Goal: Task Accomplishment & Management: Manage account settings

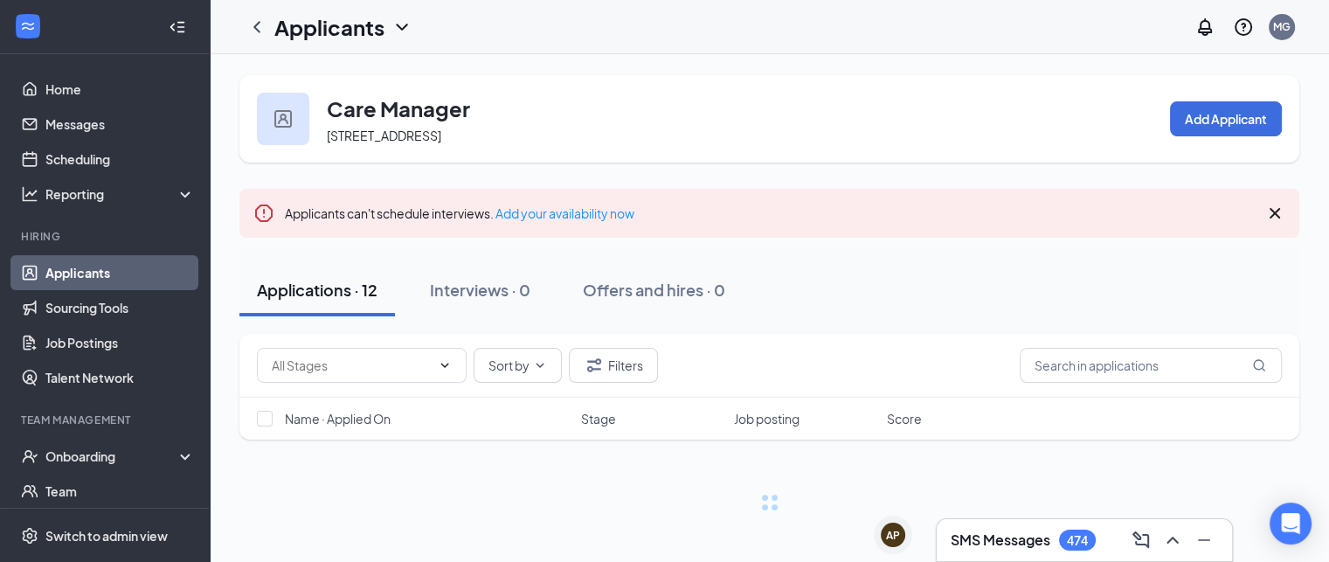
click at [1292, 211] on div "Applicants can't schedule interviews. Add your availability now" at bounding box center [769, 213] width 1060 height 49
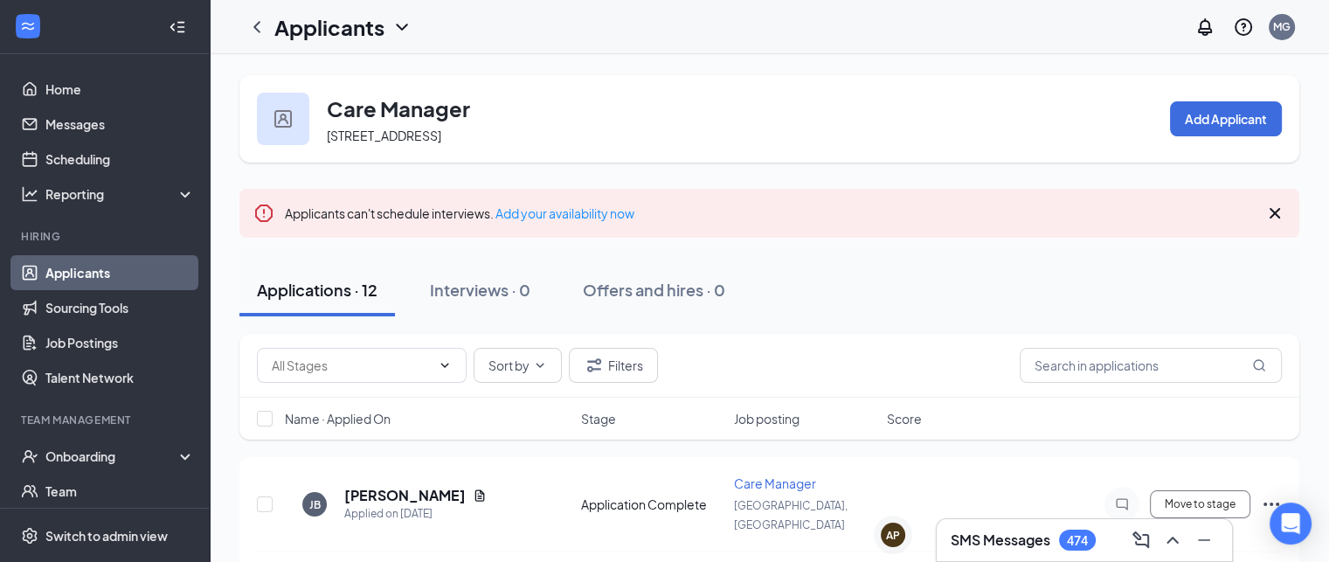
click at [1275, 211] on icon "Cross" at bounding box center [1274, 213] width 10 height 10
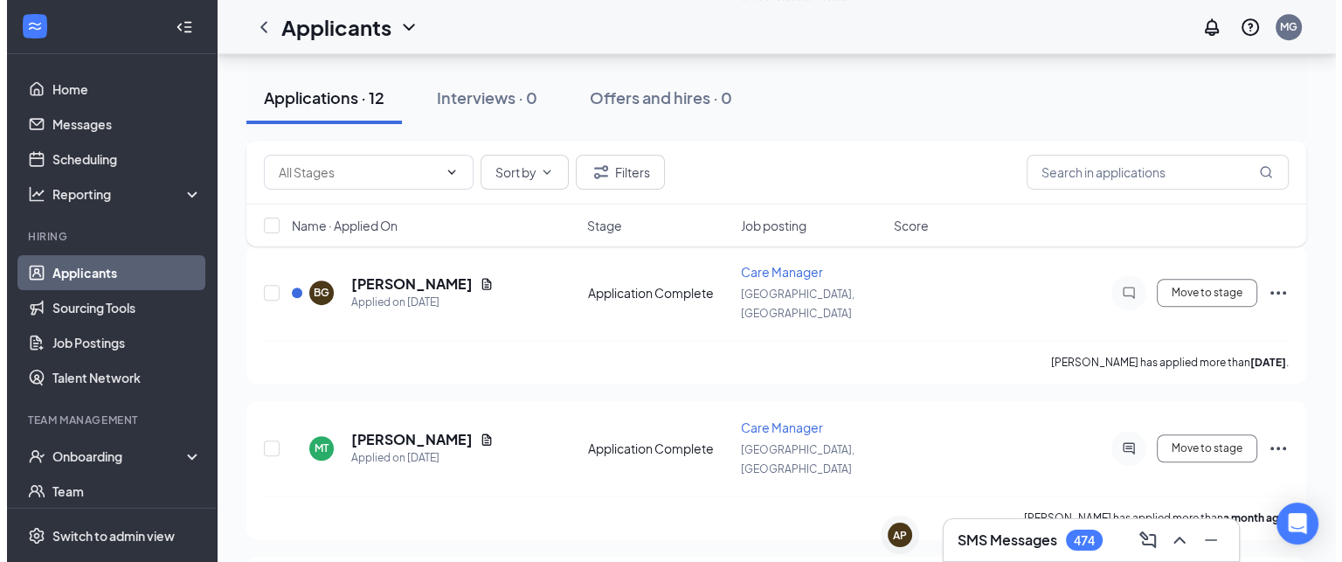
scroll to position [1050, 0]
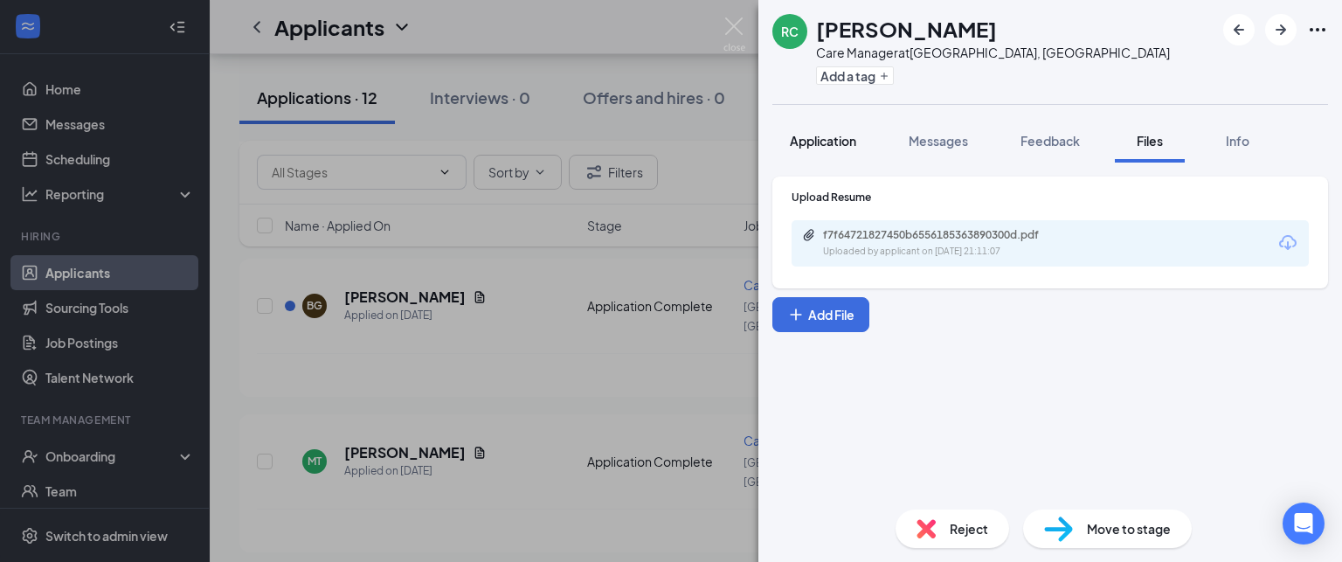
click at [804, 151] on button "Application" at bounding box center [822, 141] width 101 height 44
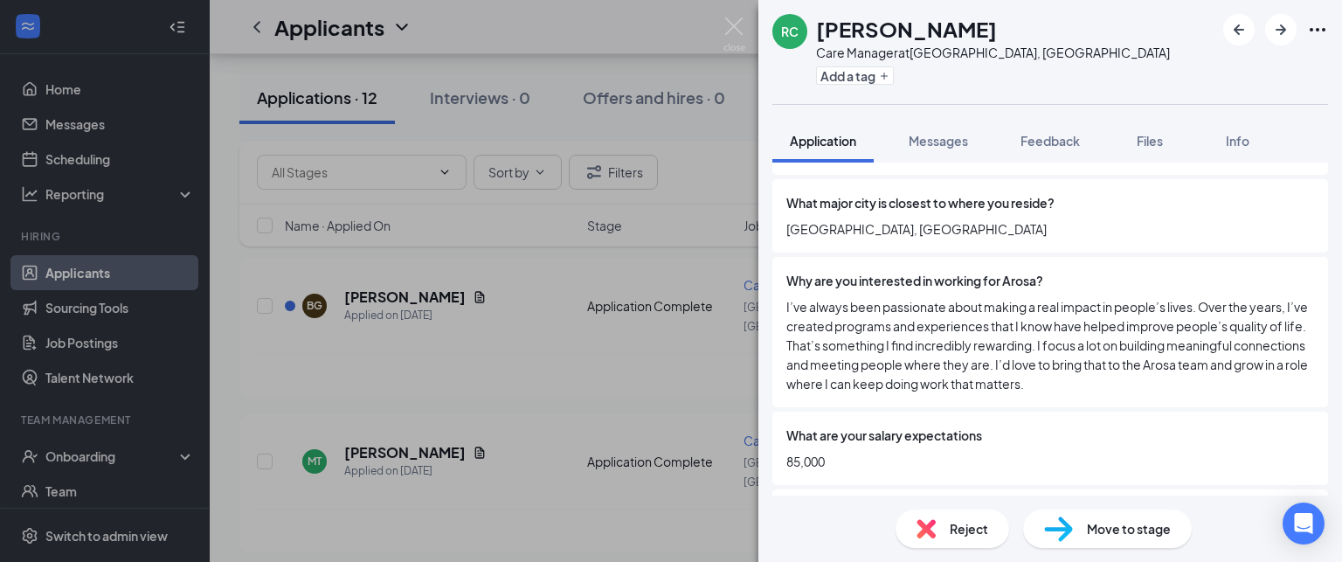
scroll to position [1115, 0]
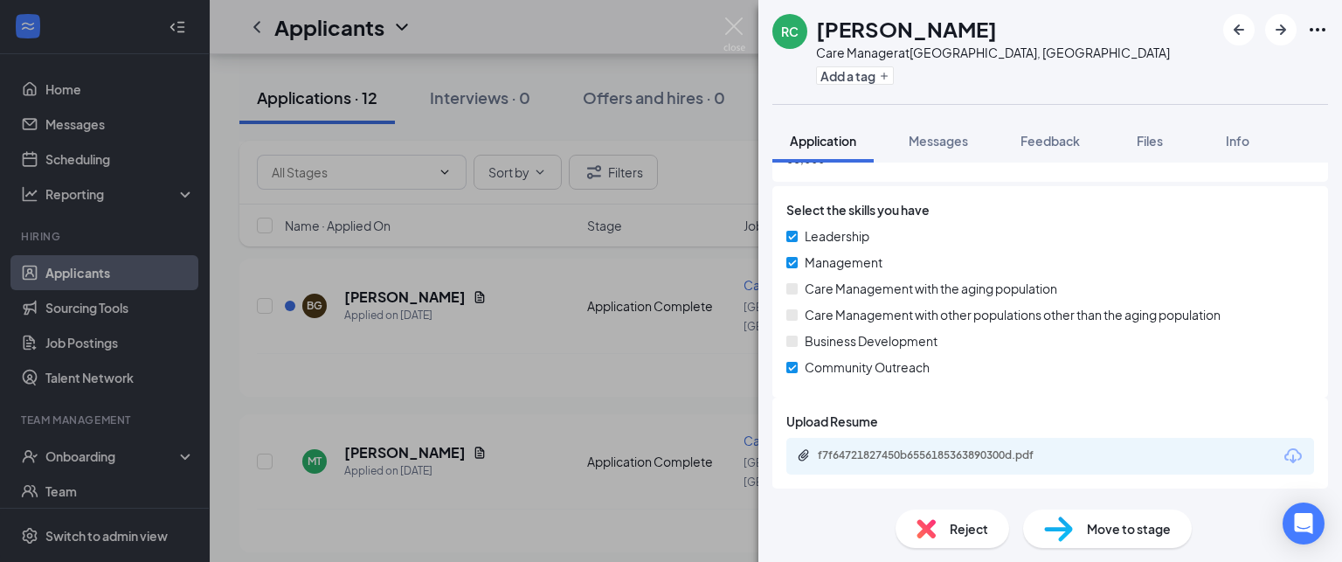
click at [1026, 466] on div "f7f64721827450b6556185363890300d.pdf" at bounding box center [1050, 456] width 528 height 37
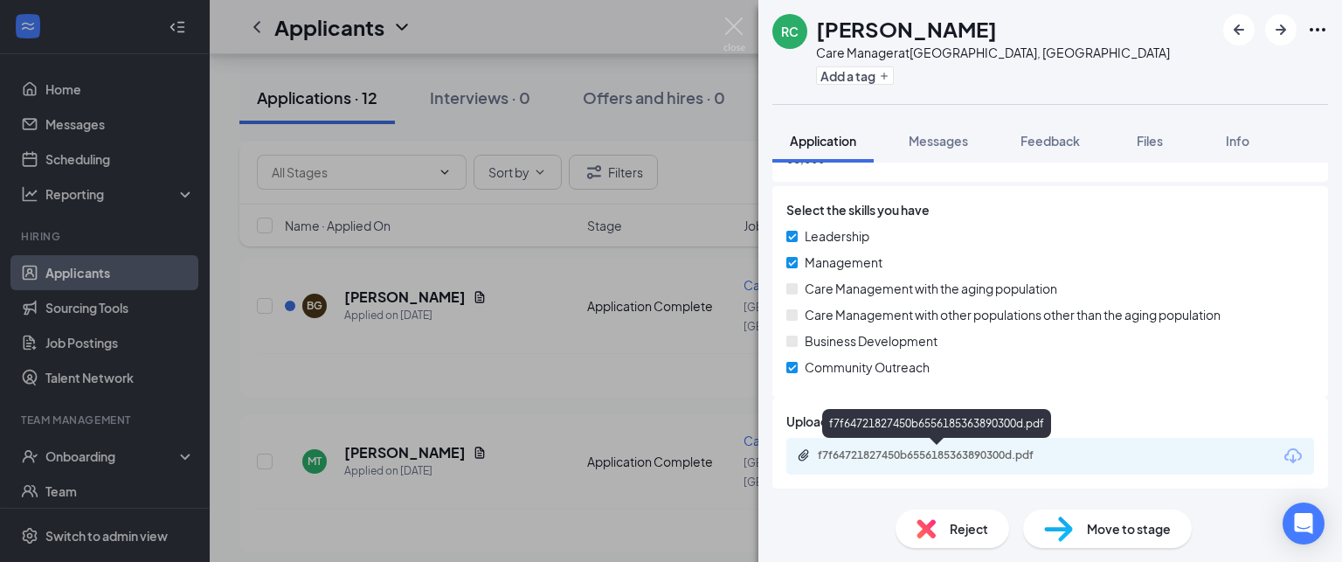
click at [1029, 453] on div "f7f64721827450b6556185363890300d.pdf" at bounding box center [940, 455] width 245 height 14
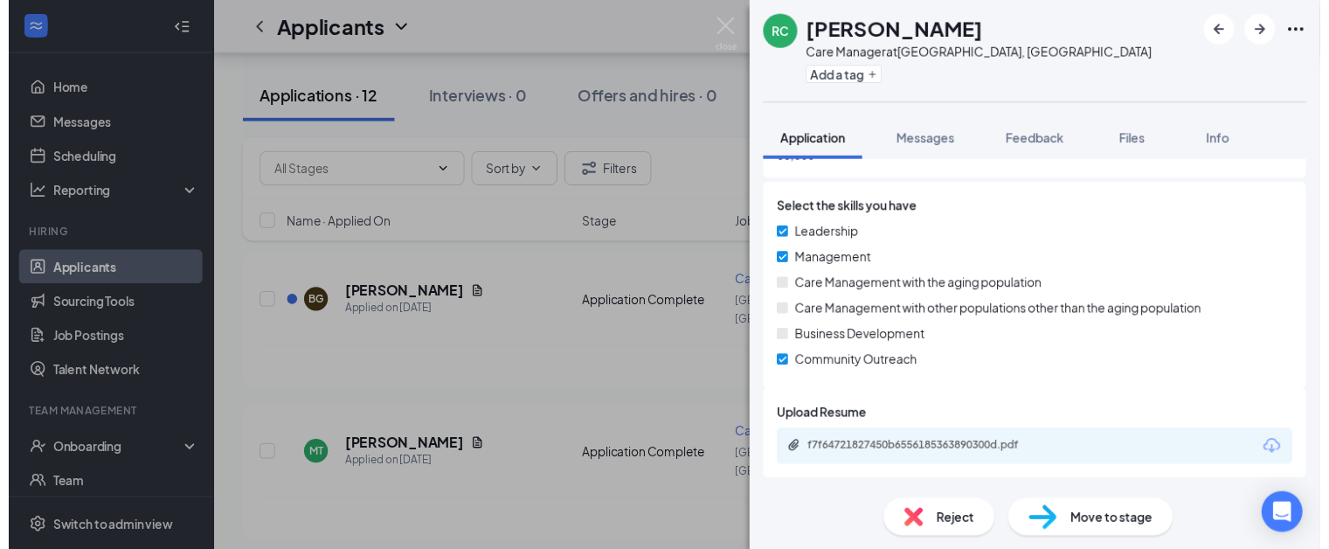
scroll to position [1108, 0]
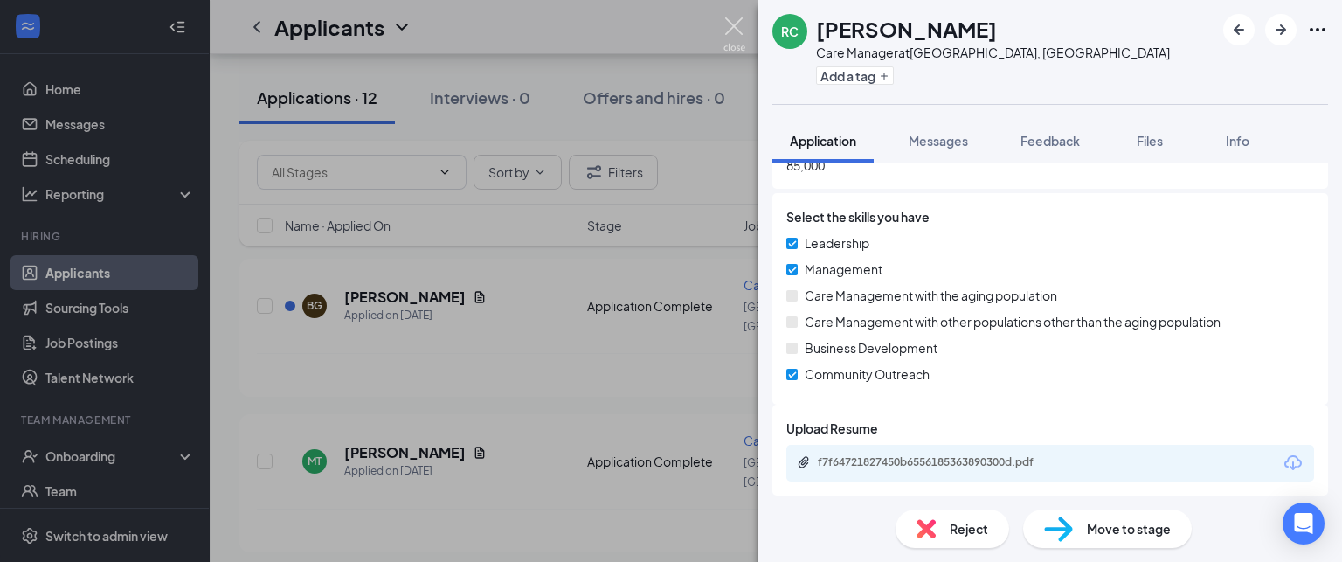
click at [731, 34] on img at bounding box center [734, 34] width 22 height 34
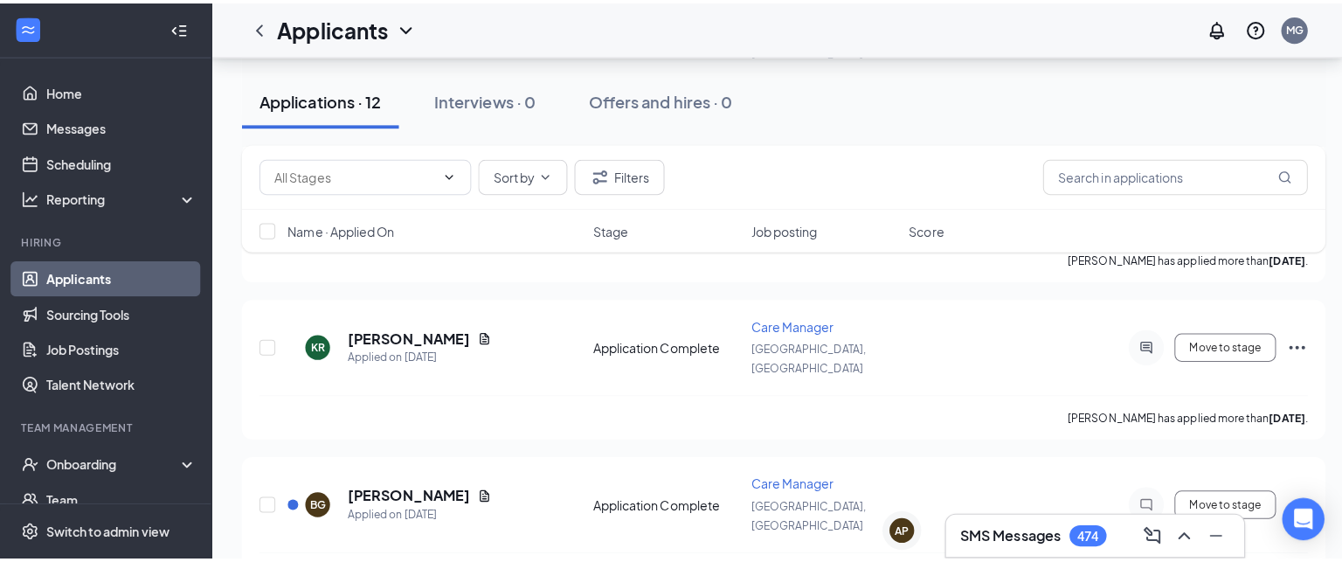
scroll to position [827, 0]
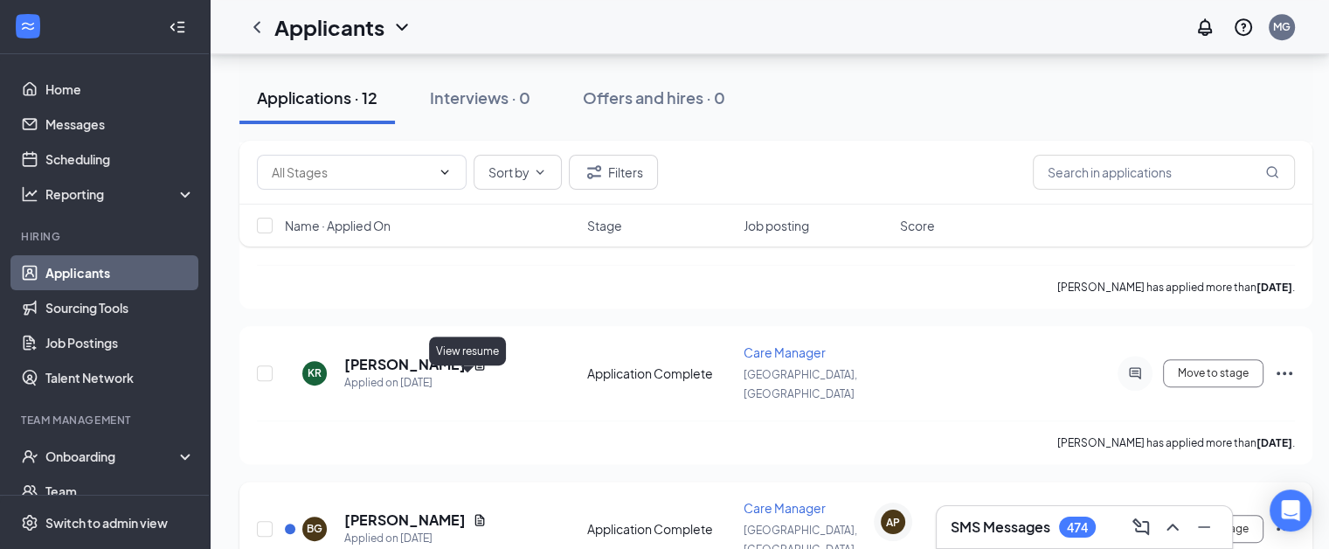
click at [473, 513] on icon "Document" at bounding box center [480, 520] width 14 height 14
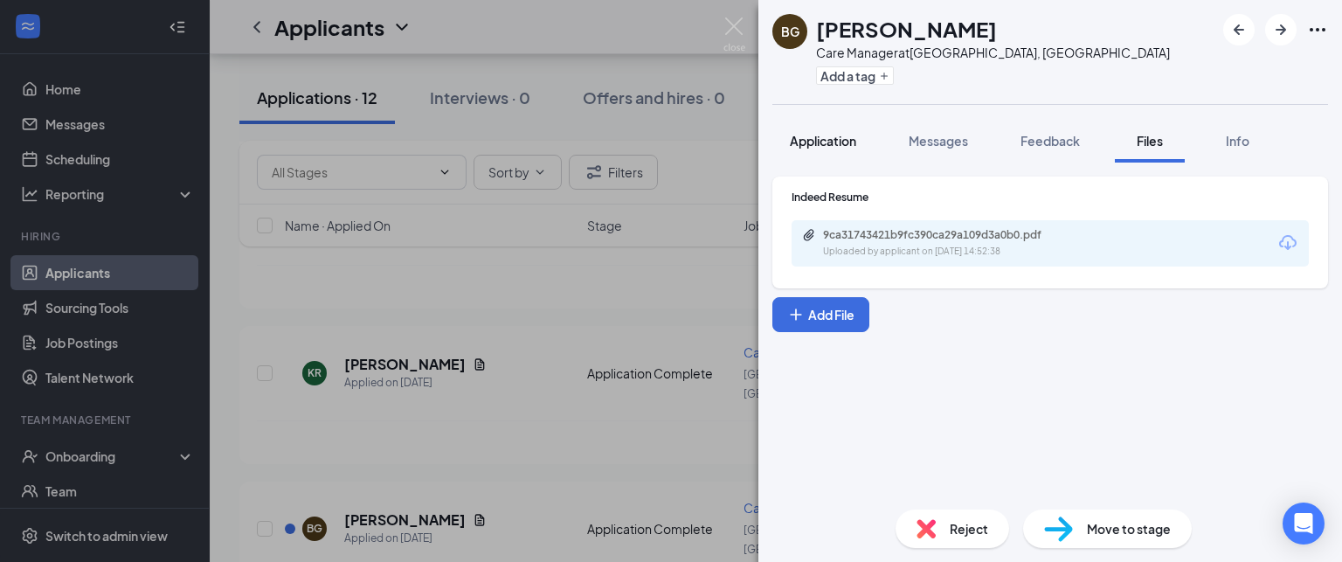
click at [831, 139] on span "Application" at bounding box center [823, 141] width 66 height 16
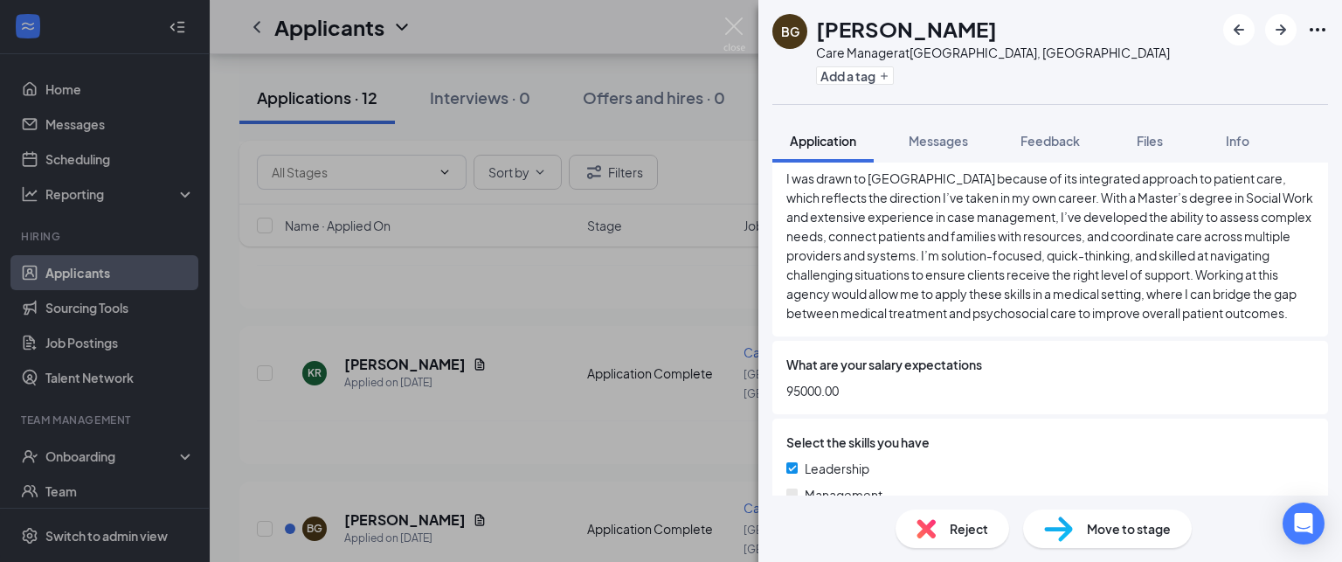
scroll to position [1143, 0]
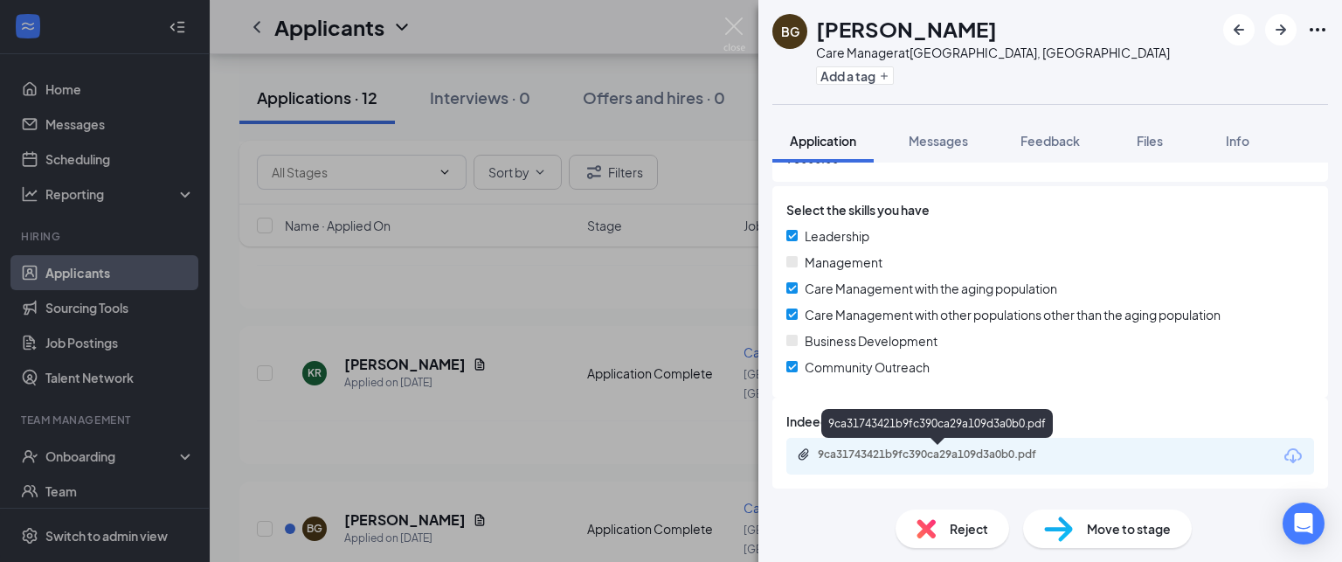
click at [999, 453] on div "9ca31743421b9fc390ca29a109d3a0b0.pdf" at bounding box center [940, 454] width 245 height 14
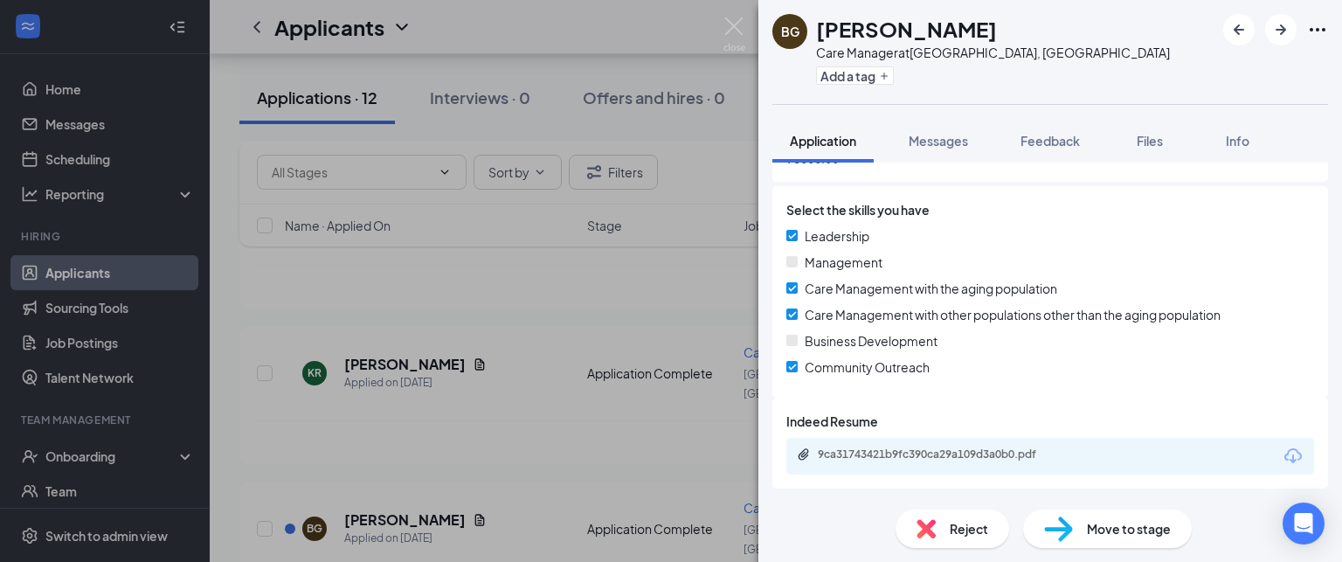
scroll to position [1136, 0]
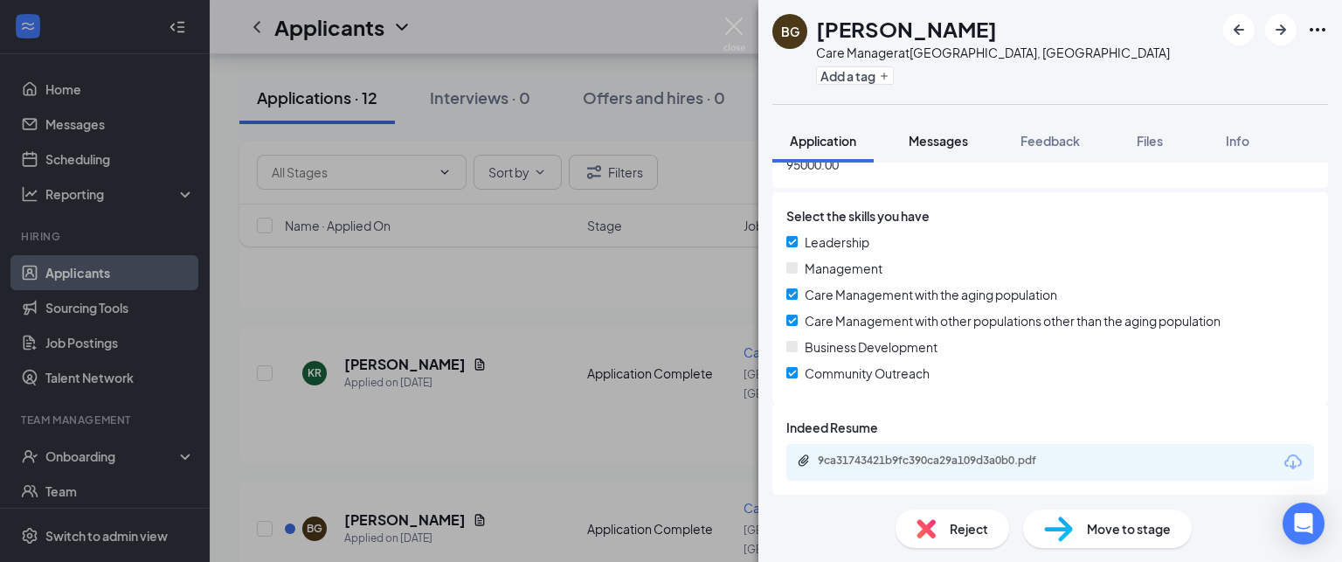
click at [941, 141] on span "Messages" at bounding box center [937, 141] width 59 height 16
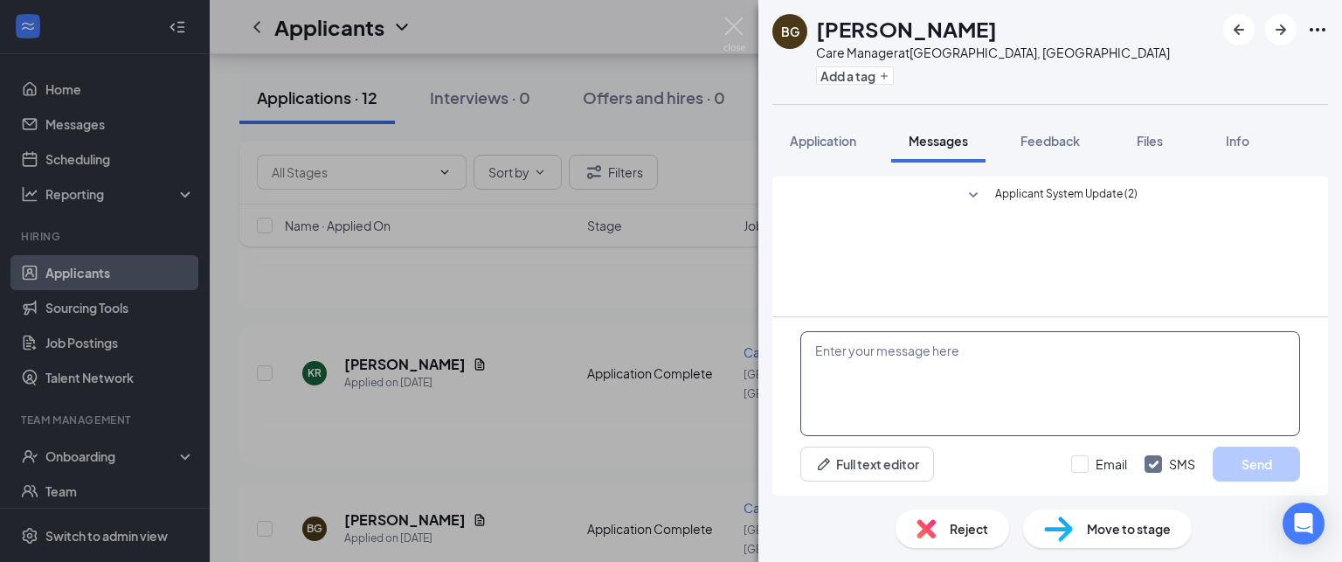
click at [880, 363] on textarea at bounding box center [1050, 383] width 500 height 105
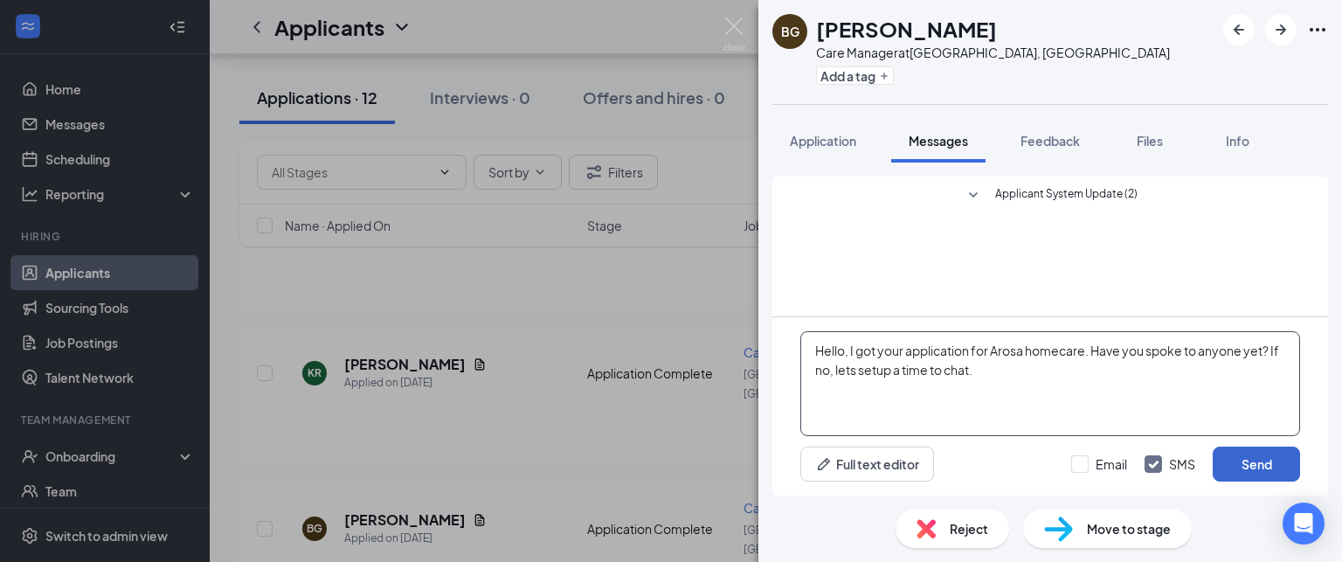
type textarea "Hello, I got your application for Arosa homecare. Have you spoke to anyone yet?…"
click at [1253, 470] on button "Send" at bounding box center [1255, 463] width 87 height 35
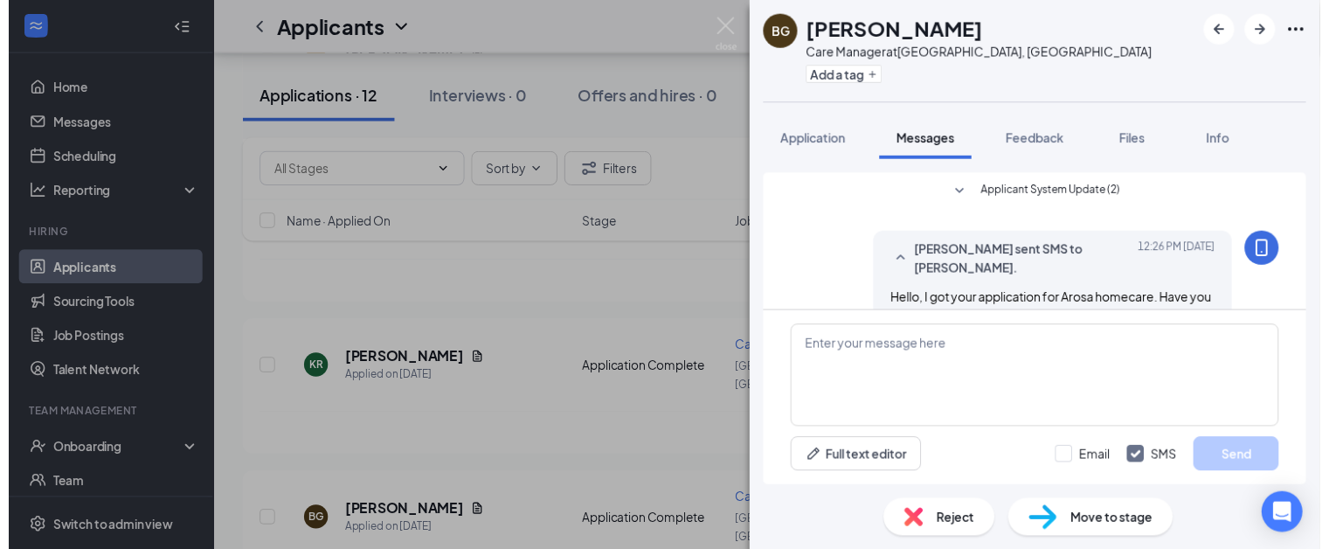
scroll to position [41, 0]
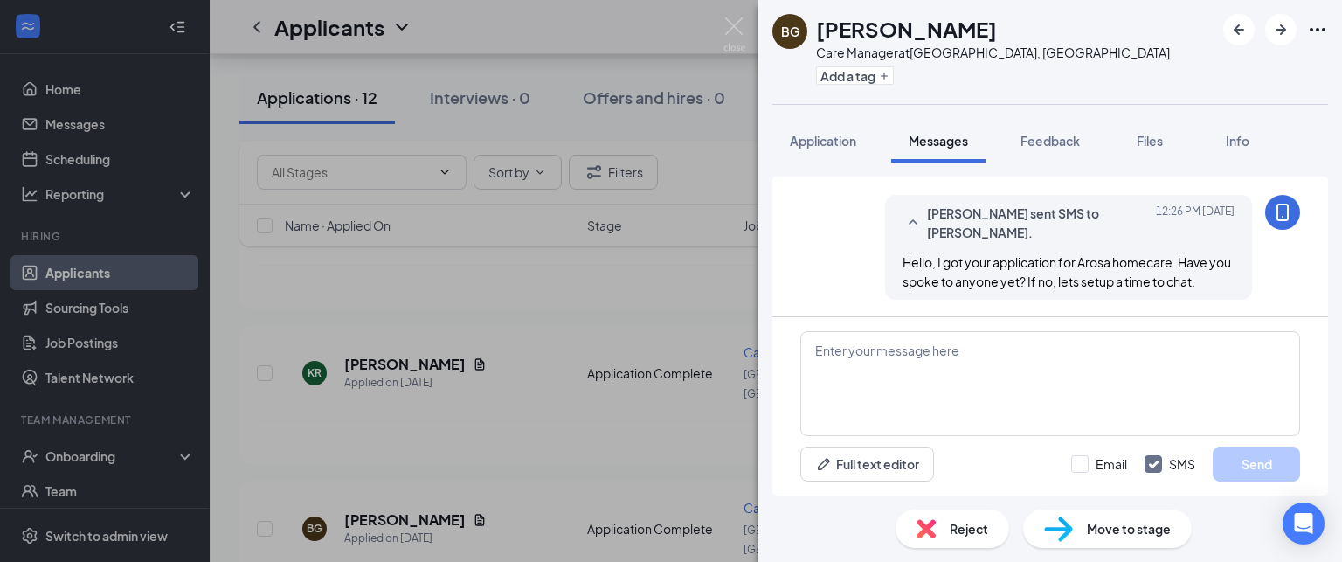
click at [1143, 528] on span "Move to stage" at bounding box center [1129, 528] width 84 height 19
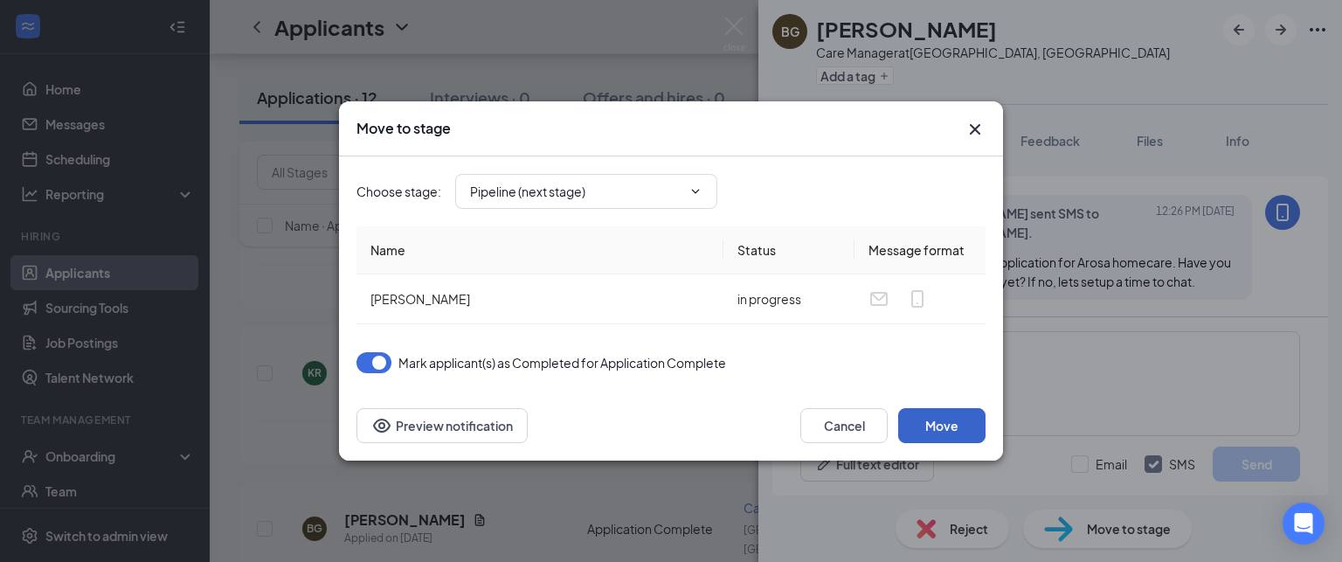
click at [931, 410] on button "Move" at bounding box center [941, 425] width 87 height 35
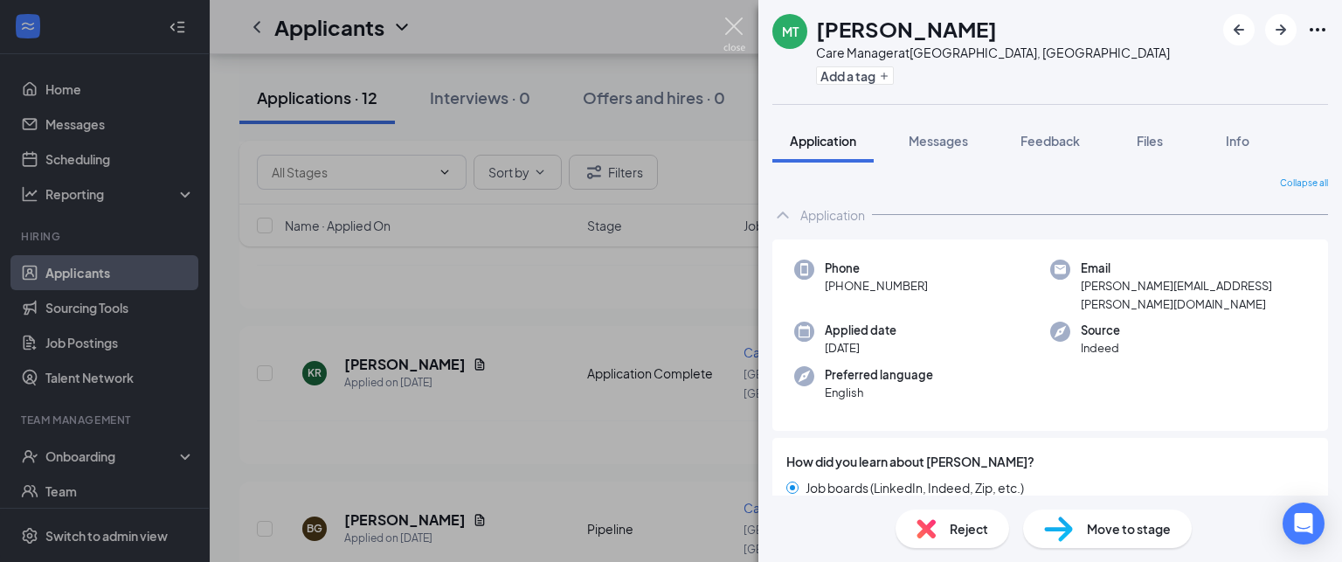
click at [726, 29] on img at bounding box center [734, 34] width 22 height 34
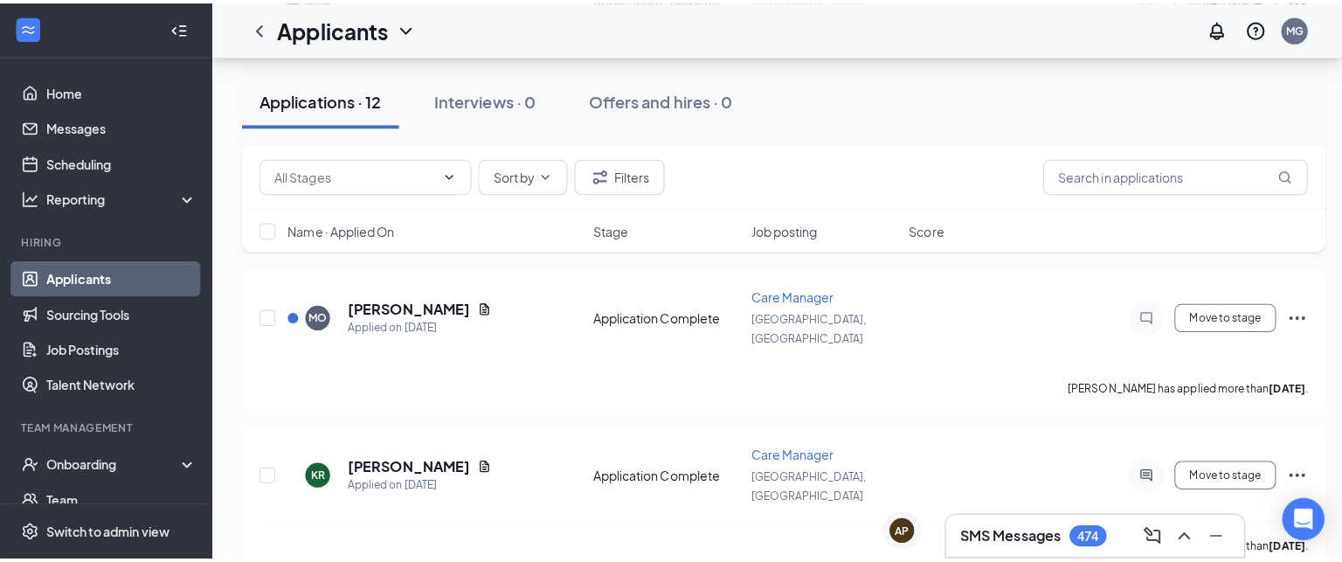
scroll to position [687, 0]
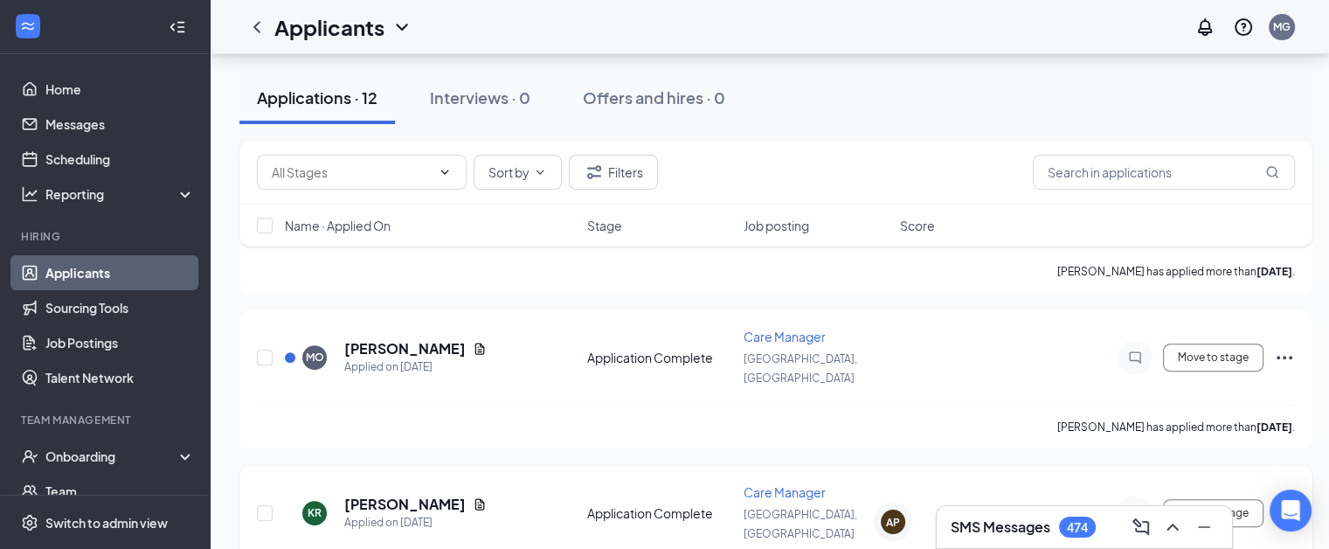
click at [475, 498] on icon "Document" at bounding box center [480, 503] width 10 height 11
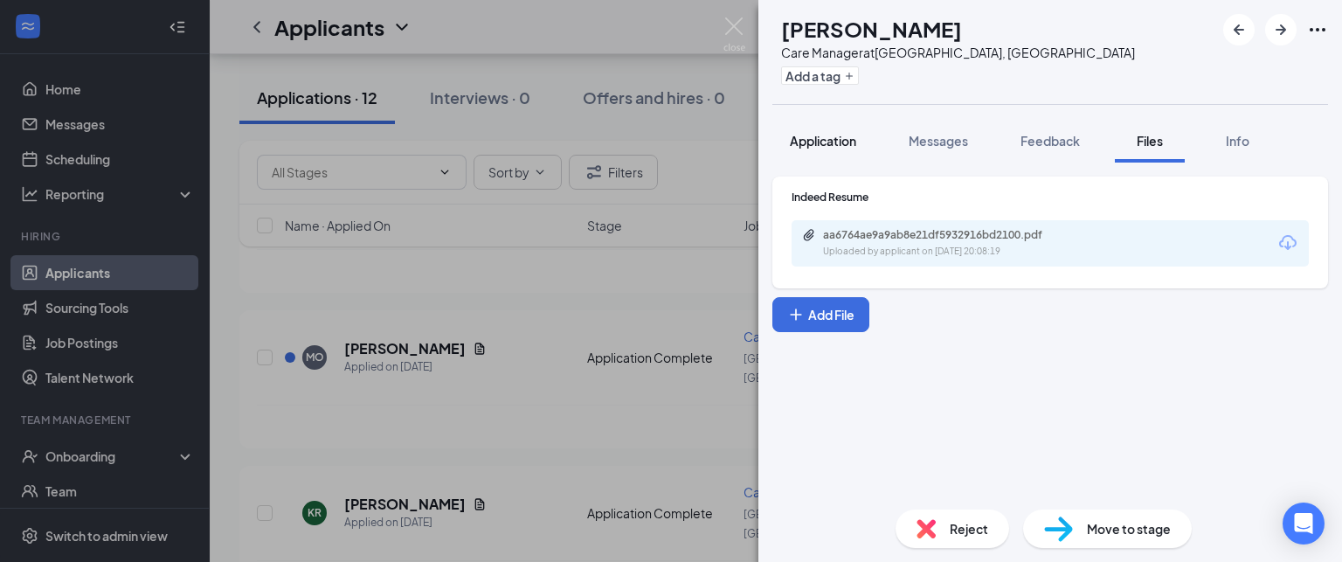
click at [814, 137] on span "Application" at bounding box center [823, 141] width 66 height 16
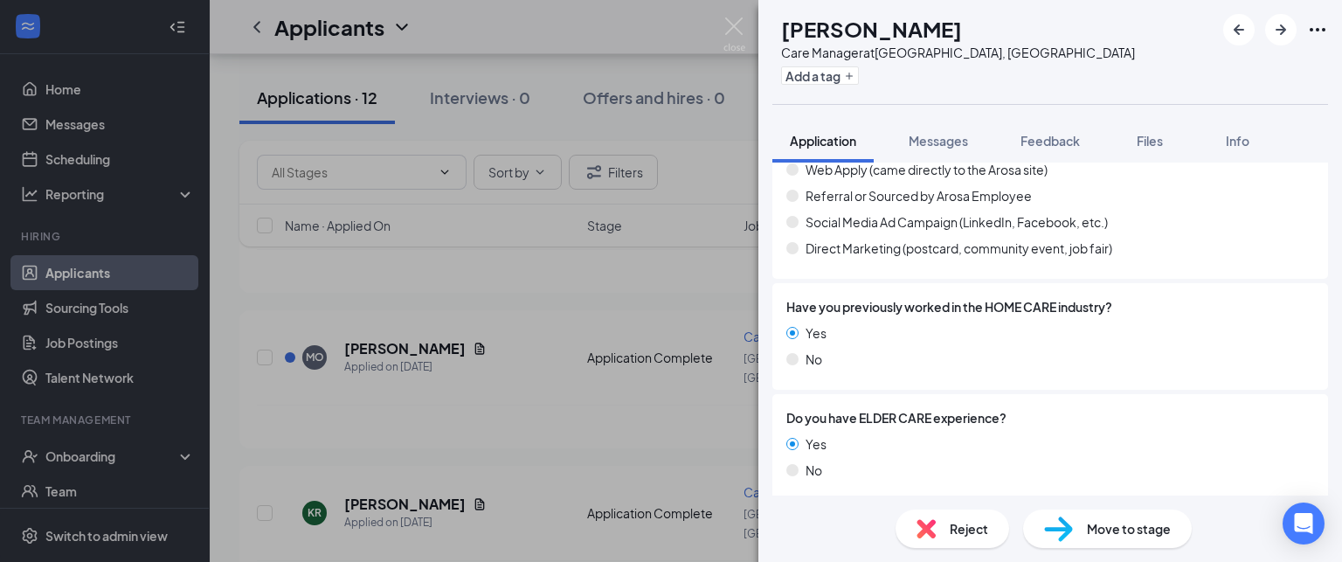
scroll to position [1104, 0]
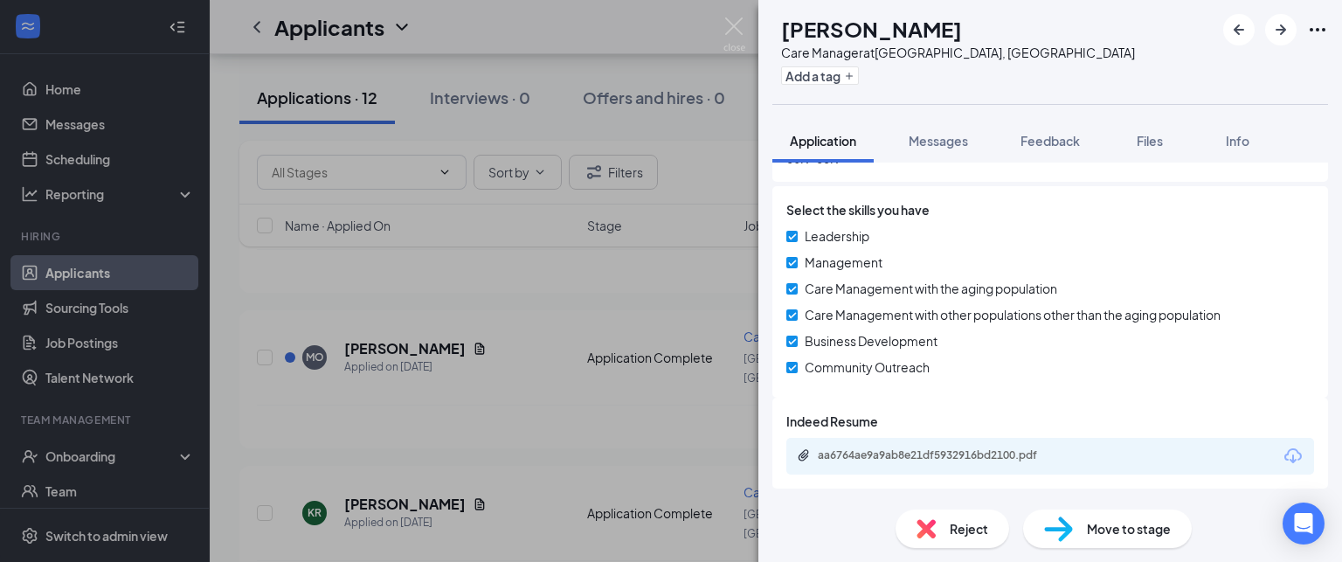
click at [961, 460] on div "aa6764ae9a9ab8e21df5932916bd2100.pdf" at bounding box center [940, 455] width 245 height 14
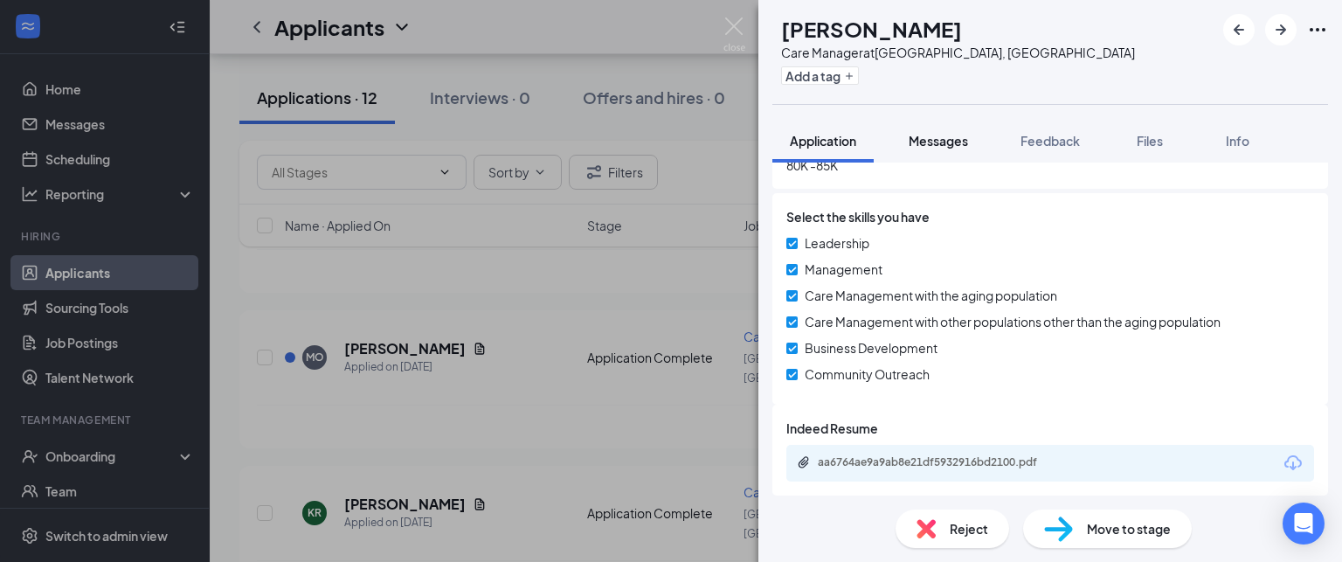
click at [938, 136] on span "Messages" at bounding box center [937, 141] width 59 height 16
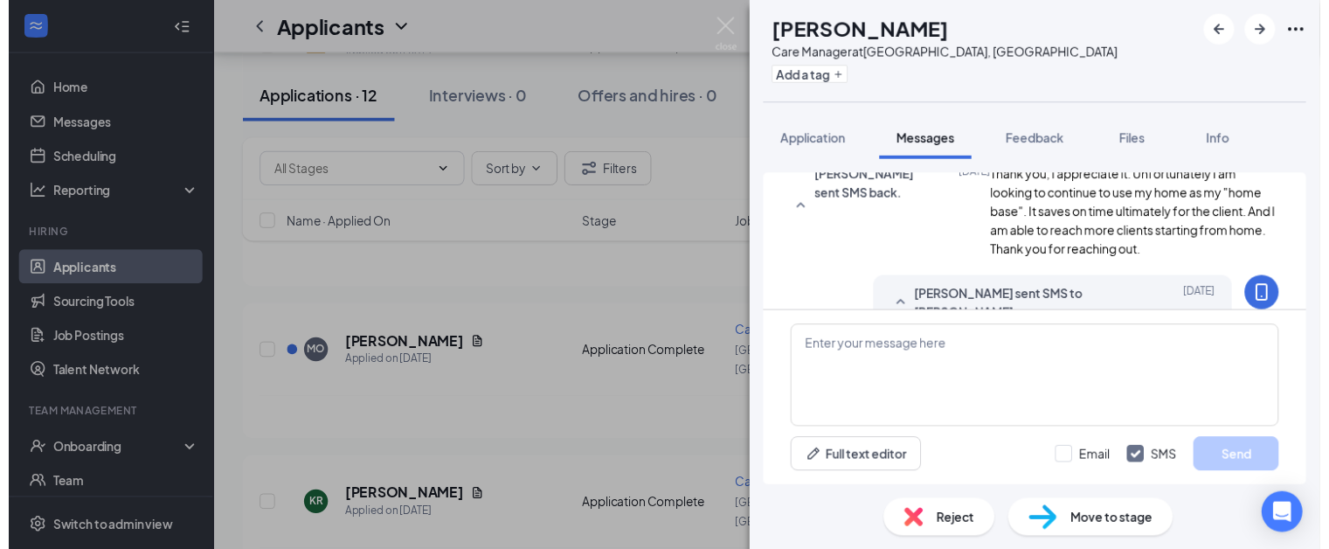
scroll to position [1058, 0]
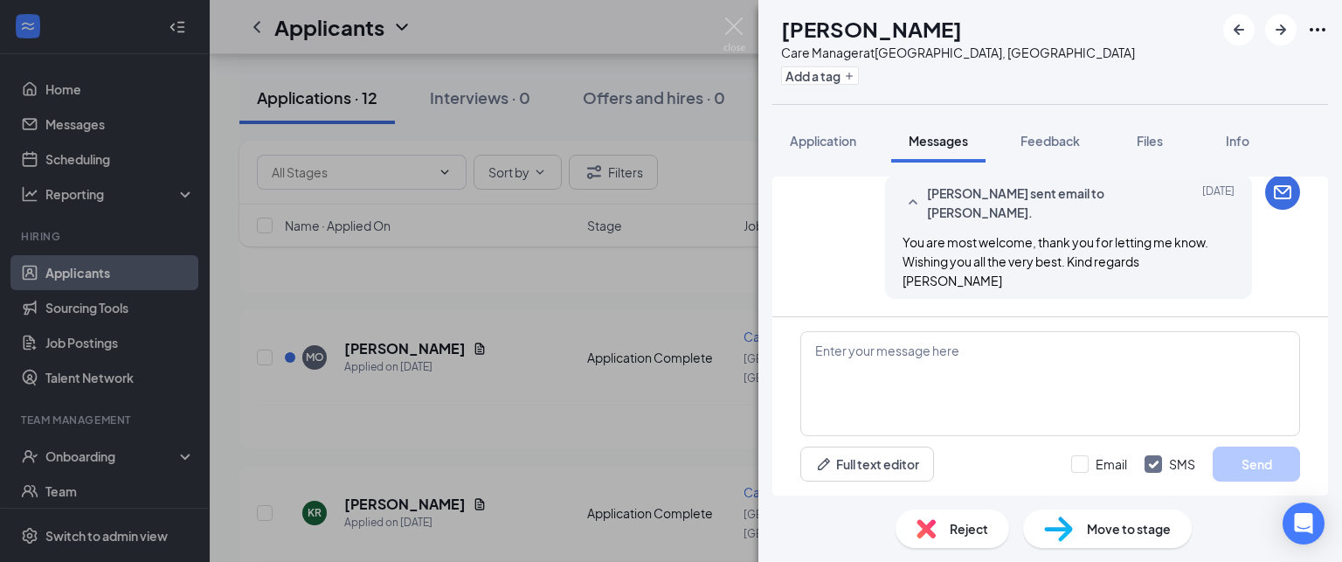
click at [992, 523] on div "Reject" at bounding box center [952, 528] width 114 height 38
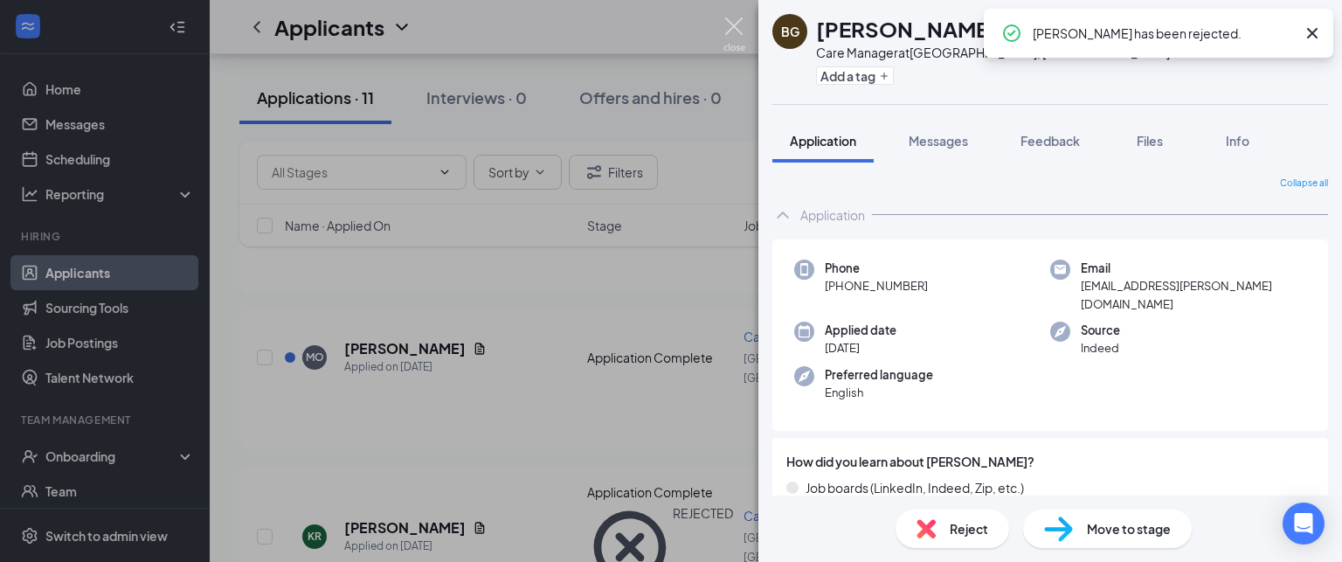
click at [727, 20] on img at bounding box center [734, 34] width 22 height 34
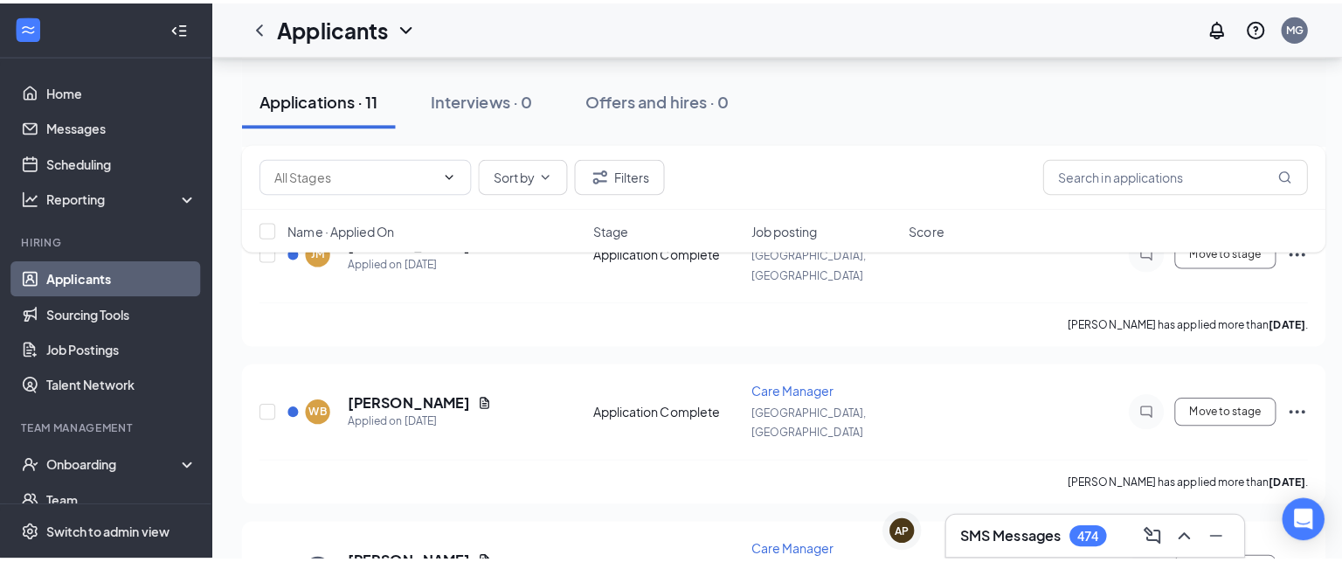
scroll to position [477, 0]
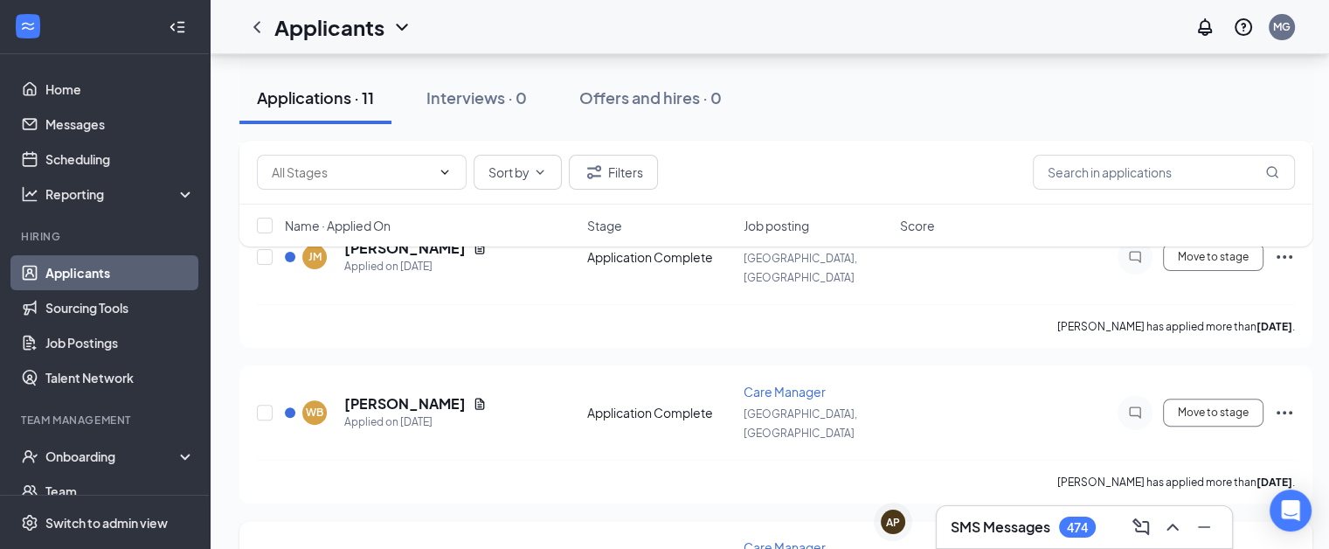
click at [473, 552] on icon "Document" at bounding box center [480, 559] width 14 height 14
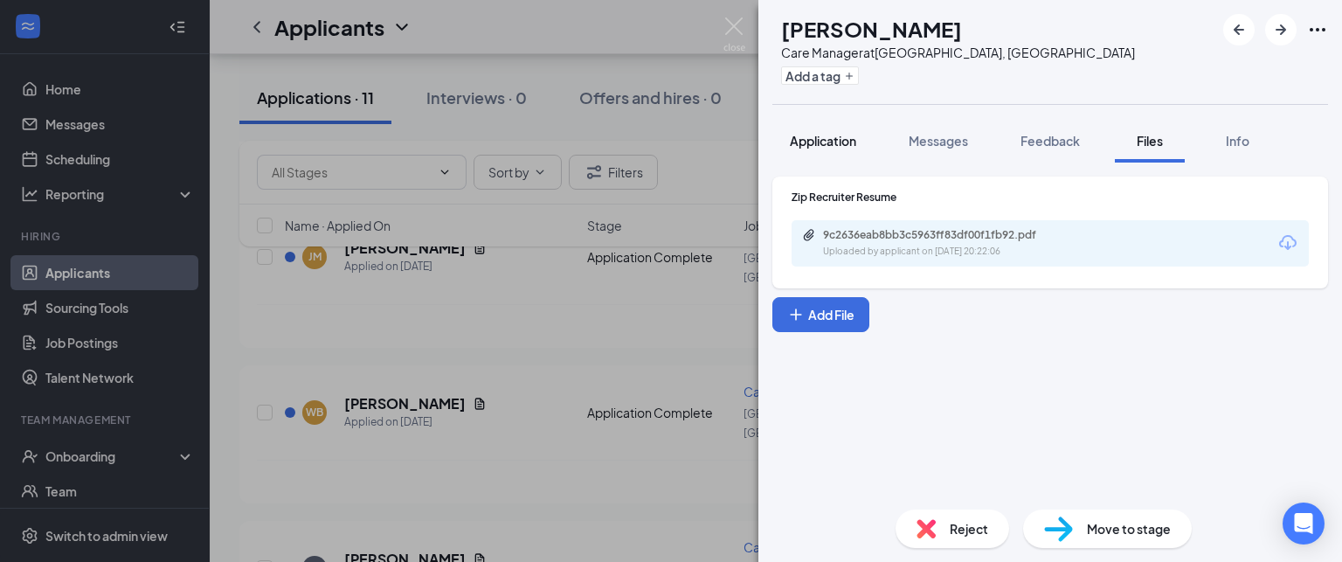
click at [814, 142] on span "Application" at bounding box center [823, 141] width 66 height 16
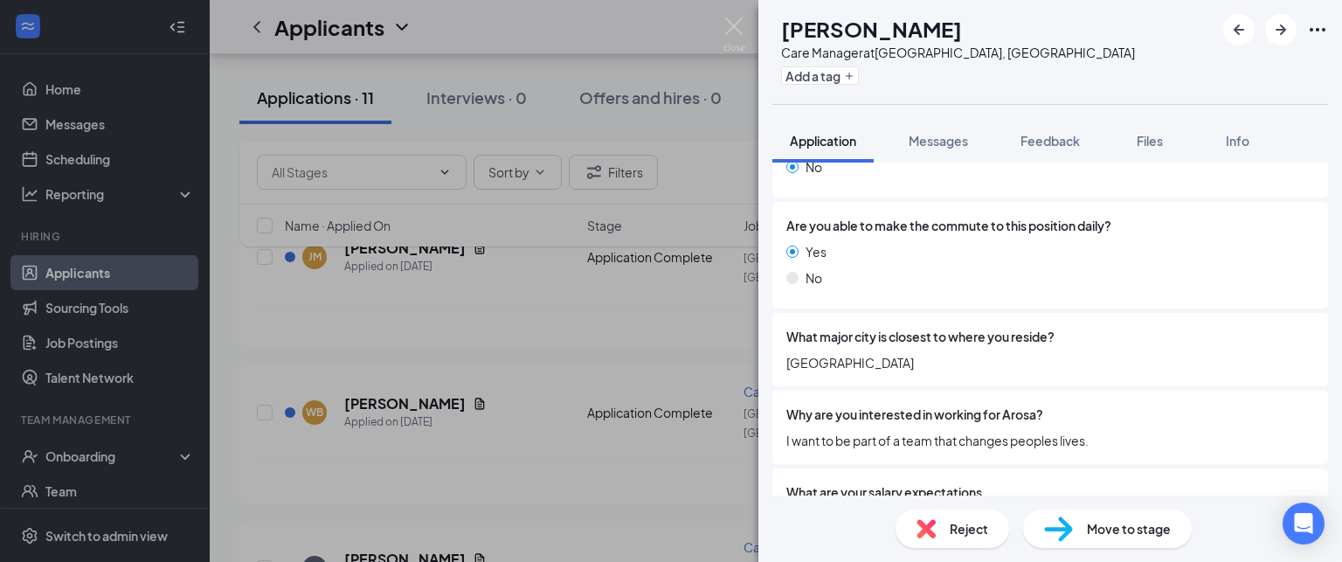
scroll to position [989, 0]
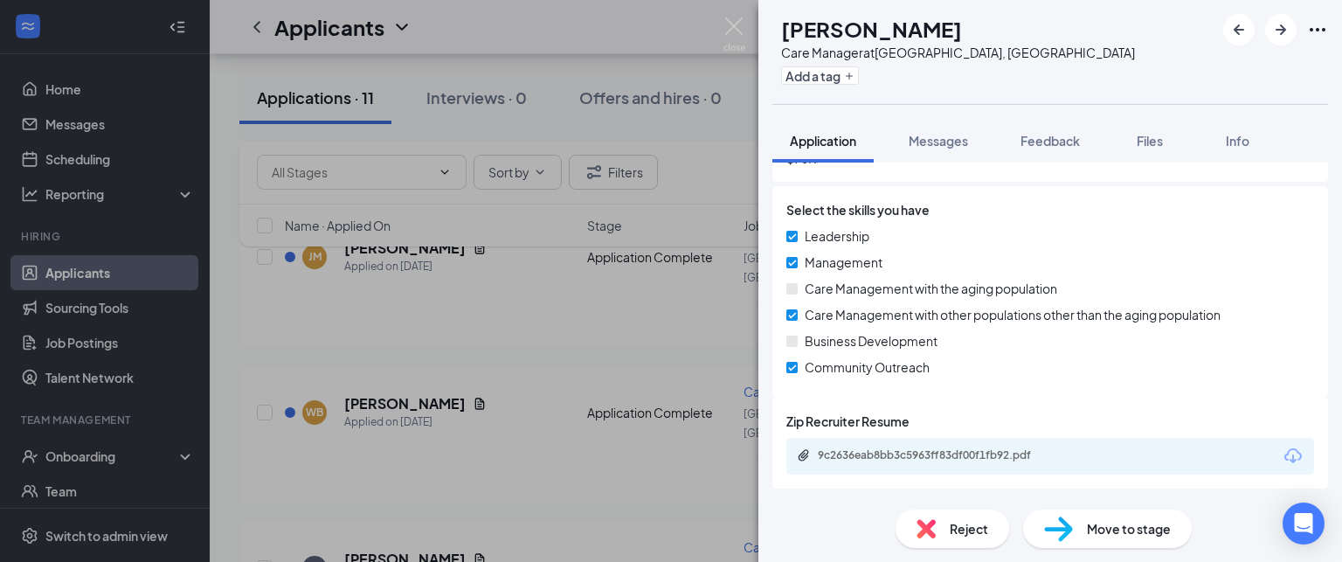
click at [943, 453] on div "9c2636eab8bb3c5963ff83df00f1fb92.pdf" at bounding box center [940, 455] width 245 height 14
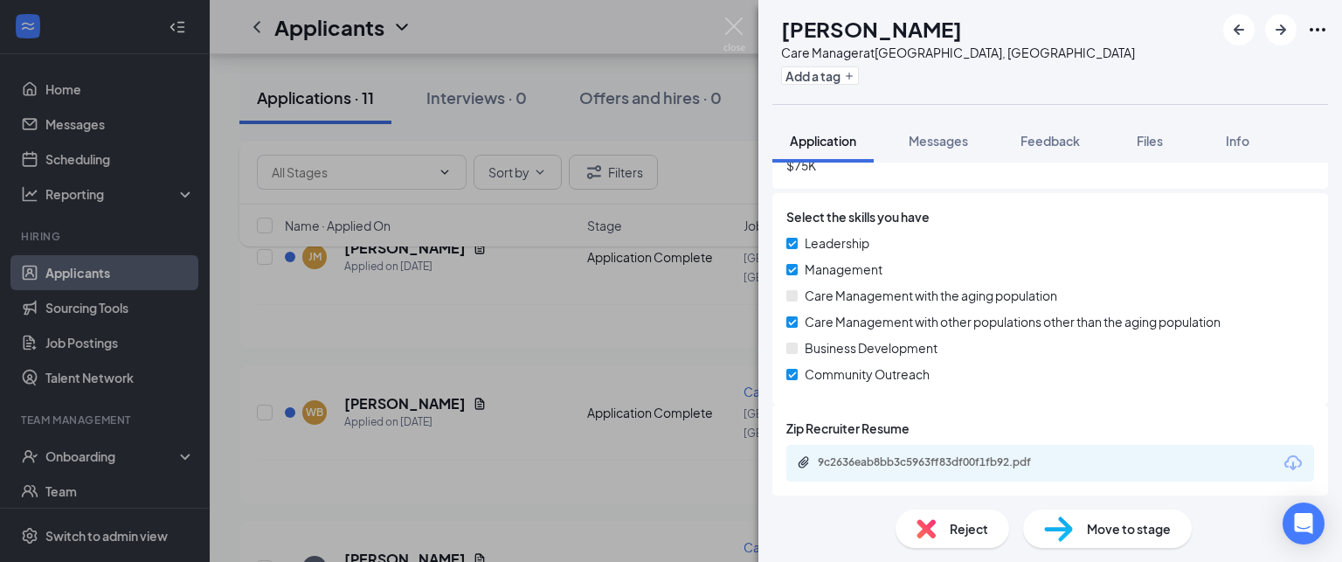
click at [978, 541] on div "Reject" at bounding box center [952, 528] width 114 height 38
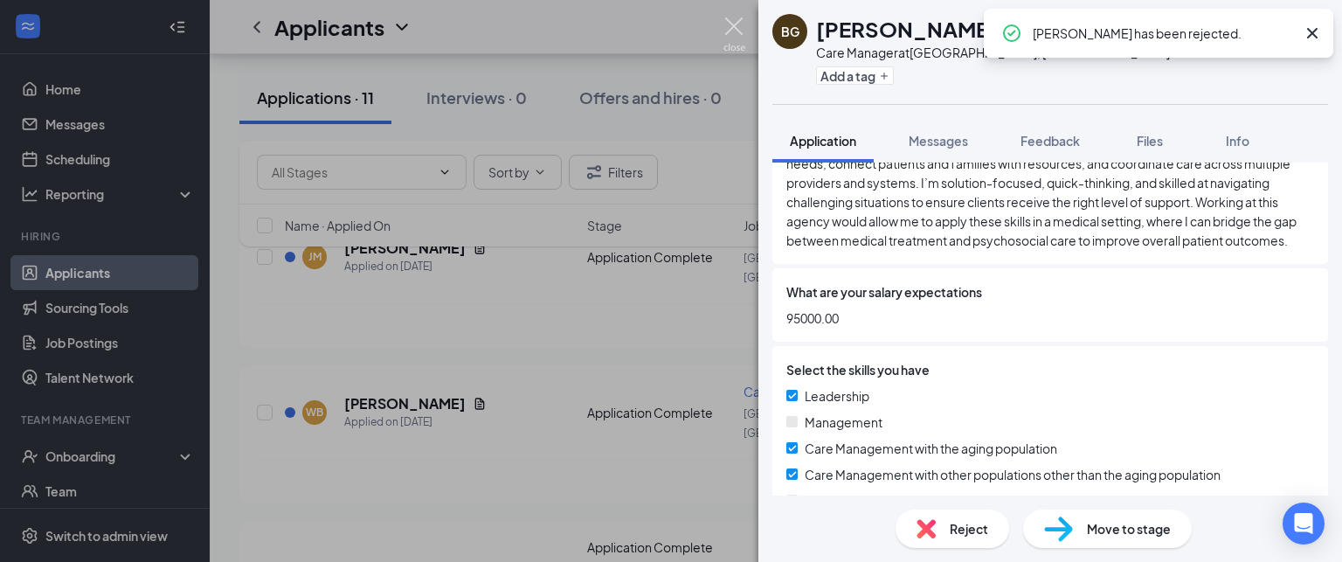
click at [731, 25] on img at bounding box center [734, 34] width 22 height 34
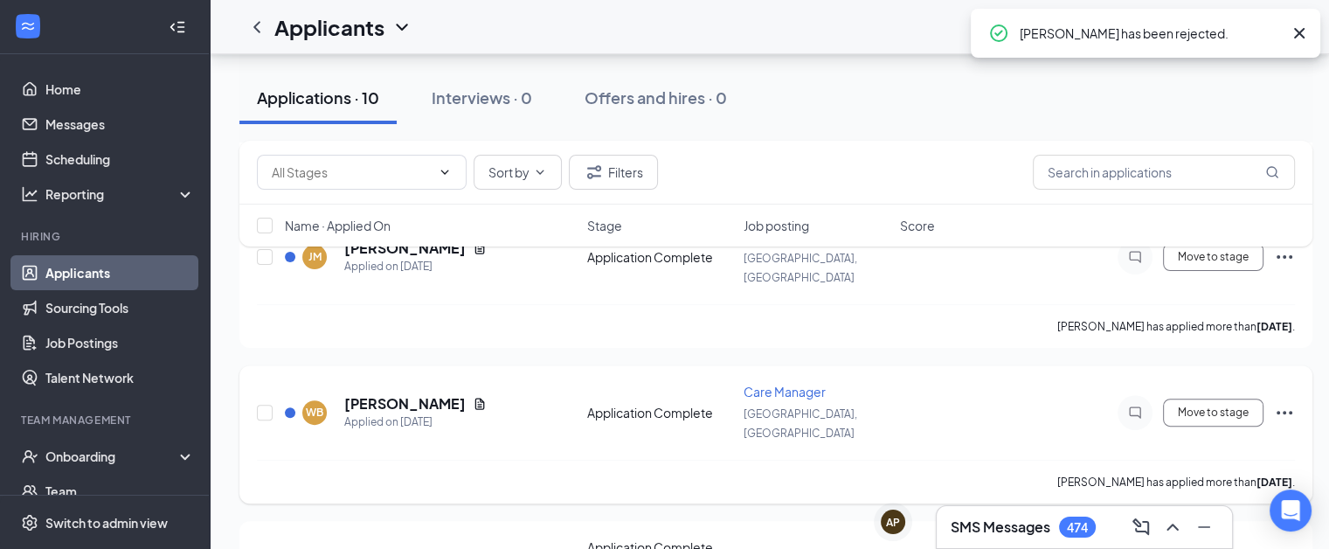
click at [474, 413] on div "Applied on [DATE]" at bounding box center [415, 421] width 142 height 17
click at [479, 394] on div "[PERSON_NAME]" at bounding box center [415, 403] width 142 height 19
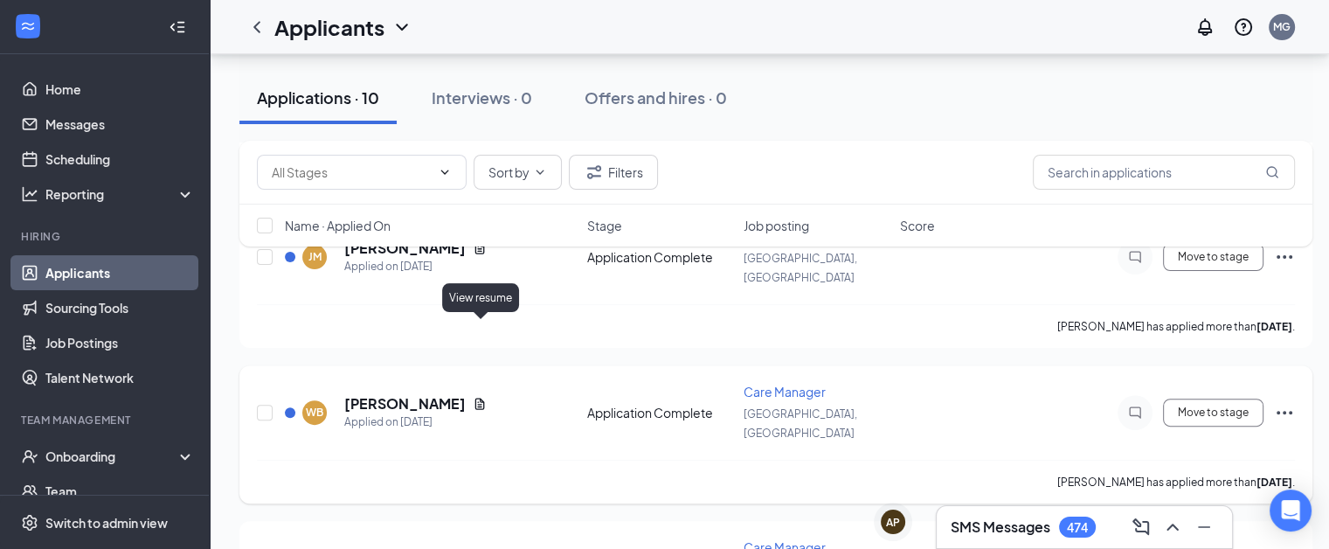
click at [479, 397] on icon "Document" at bounding box center [480, 404] width 14 height 14
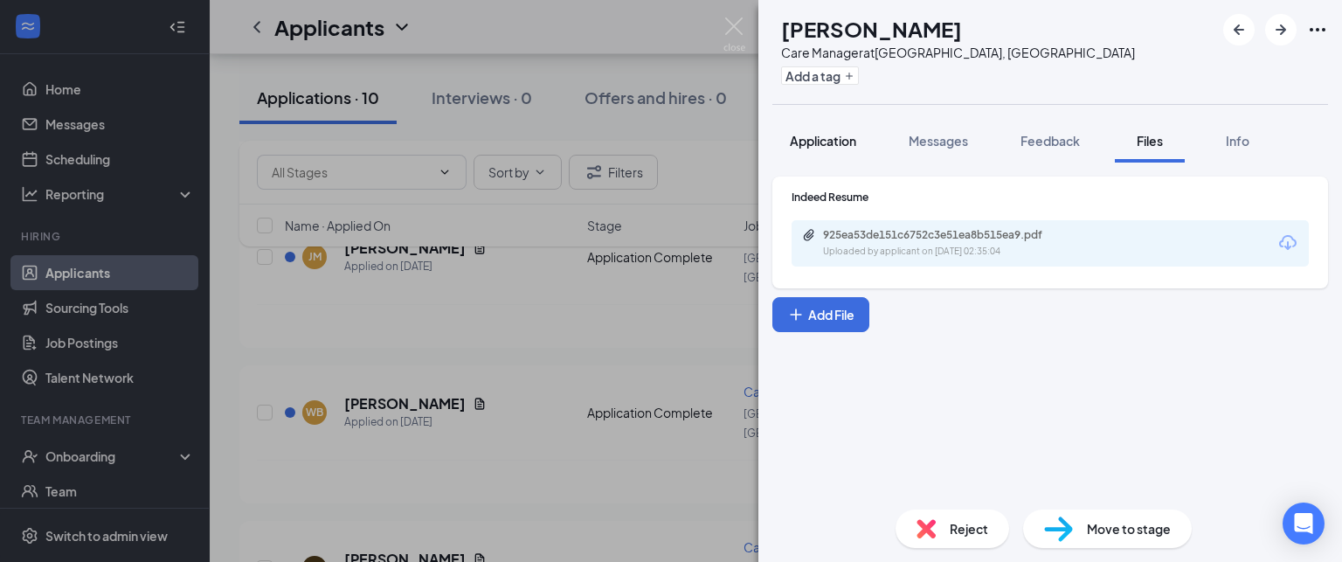
click at [832, 143] on span "Application" at bounding box center [823, 141] width 66 height 16
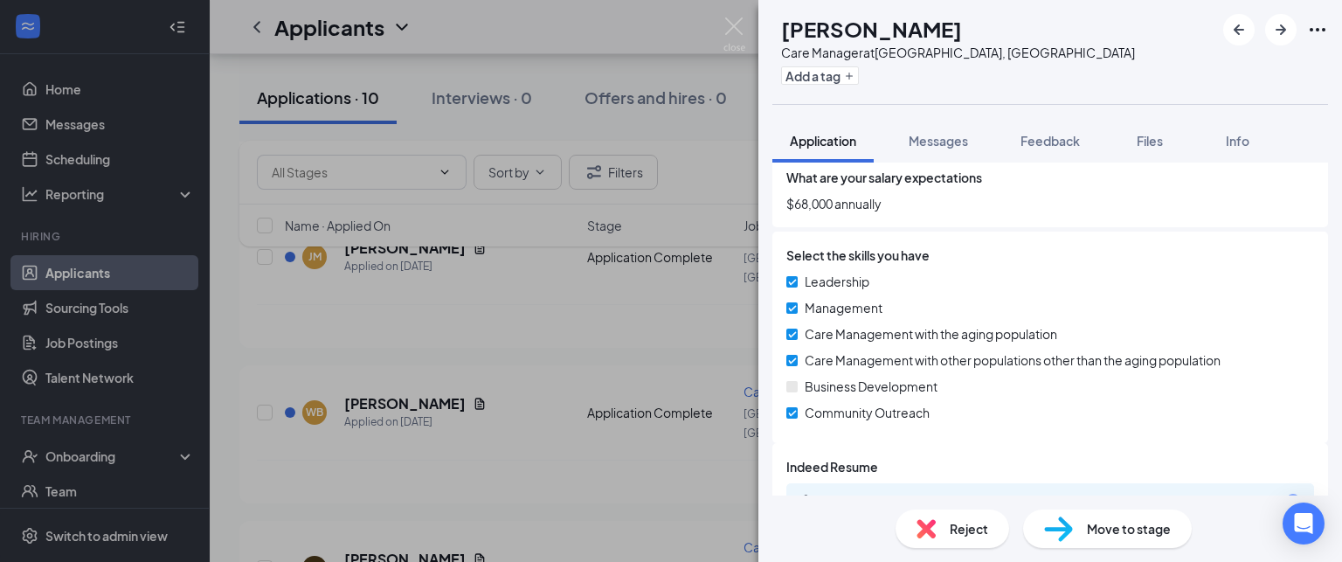
scroll to position [1066, 0]
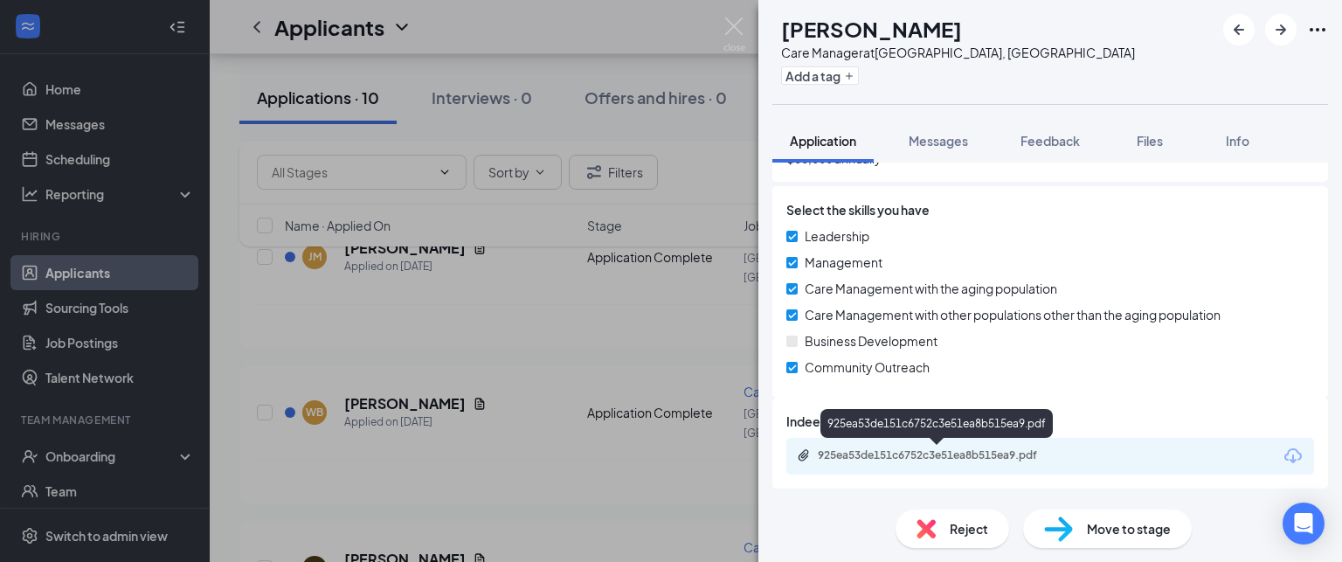
click at [940, 453] on div "925ea53de151c6752c3e51ea8b515ea9.pdf" at bounding box center [940, 455] width 245 height 14
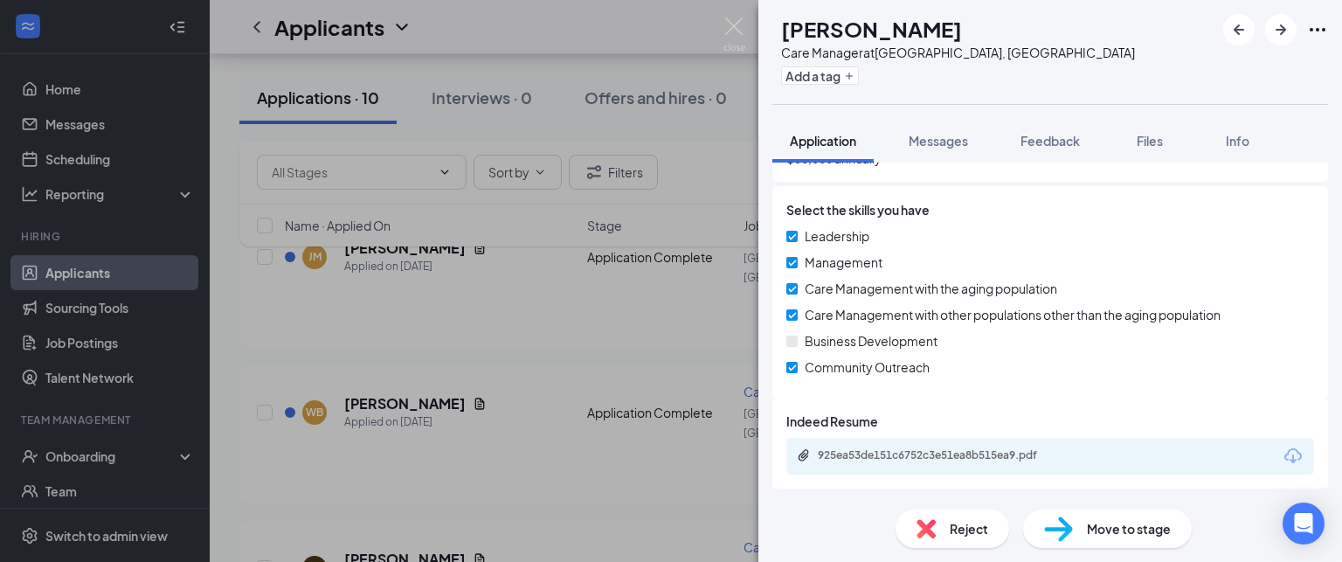
scroll to position [1059, 0]
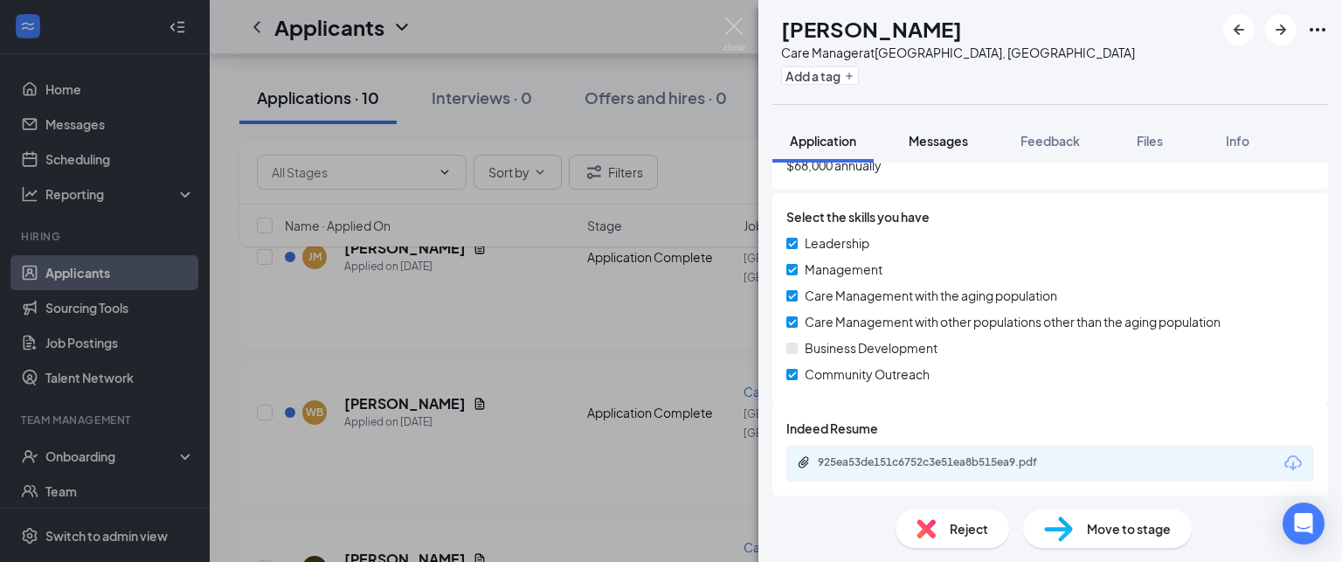
click at [936, 149] on div "Messages" at bounding box center [937, 140] width 59 height 17
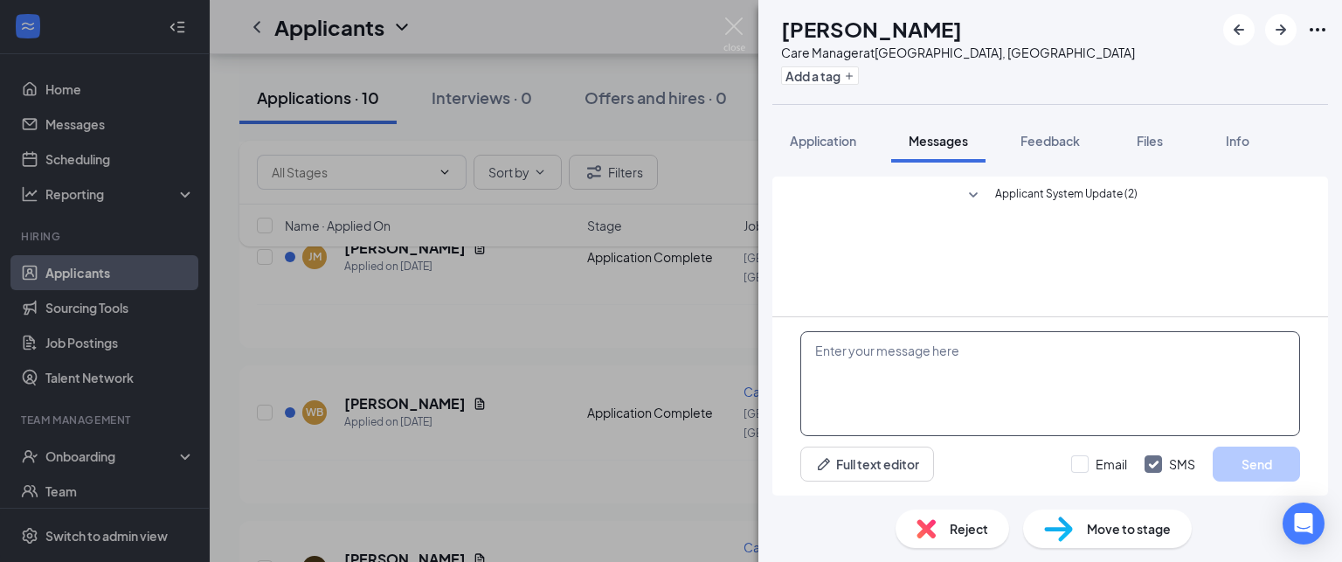
click at [938, 403] on textarea at bounding box center [1050, 383] width 500 height 105
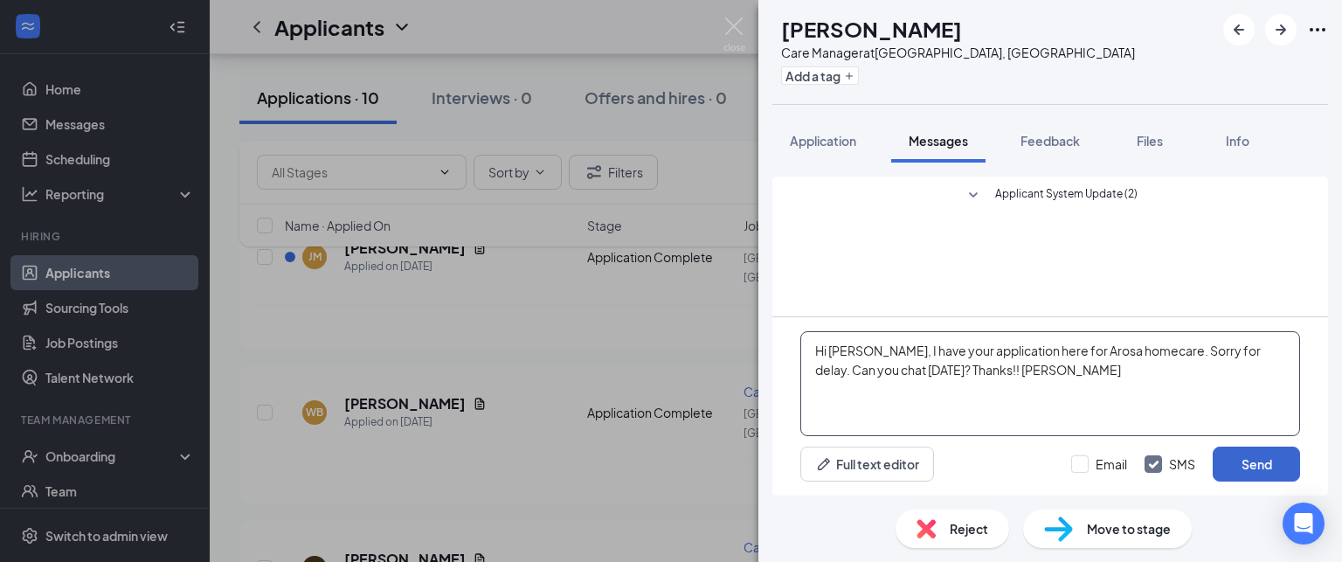
type textarea "Hi [PERSON_NAME], I have your application here for Arosa homecare. Sorry for de…"
click at [1226, 464] on button "Send" at bounding box center [1255, 463] width 87 height 35
click at [1134, 516] on div "Move to stage" at bounding box center [1107, 528] width 169 height 38
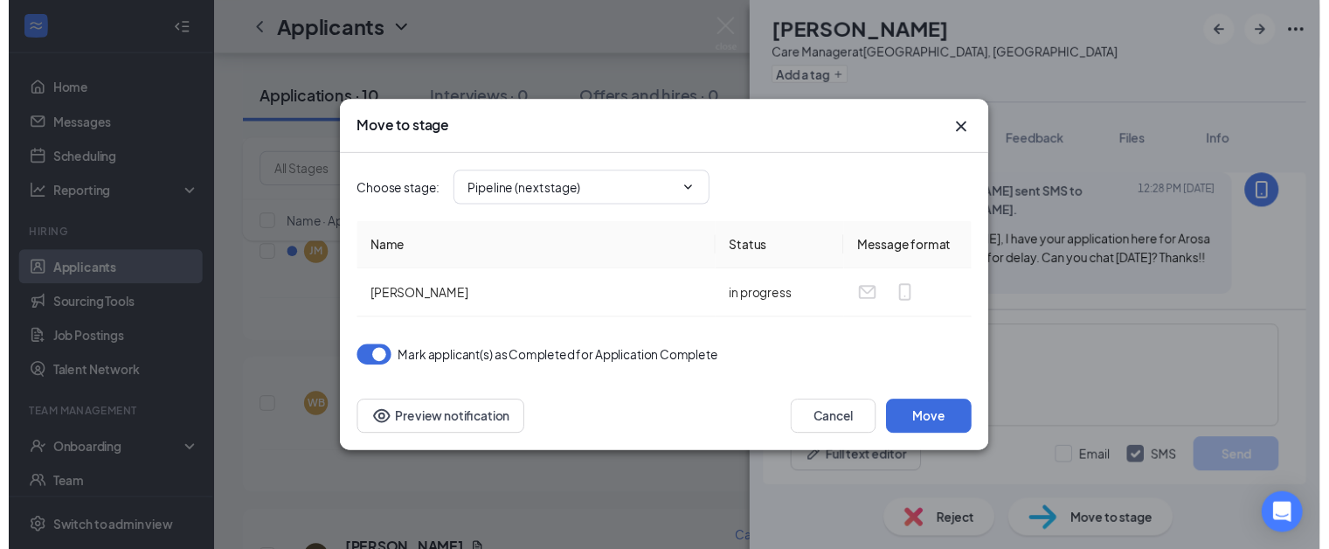
scroll to position [60, 0]
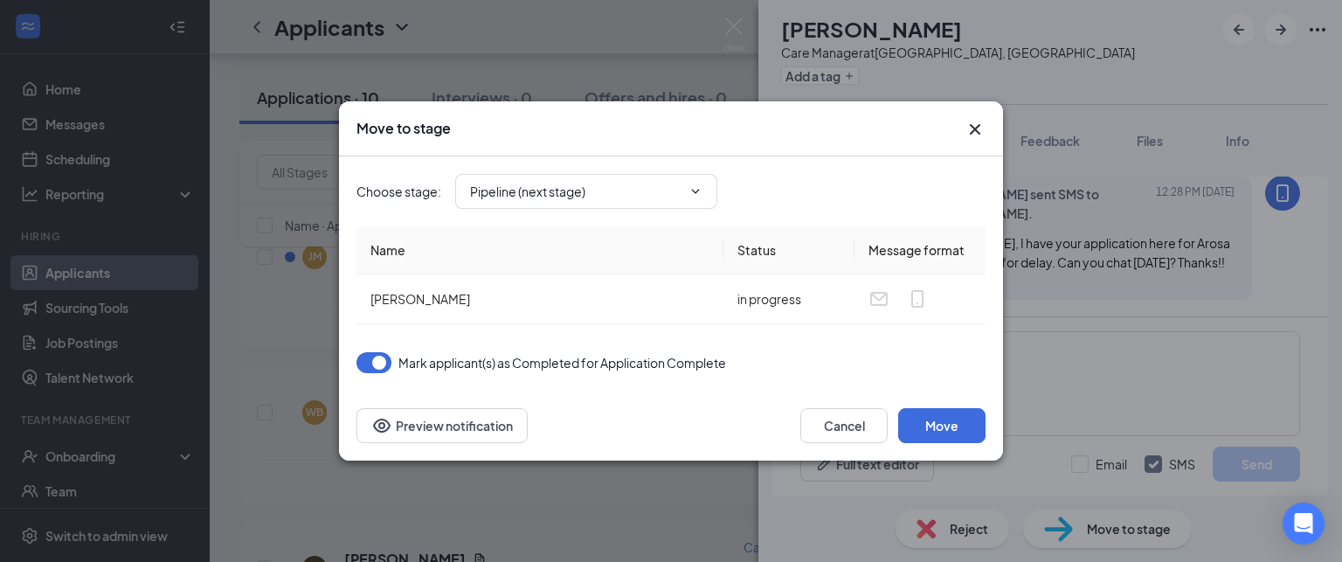
click at [943, 443] on div "Cancel Move Preview notification" at bounding box center [671, 425] width 664 height 70
click at [943, 430] on button "Move" at bounding box center [941, 425] width 87 height 35
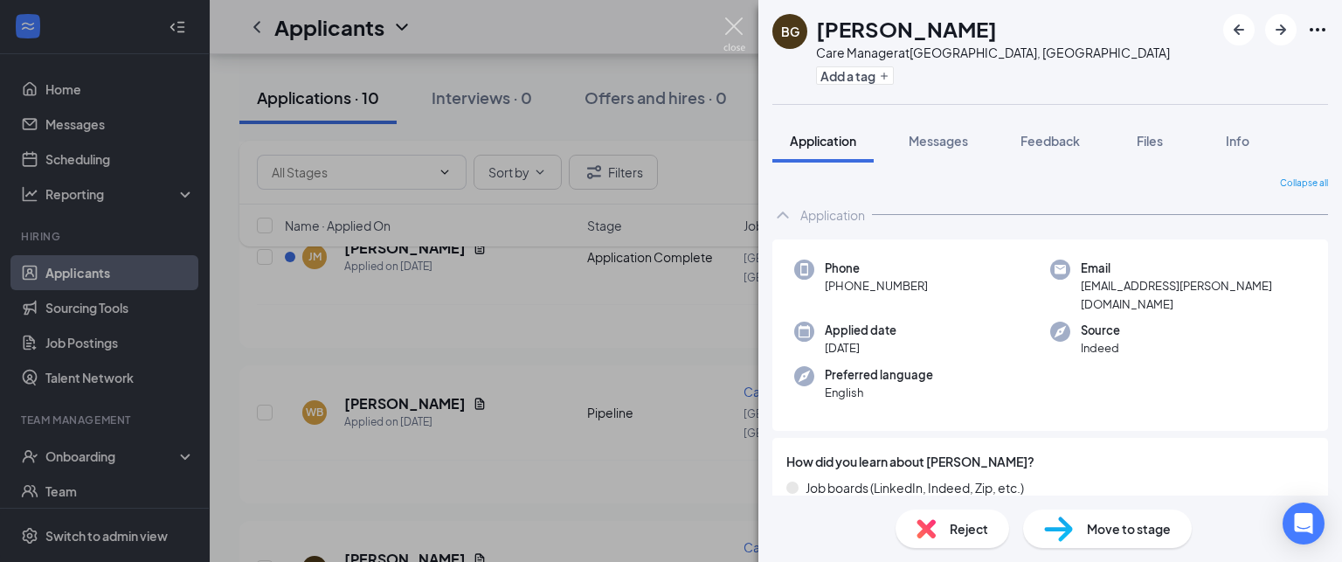
click at [736, 32] on img at bounding box center [734, 34] width 22 height 34
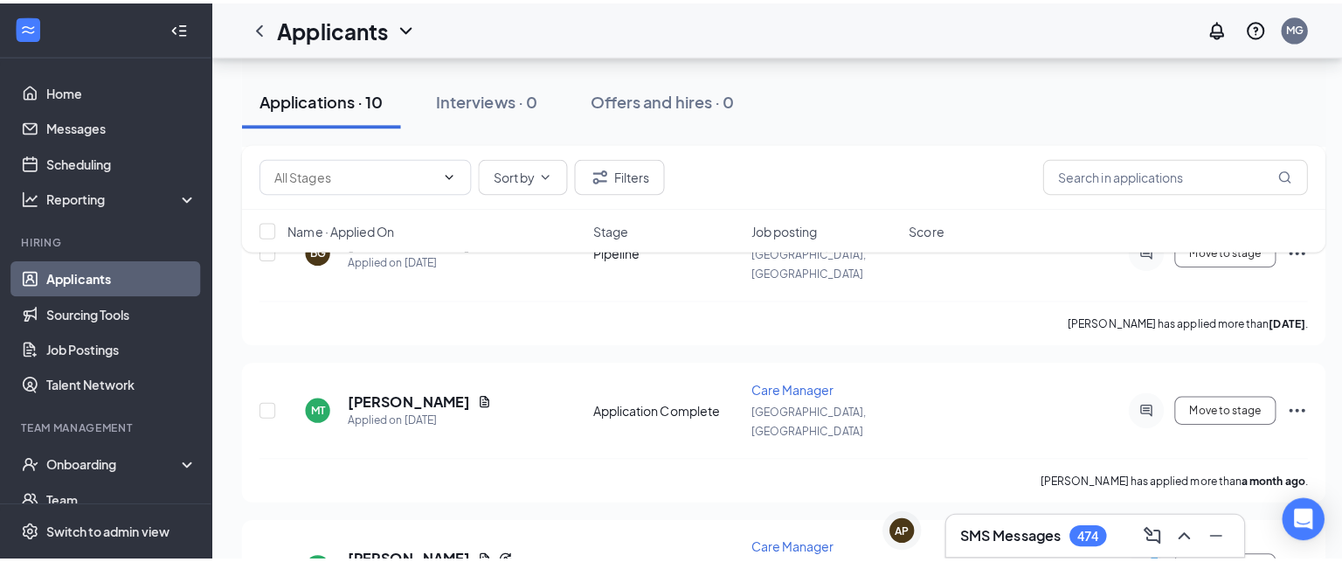
scroll to position [818, 0]
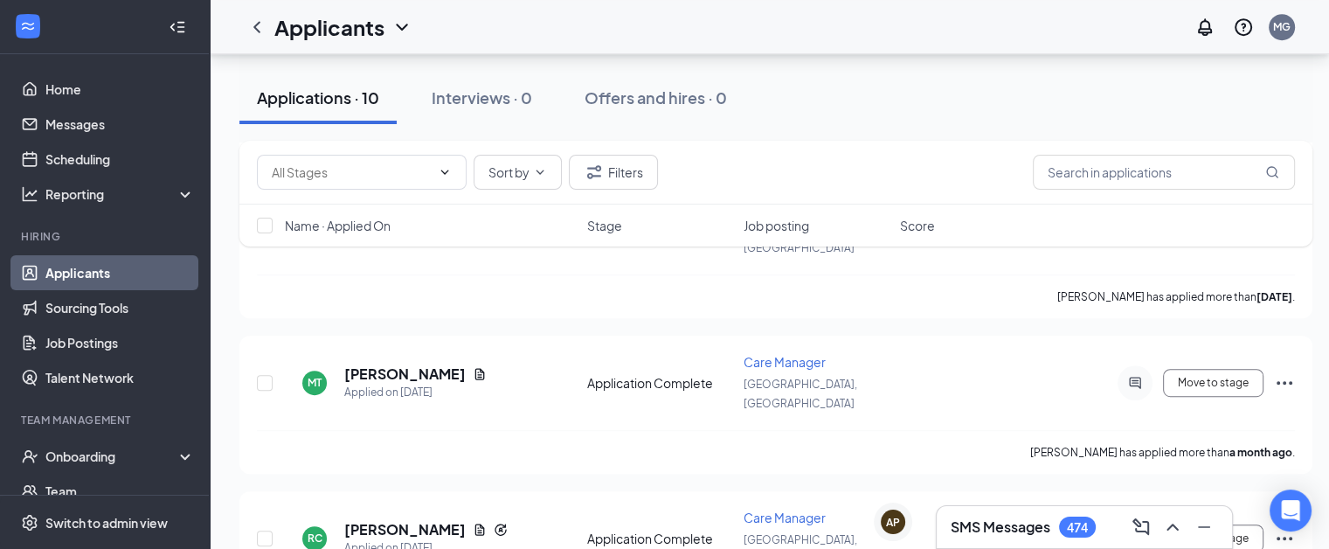
click at [496, 255] on div "Sort by Filters Name · Applied On Stage Job posting Score" at bounding box center [775, 202] width 1073 height 123
click at [489, 261] on div "Sort by Filters Name · Applied On Stage Job posting Score" at bounding box center [775, 202] width 1073 height 123
click at [494, 257] on div "Sort by Filters Name · Applied On Stage Job posting Score" at bounding box center [775, 202] width 1073 height 123
click at [441, 254] on div "Sort by Filters Name · Applied On Stage Job posting Score" at bounding box center [775, 202] width 1073 height 123
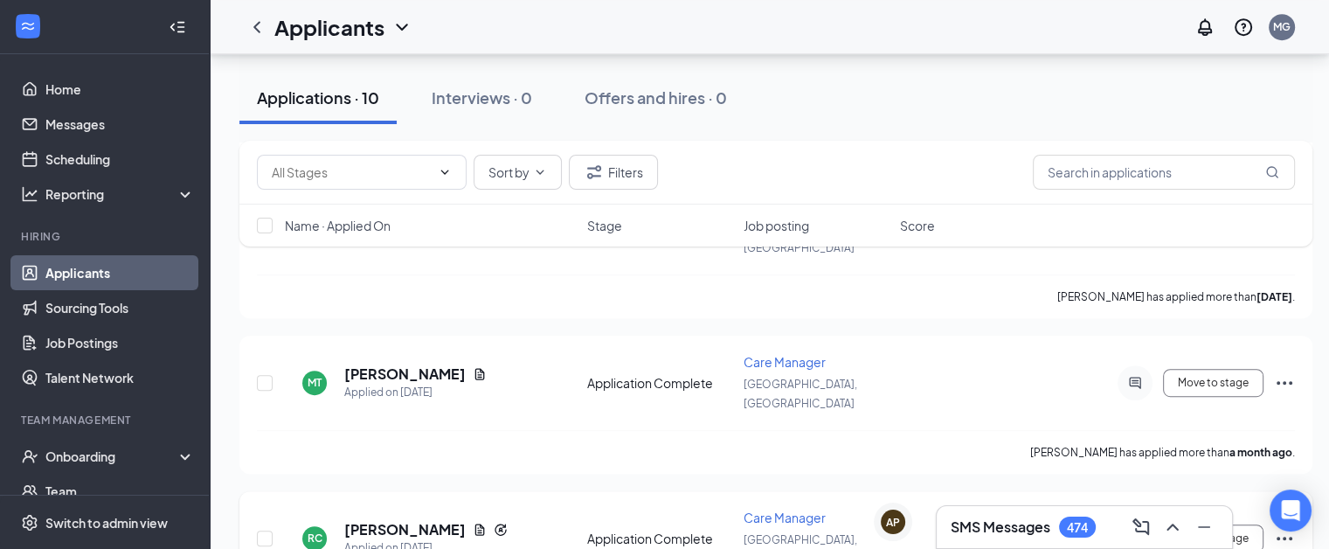
click at [1133, 531] on icon "ActiveChat" at bounding box center [1134, 538] width 21 height 14
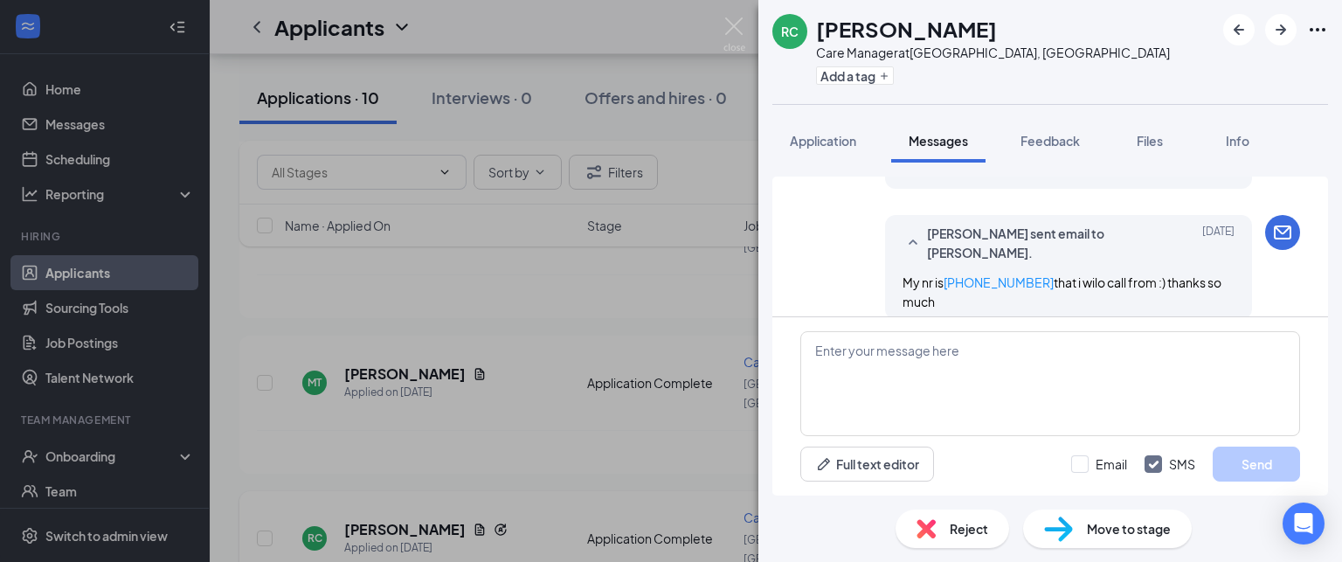
scroll to position [815, 0]
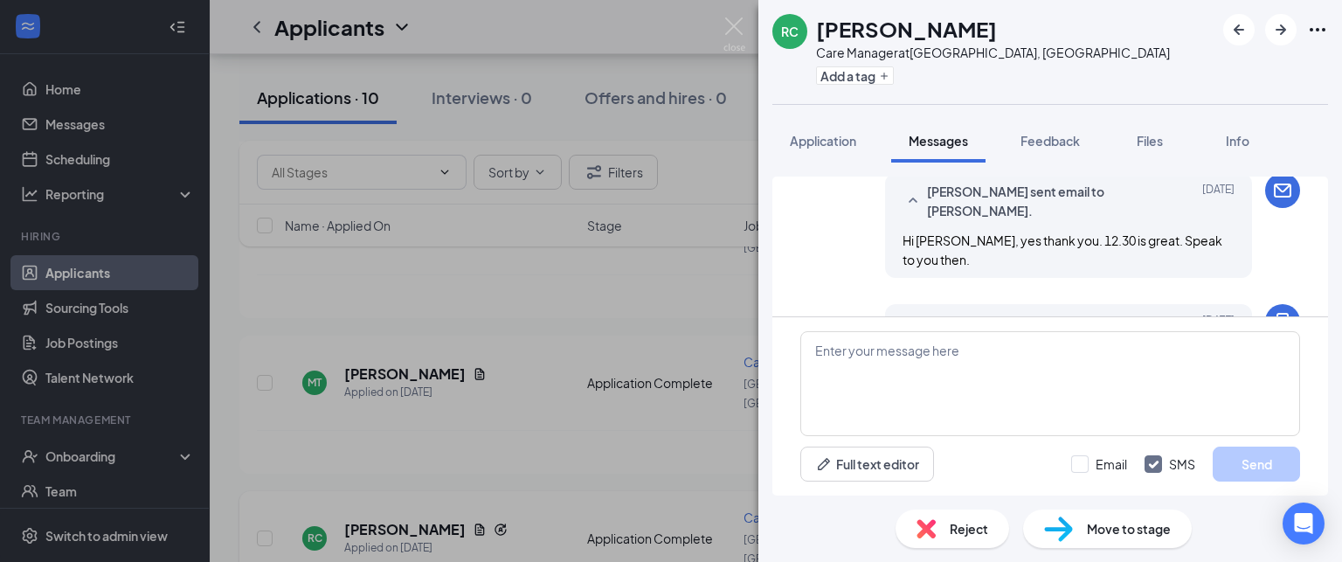
scroll to position [923, 0]
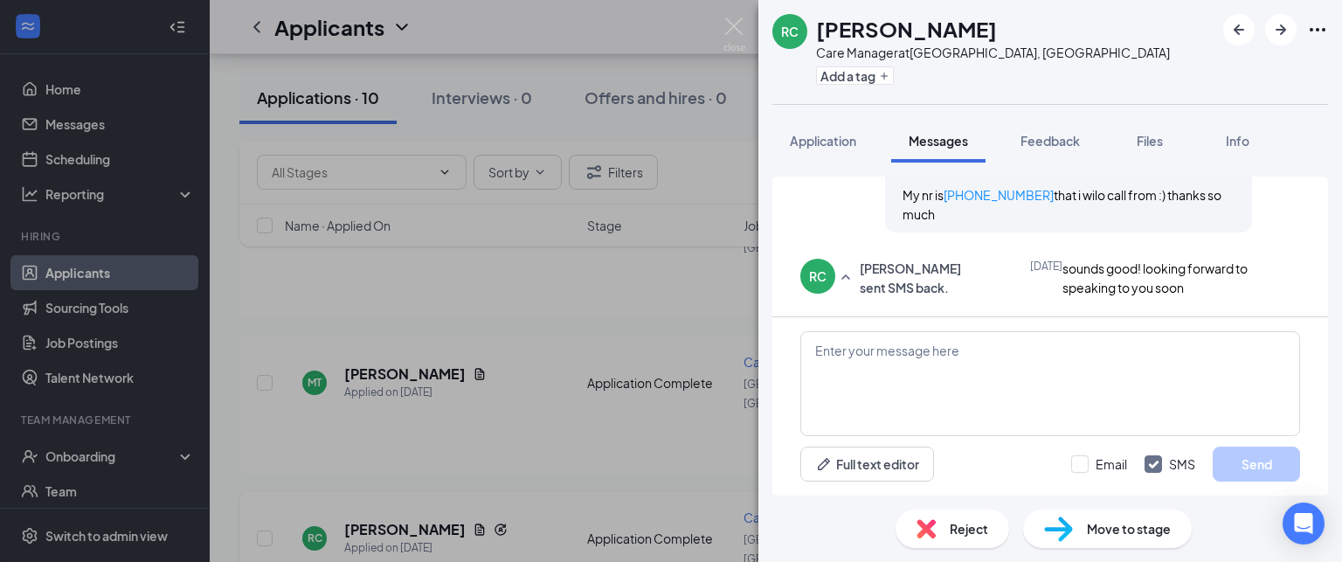
click at [954, 539] on div "Reject" at bounding box center [952, 528] width 114 height 38
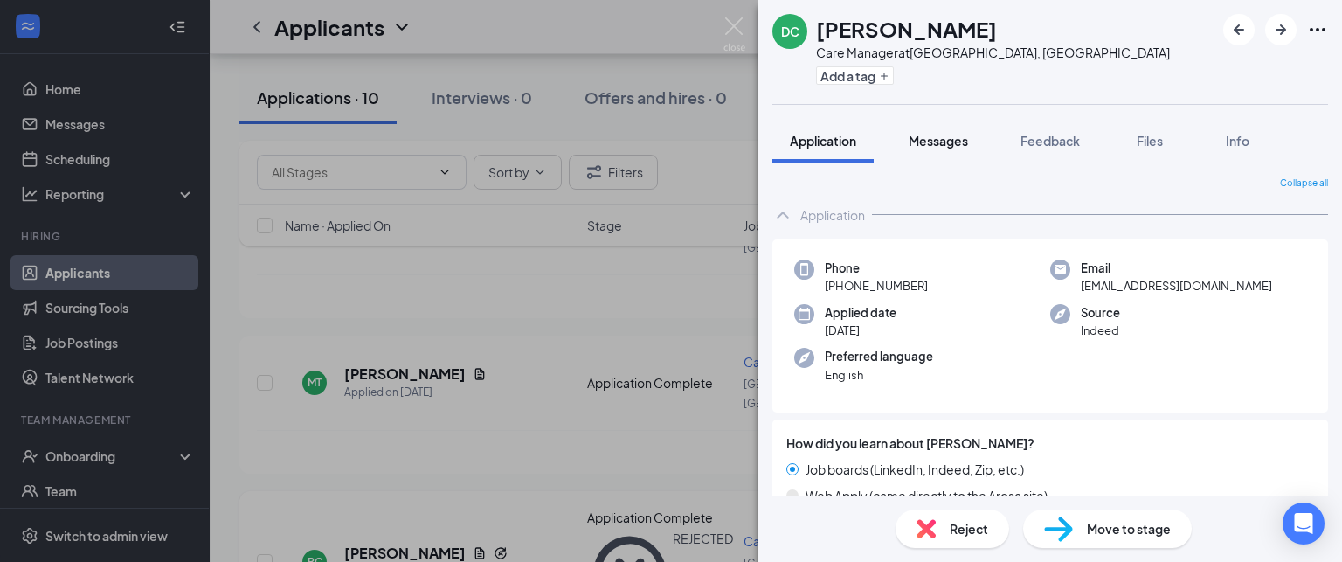
click at [920, 139] on span "Messages" at bounding box center [937, 141] width 59 height 16
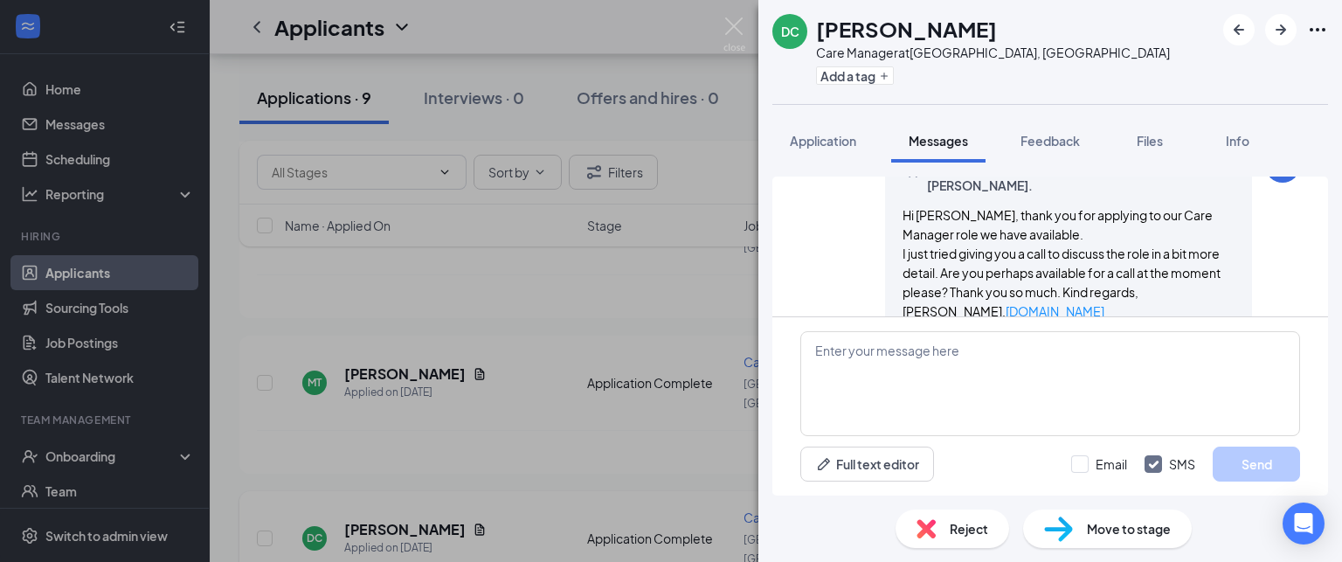
scroll to position [107, 0]
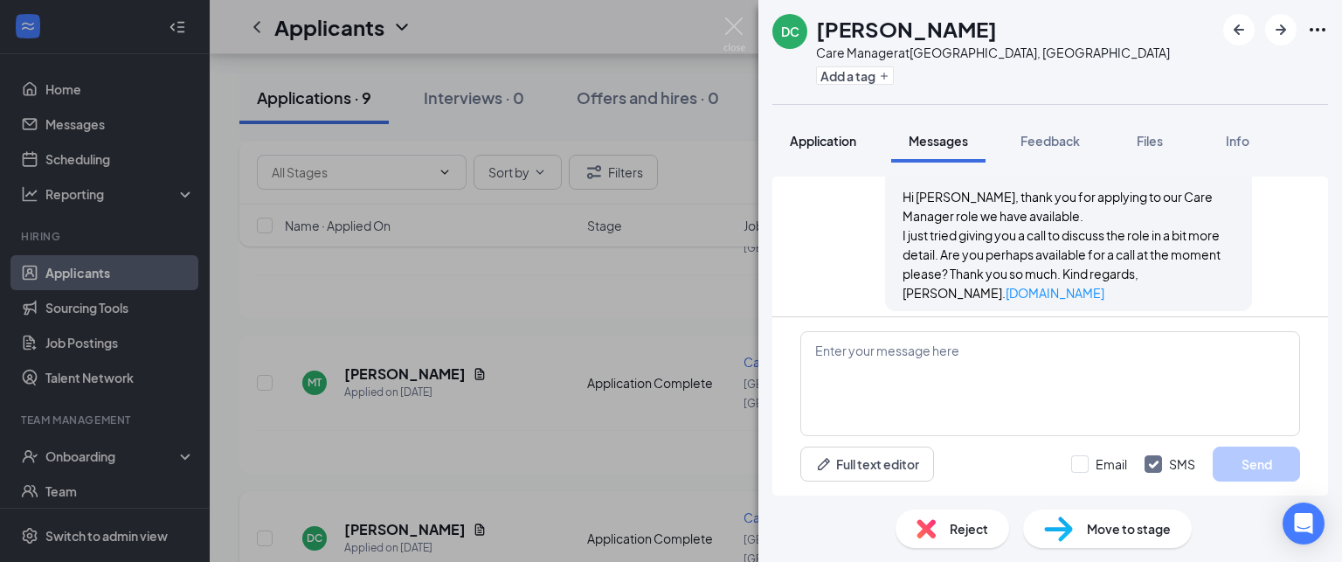
click at [815, 157] on button "Application" at bounding box center [822, 141] width 101 height 44
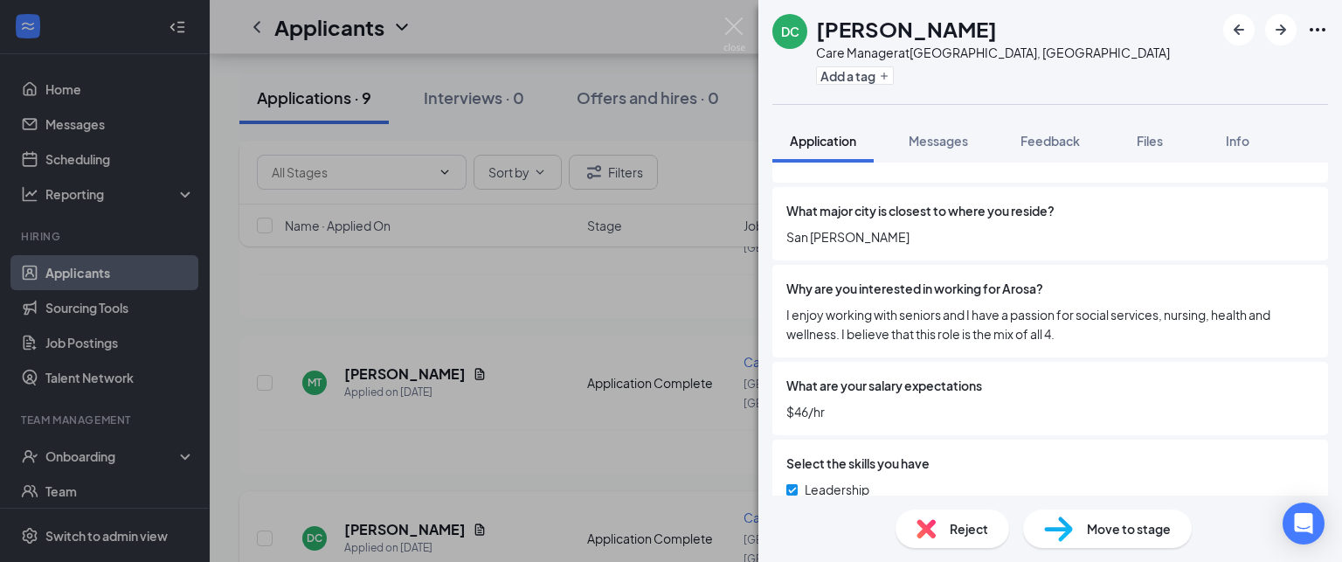
scroll to position [1007, 0]
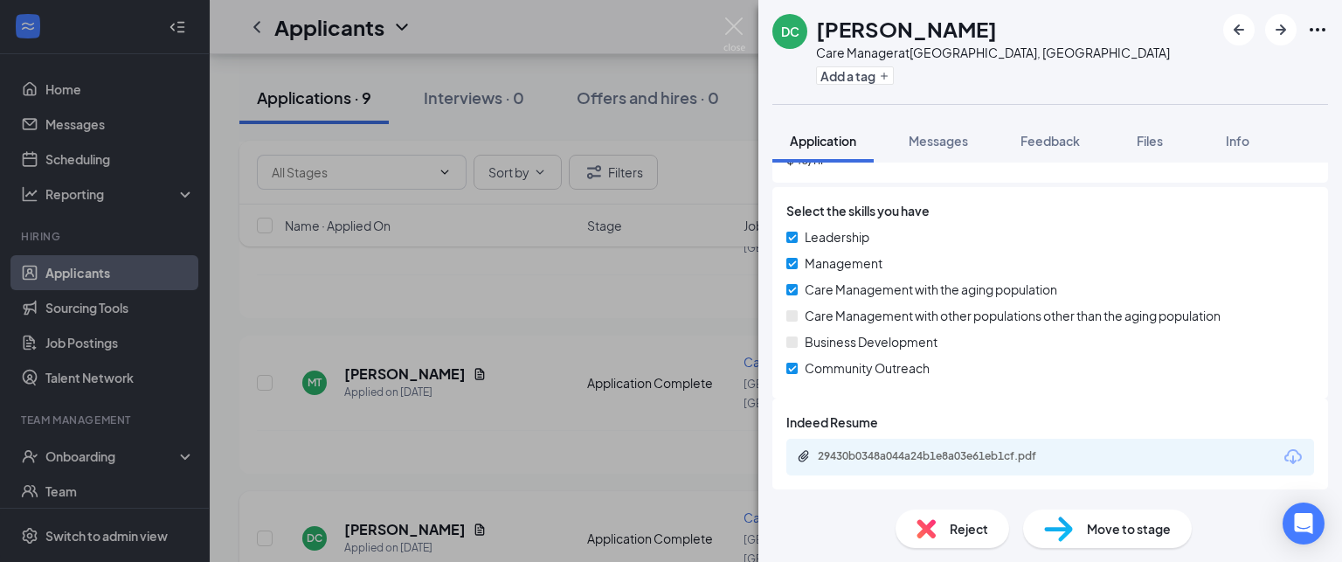
click at [981, 453] on div "29430b0348a044a24b1e8a03e61eb1cf.pdf" at bounding box center [940, 456] width 245 height 14
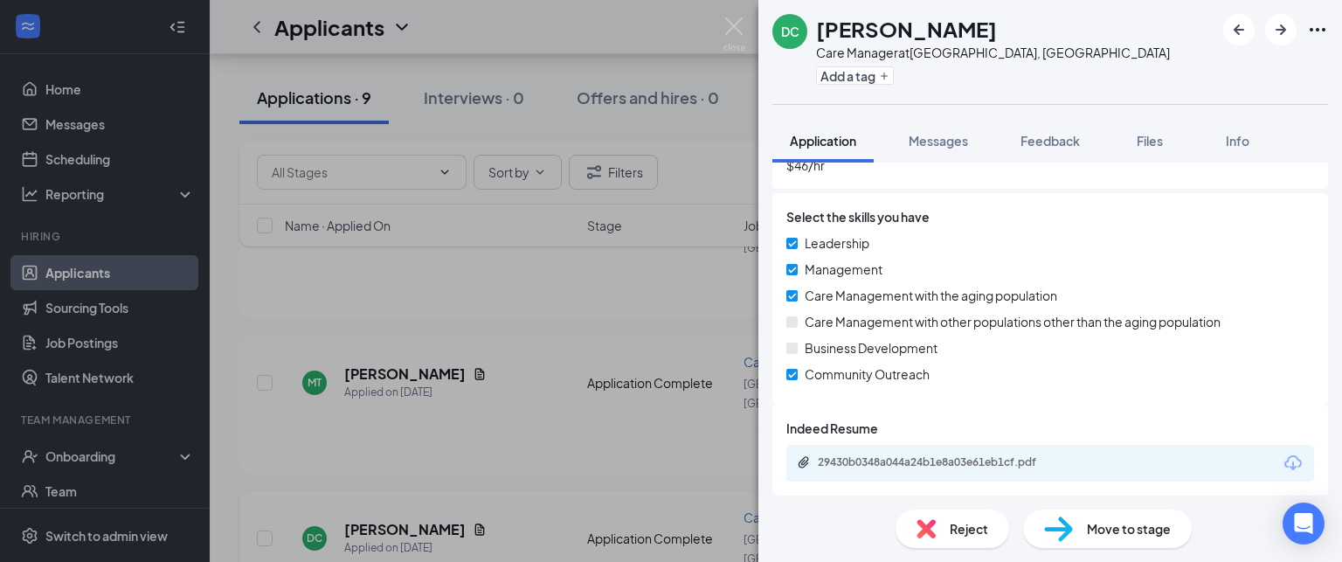
click at [963, 542] on div "Reject" at bounding box center [952, 528] width 114 height 38
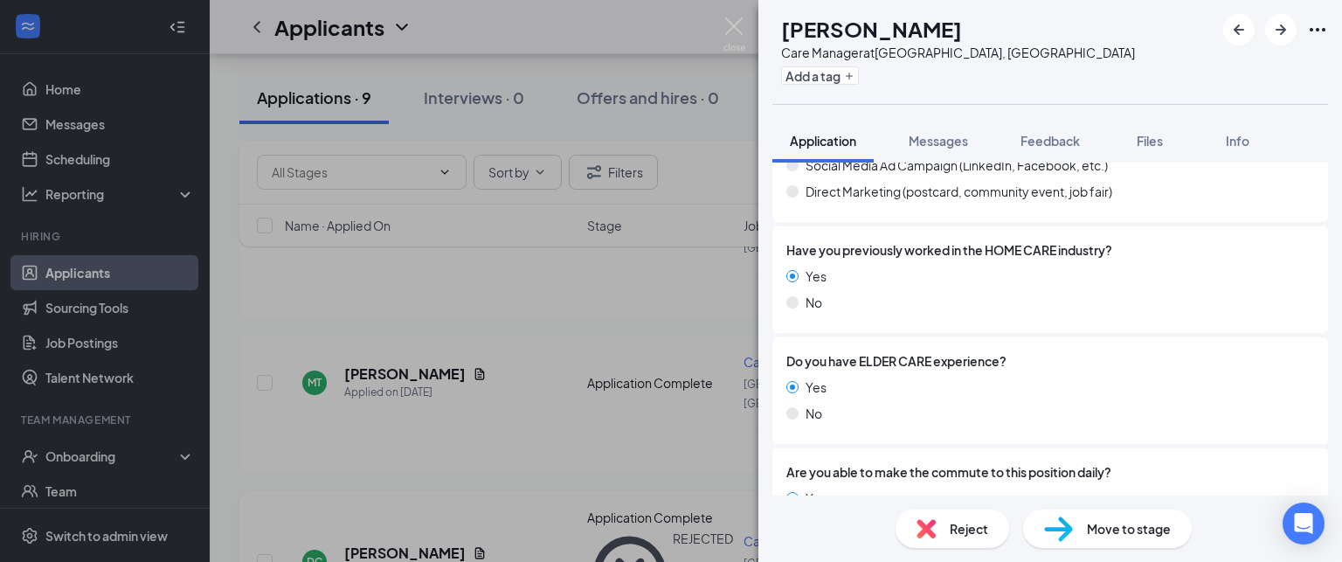
scroll to position [1007, 0]
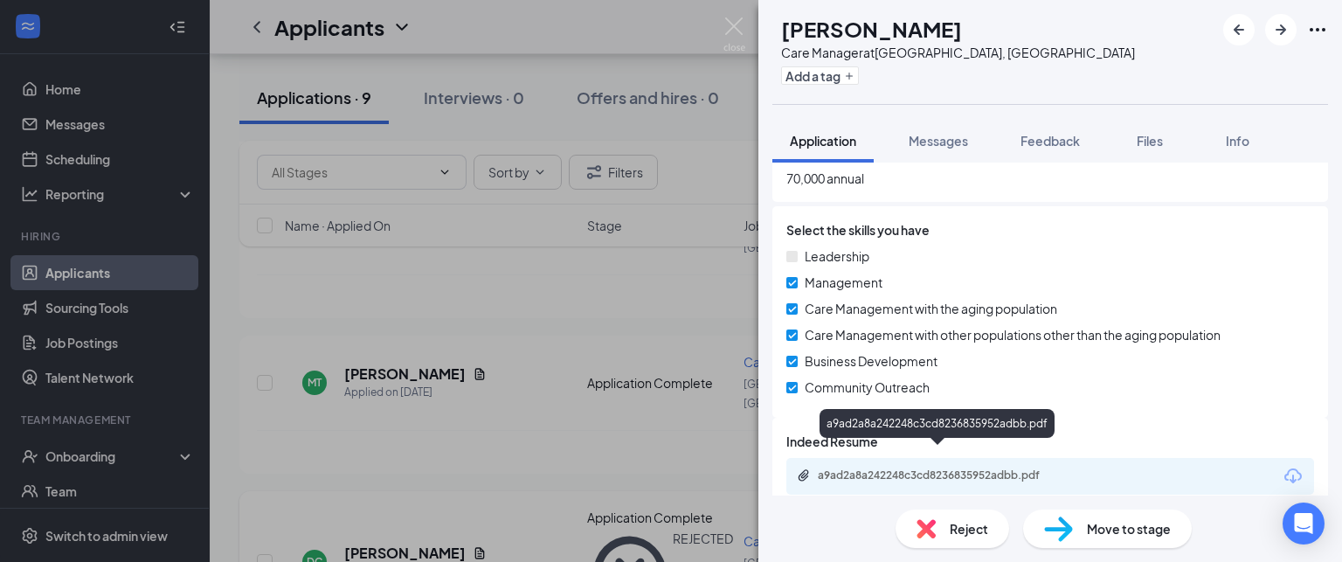
click at [977, 468] on div "a9ad2a8a242248c3cd8236835952adbb.pdf" at bounding box center [940, 475] width 245 height 14
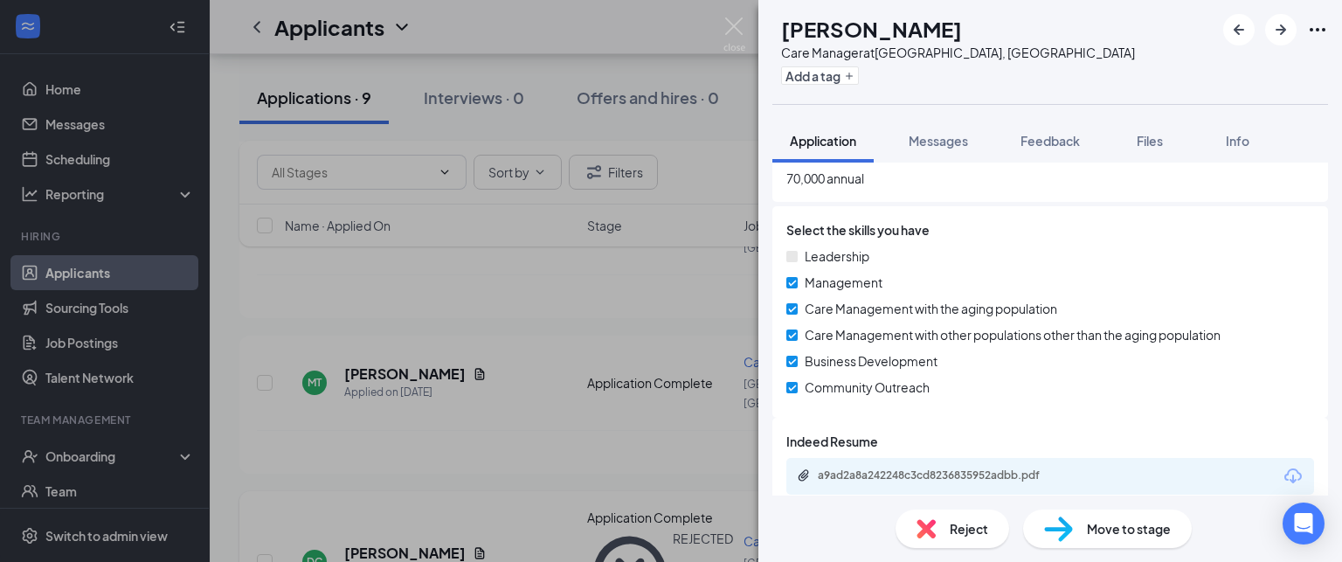
scroll to position [1001, 0]
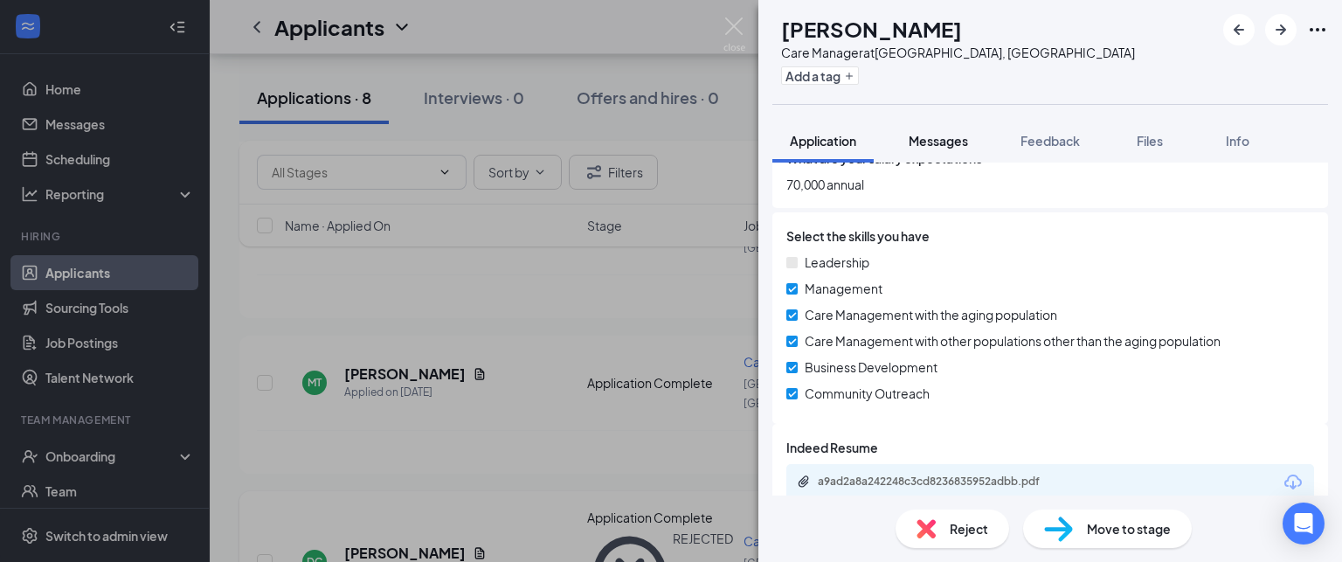
click at [956, 134] on span "Messages" at bounding box center [937, 141] width 59 height 16
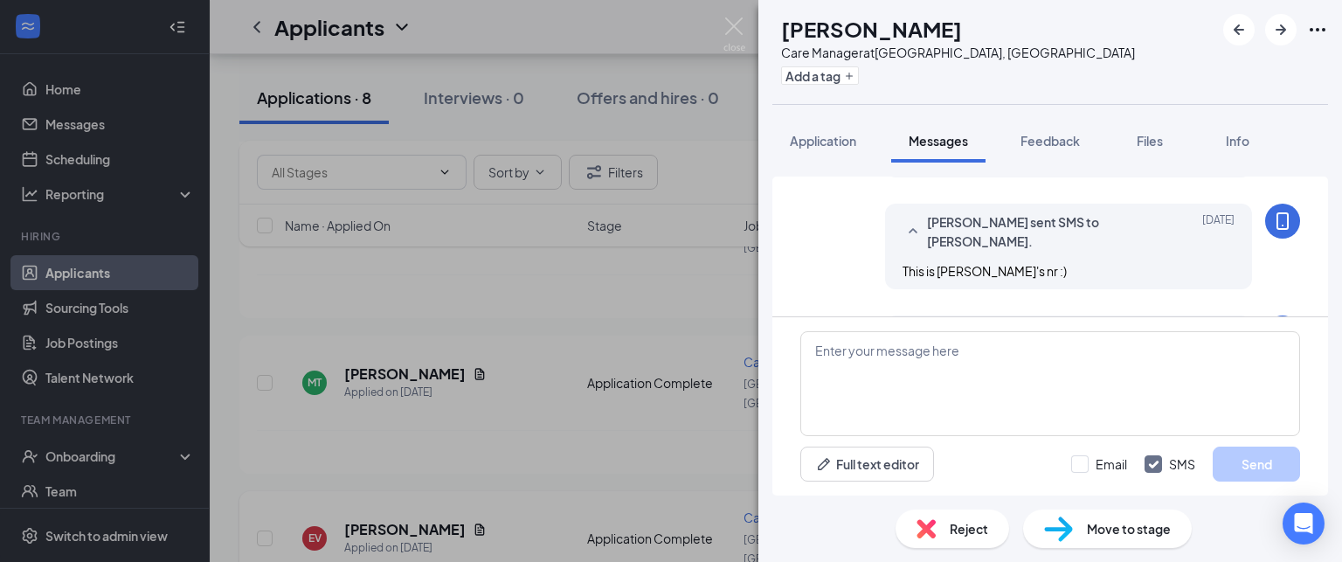
scroll to position [1191, 0]
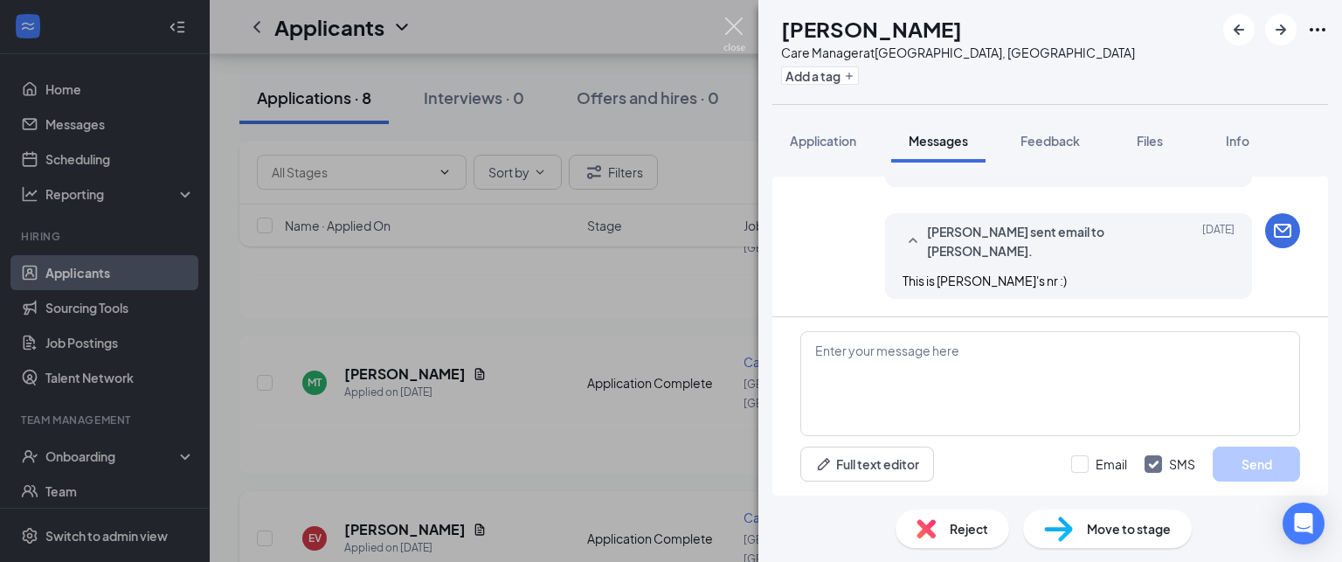
click at [727, 18] on img at bounding box center [734, 34] width 22 height 34
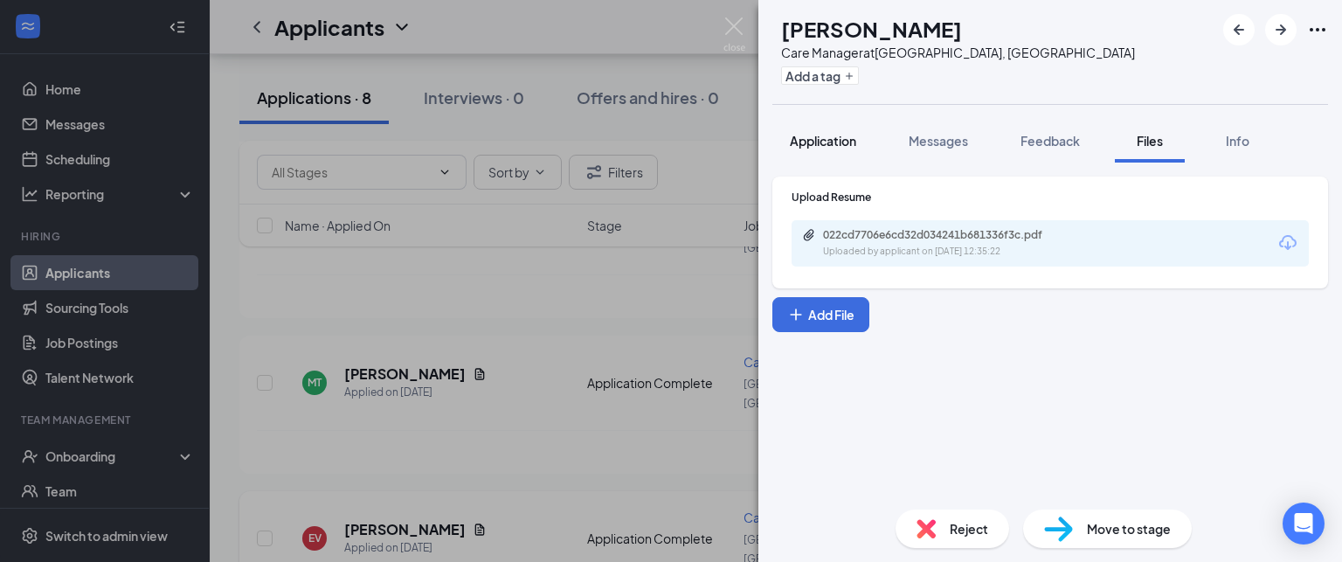
click at [832, 144] on span "Application" at bounding box center [823, 141] width 66 height 16
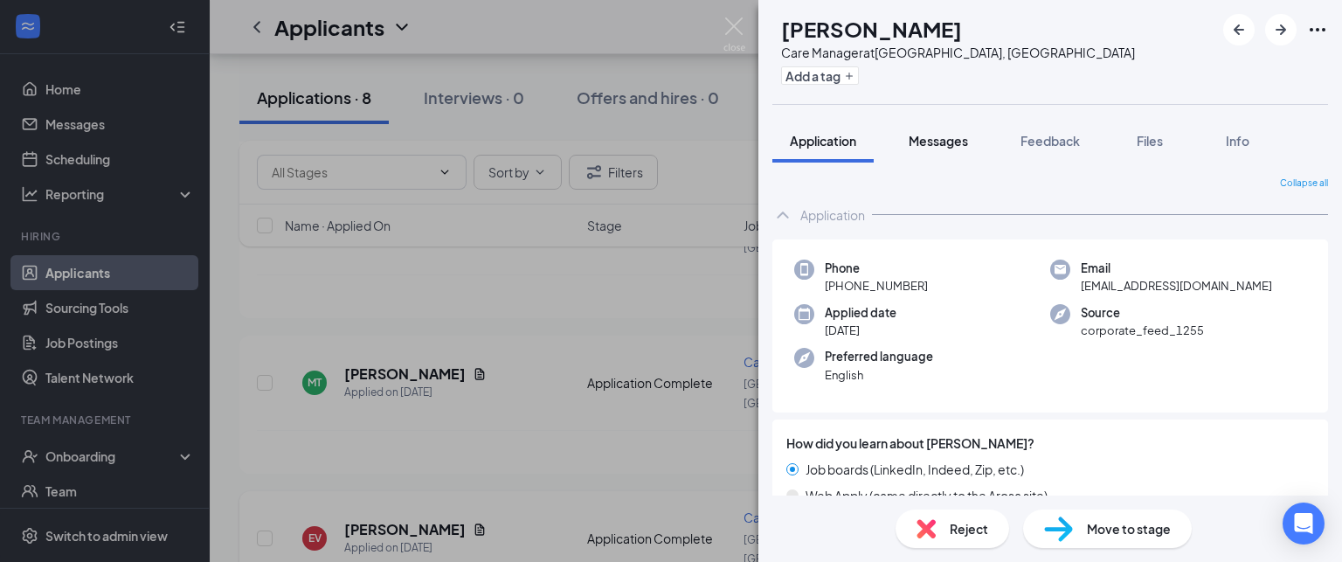
click at [948, 128] on button "Messages" at bounding box center [938, 141] width 94 height 44
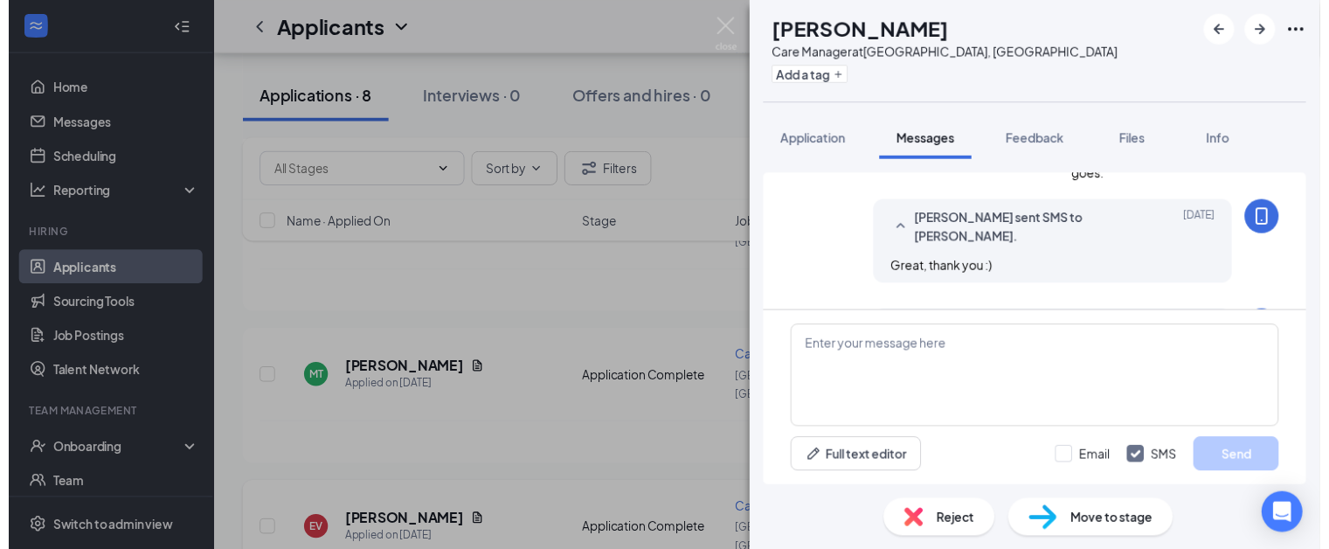
scroll to position [1154, 0]
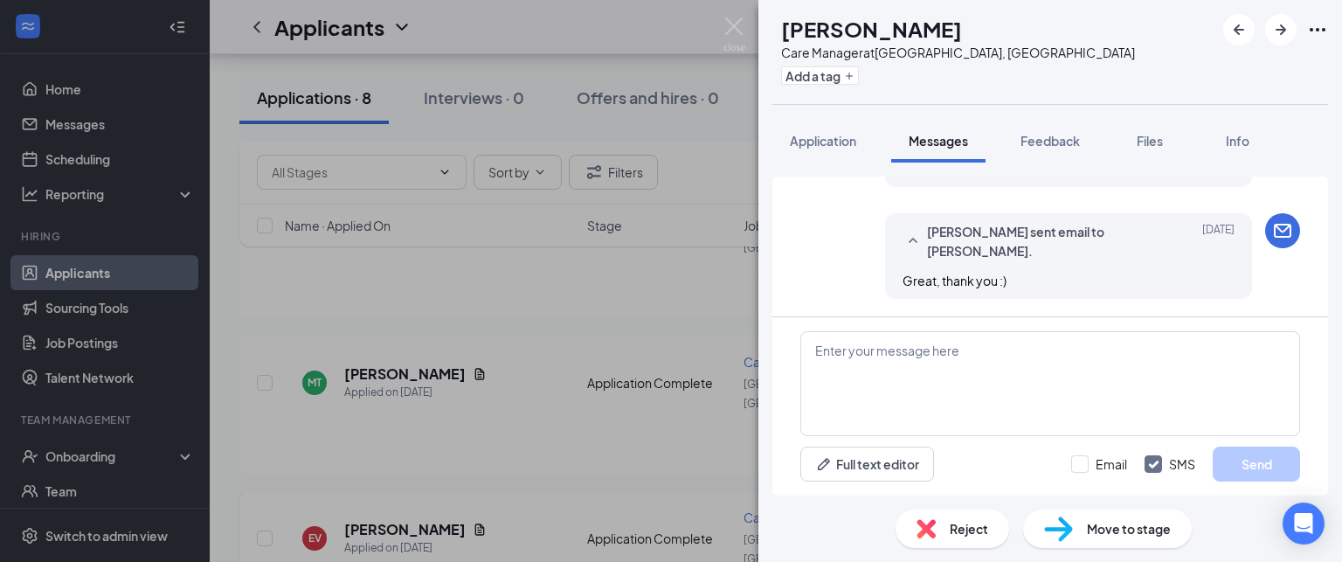
click at [734, 27] on img at bounding box center [734, 34] width 22 height 34
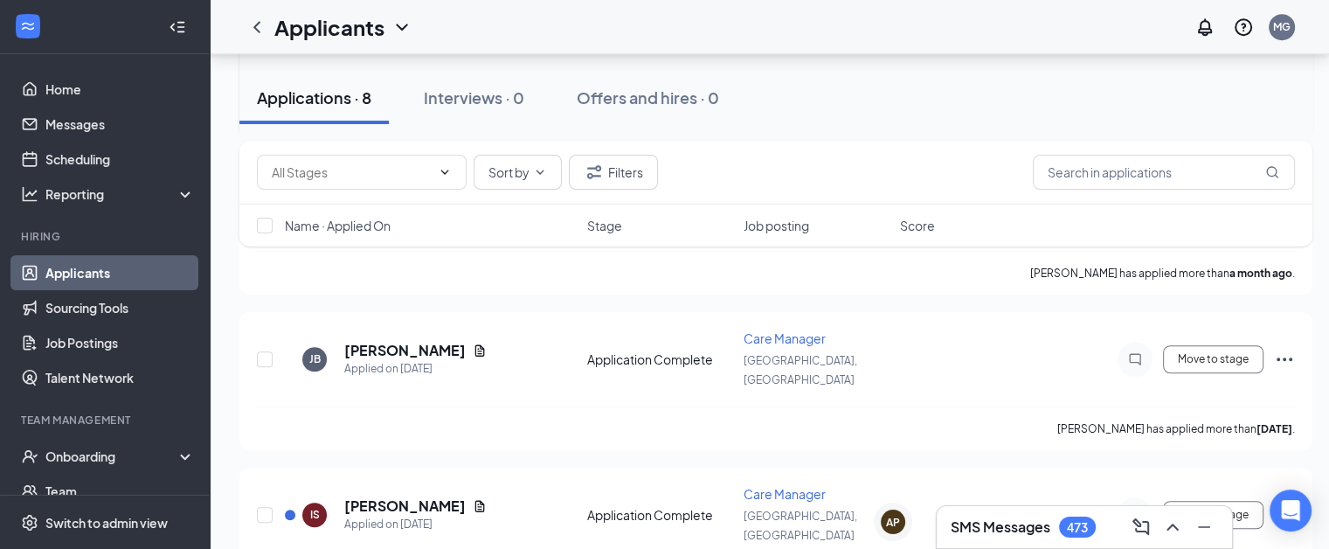
scroll to position [1277, 0]
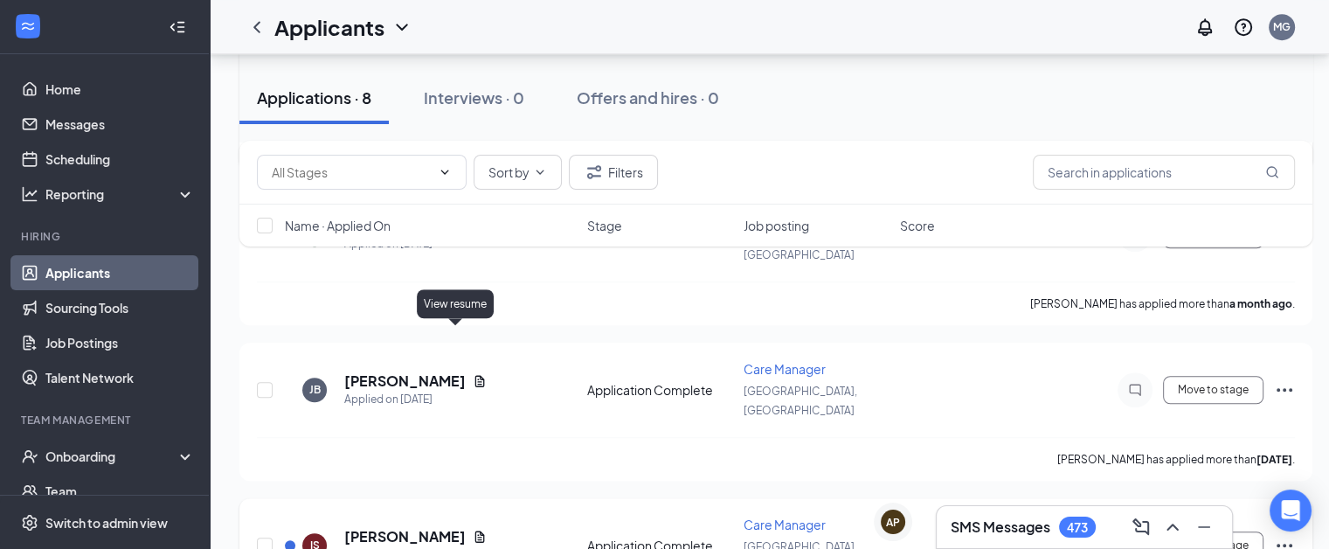
click at [475, 530] on icon "Document" at bounding box center [480, 535] width 10 height 11
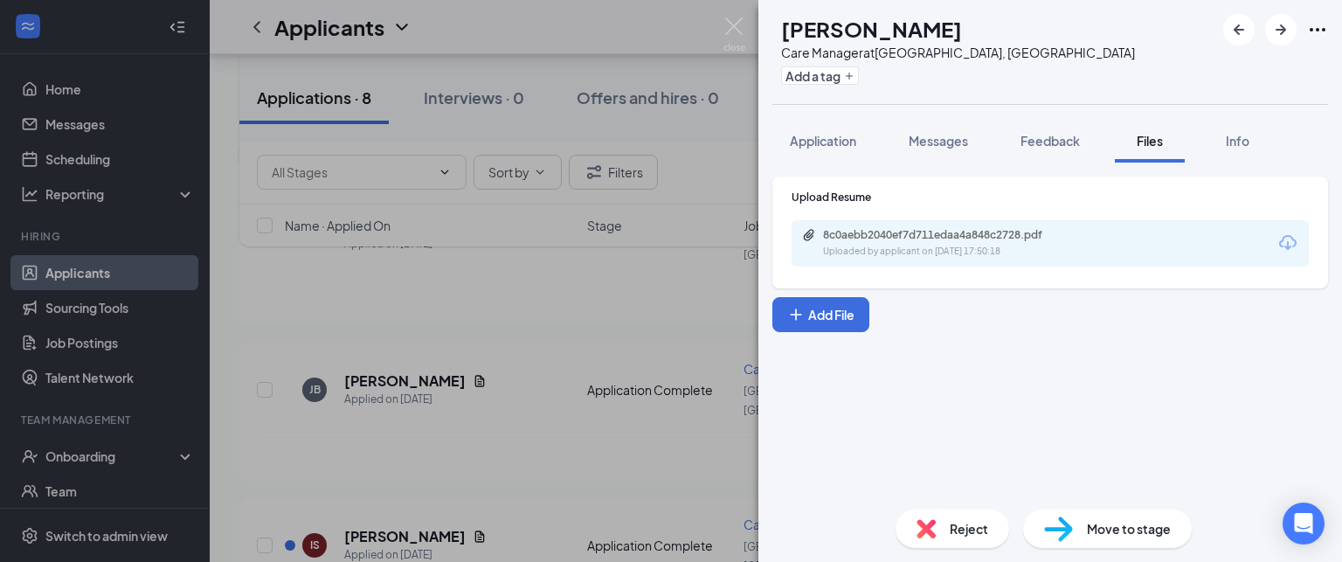
click at [74, 346] on div "IS Isaac Shaeffer Care Manager at East Bay, CA Add a tag Application Messages F…" at bounding box center [671, 281] width 1342 height 562
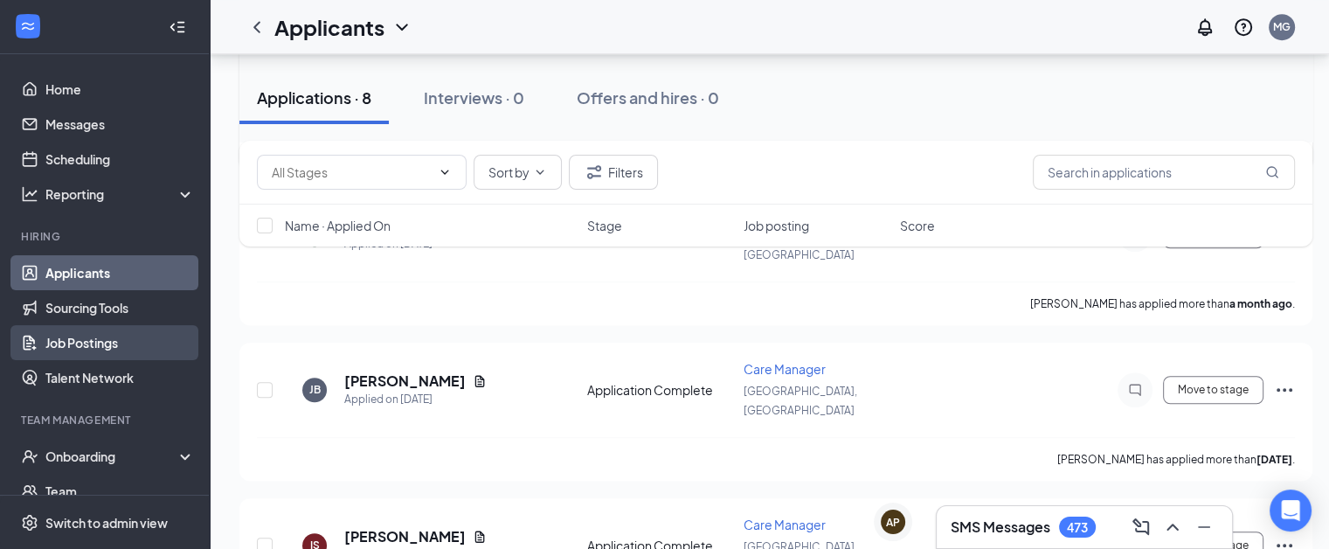
click at [67, 352] on link "Job Postings" at bounding box center [119, 342] width 149 height 35
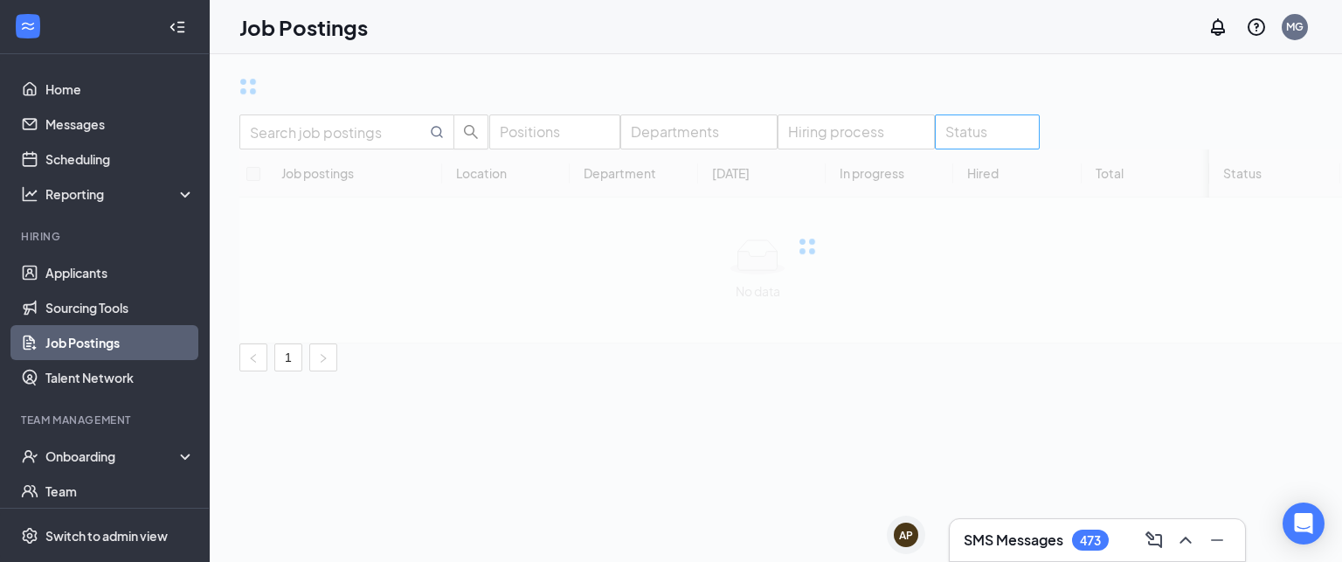
click at [986, 146] on div at bounding box center [978, 132] width 79 height 28
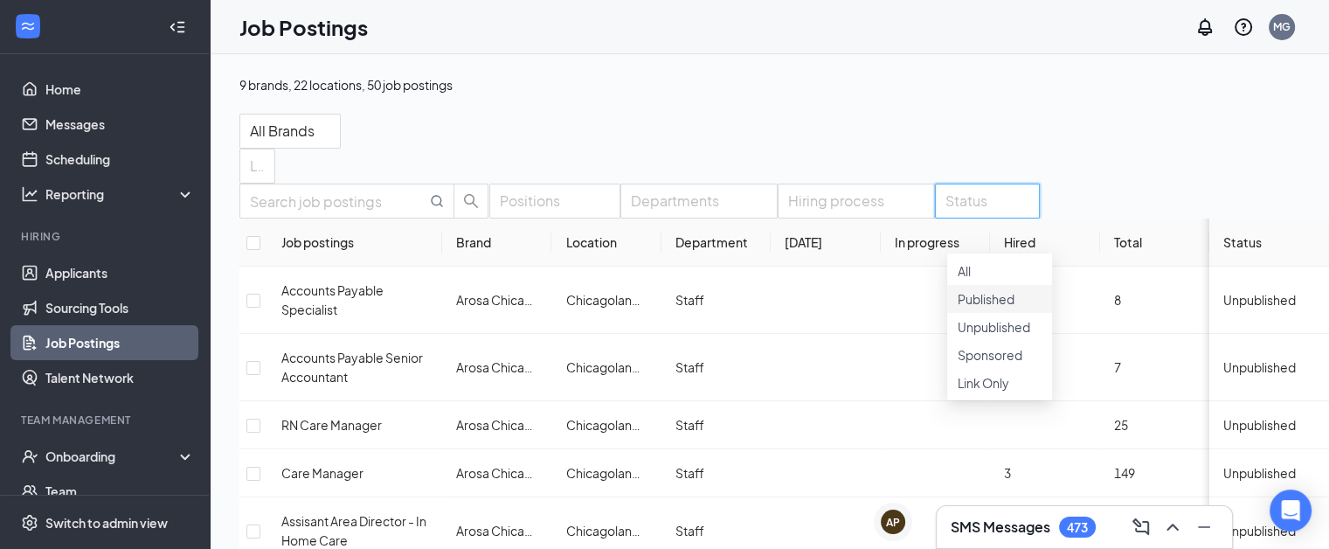
click at [1041, 308] on div "Published" at bounding box center [999, 298] width 84 height 19
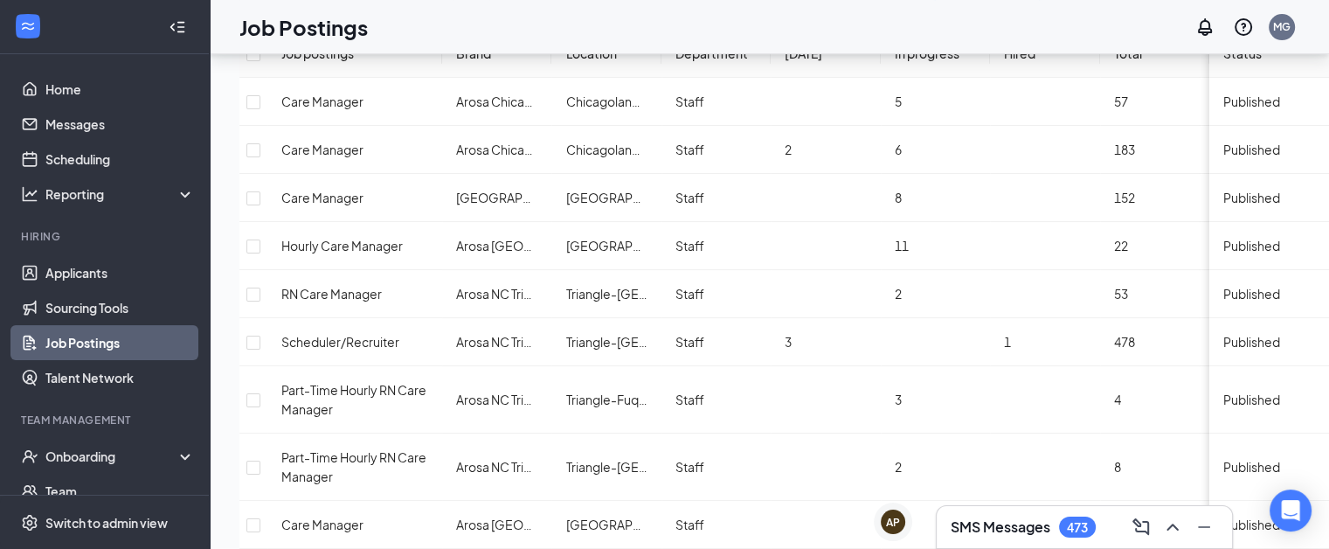
scroll to position [184, 0]
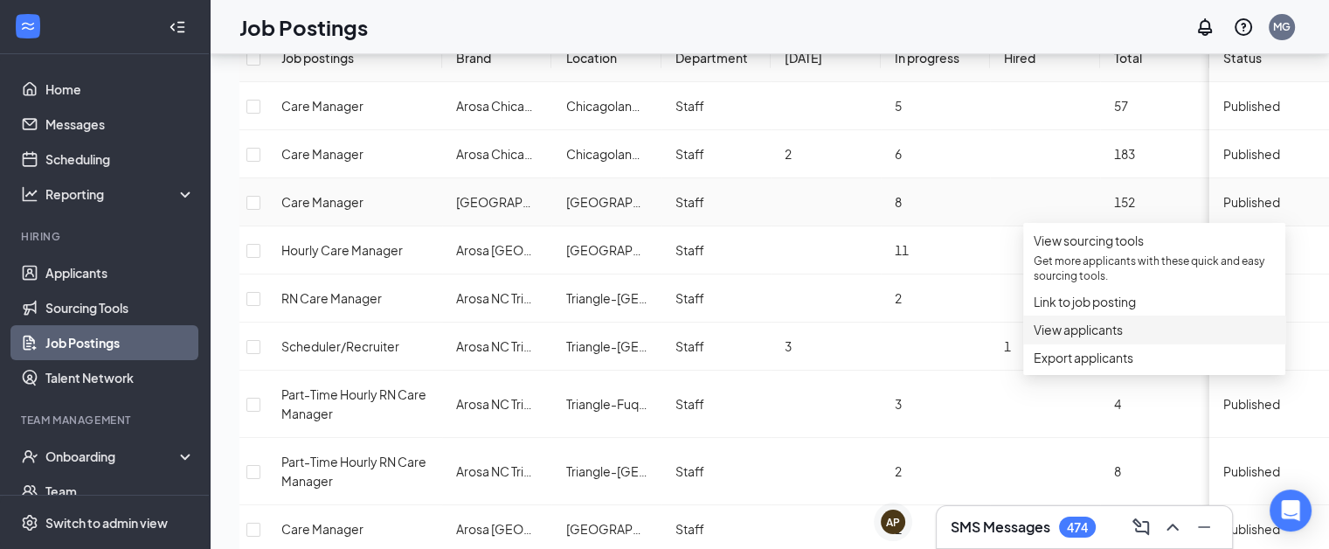
click at [1173, 343] on li "View applicants" at bounding box center [1154, 329] width 262 height 28
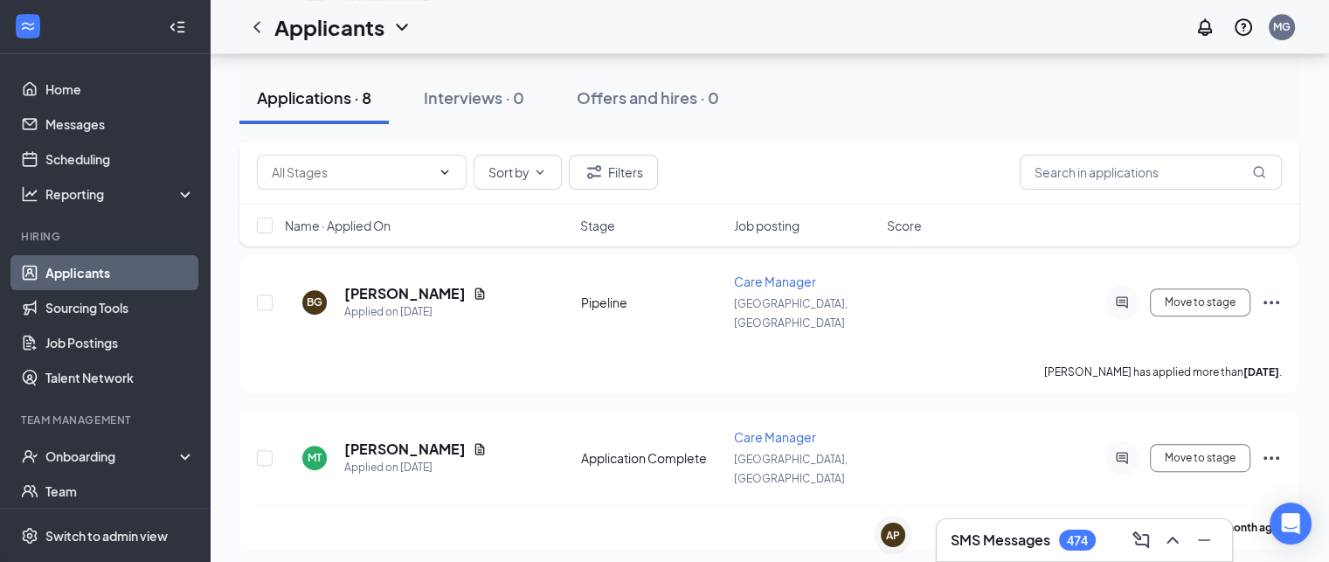
scroll to position [973, 0]
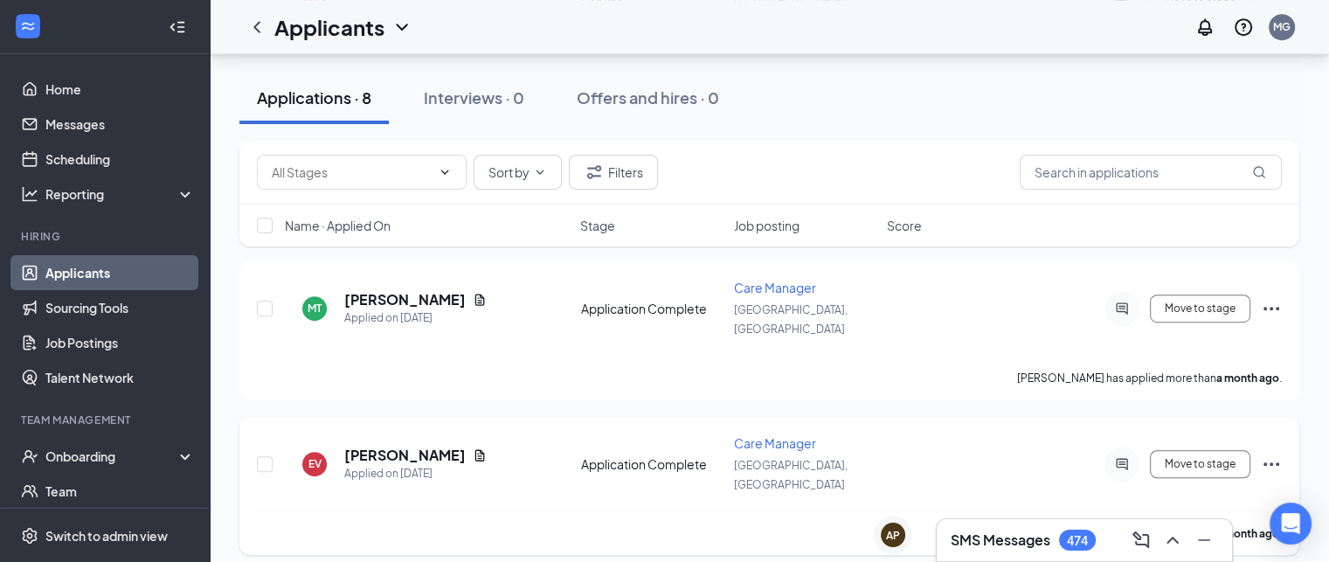
click at [1279, 453] on icon "Ellipses" at bounding box center [1271, 463] width 21 height 21
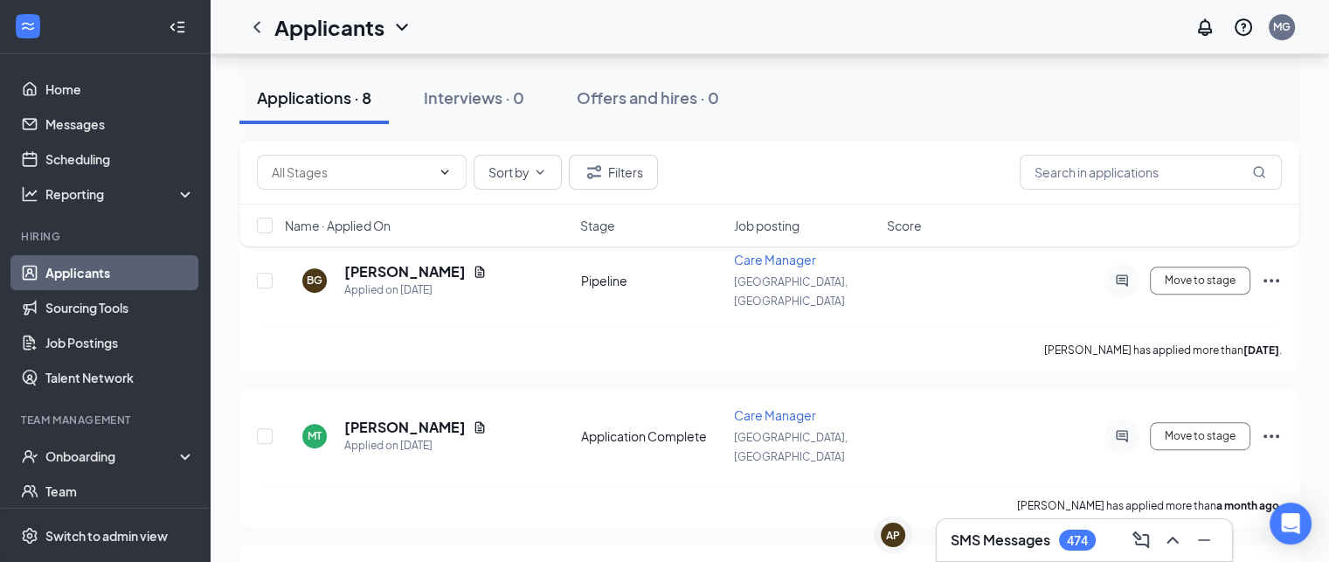
scroll to position [844, 0]
click at [1279, 427] on icon "Ellipses" at bounding box center [1271, 437] width 21 height 21
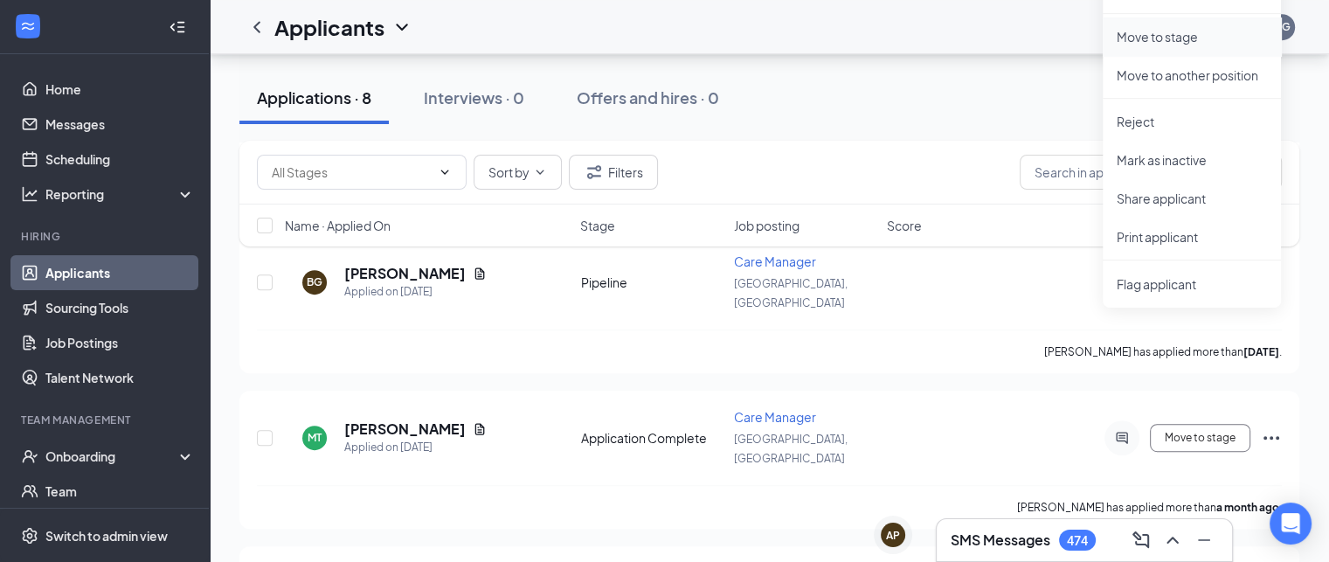
click at [1172, 34] on p "Move to stage" at bounding box center [1191, 36] width 150 height 17
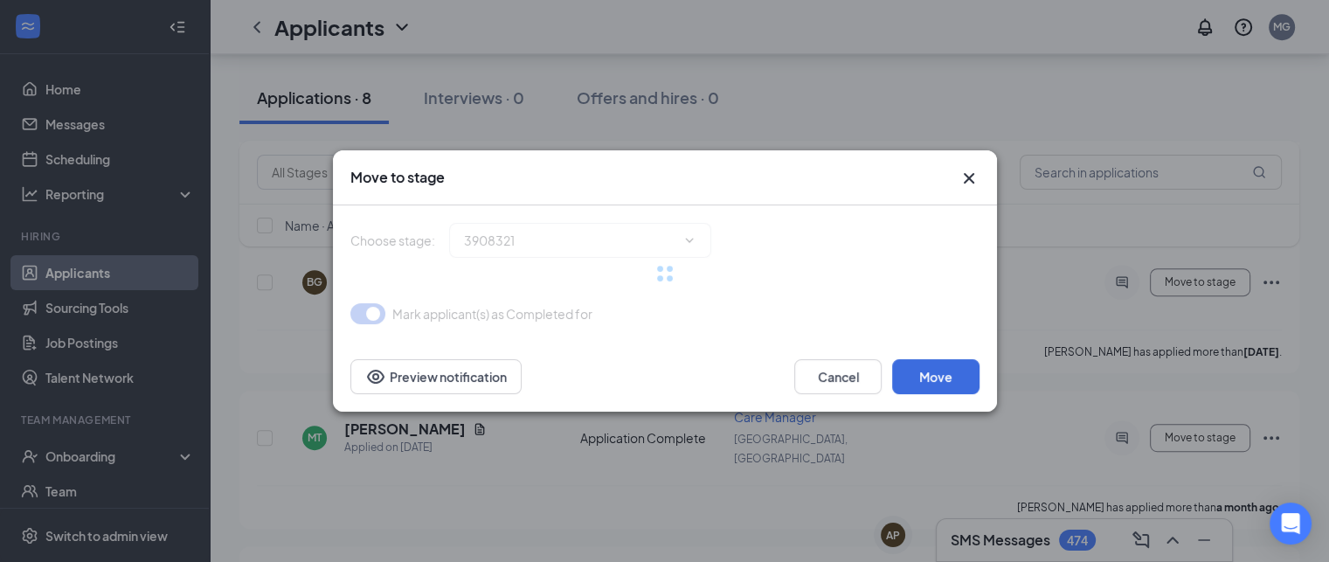
type input "Pipeline (next stage)"
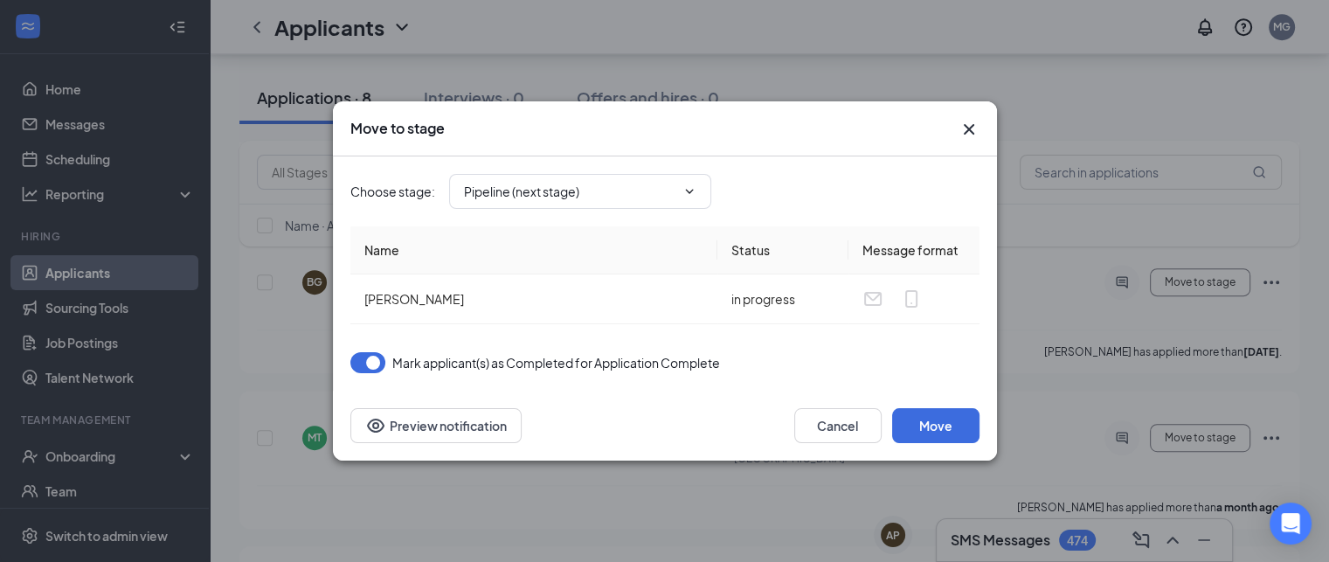
click at [937, 401] on div "Cancel Move Preview notification" at bounding box center [665, 425] width 664 height 70
click at [942, 416] on button "Move" at bounding box center [935, 425] width 87 height 35
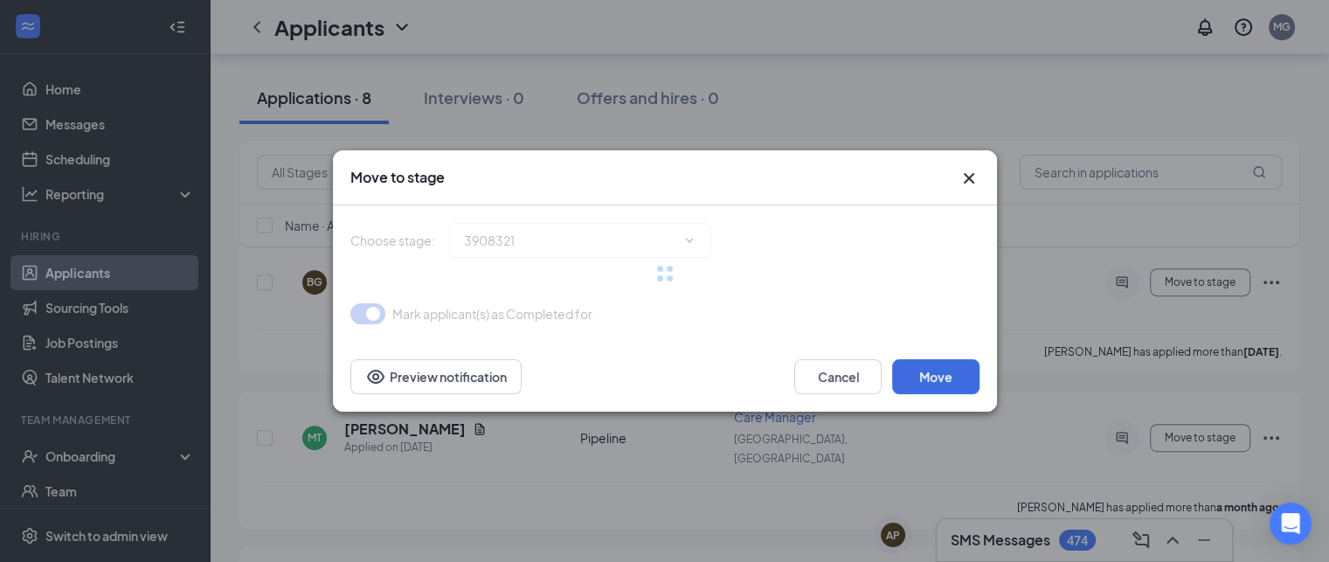
type input "Pipeline (next stage)"
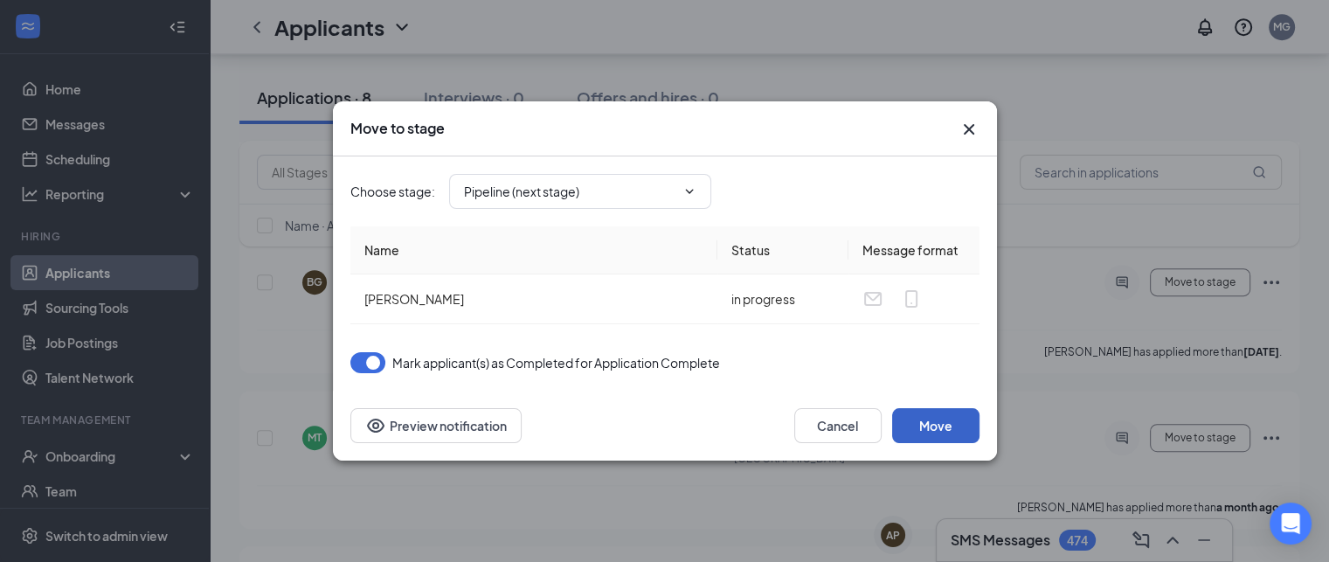
click at [962, 412] on button "Move" at bounding box center [935, 425] width 87 height 35
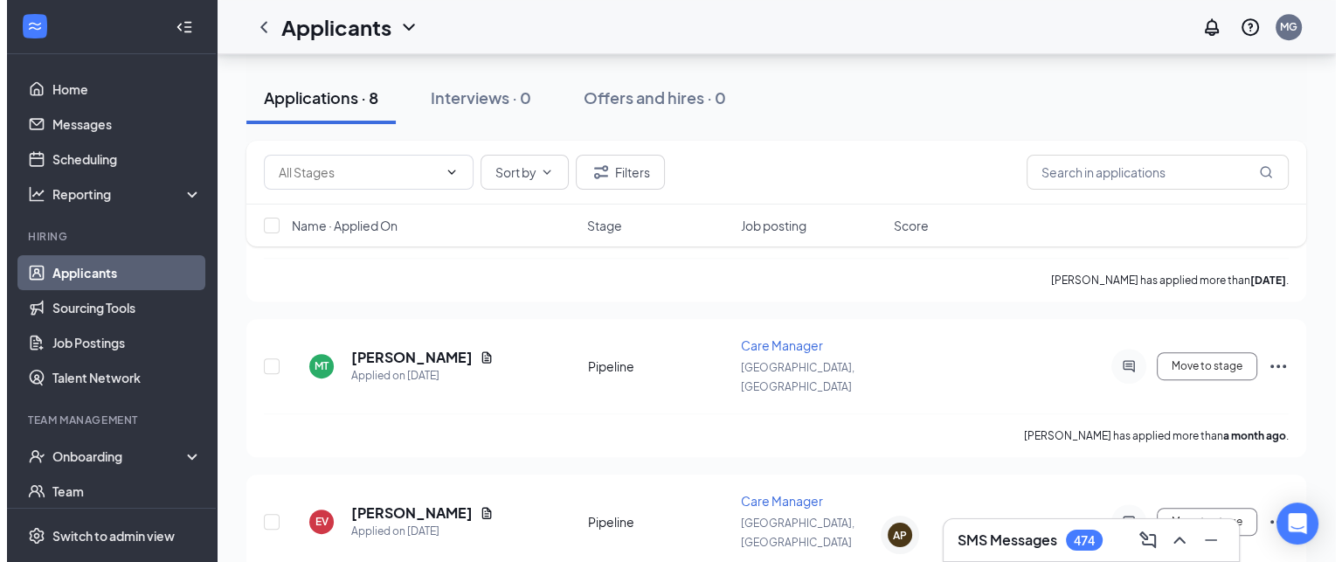
scroll to position [973, 0]
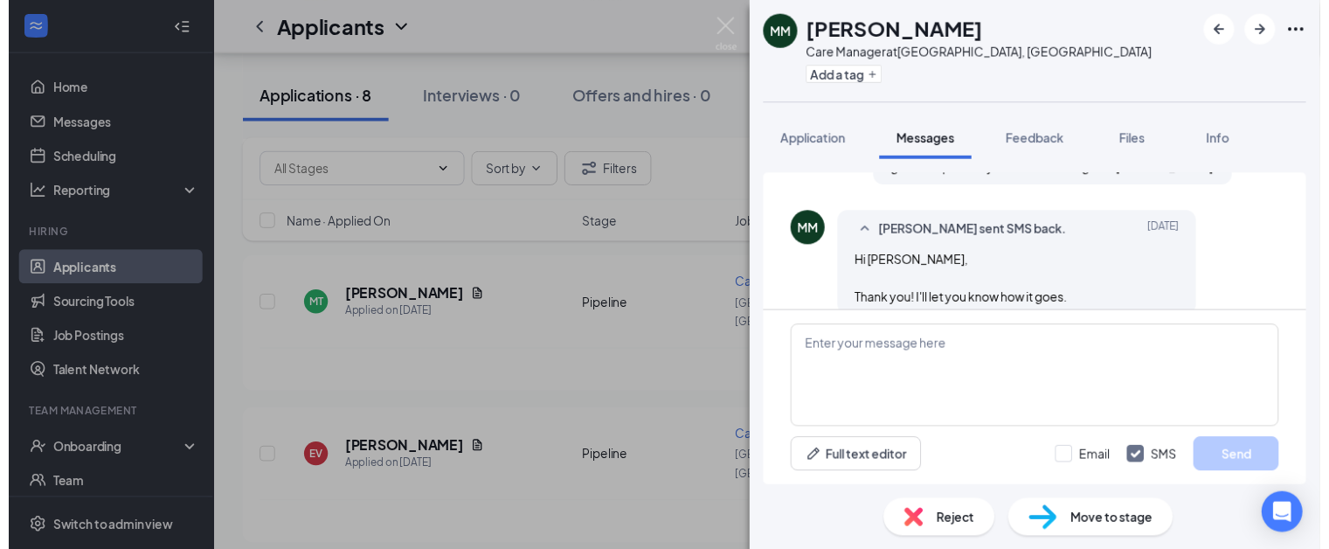
scroll to position [975, 0]
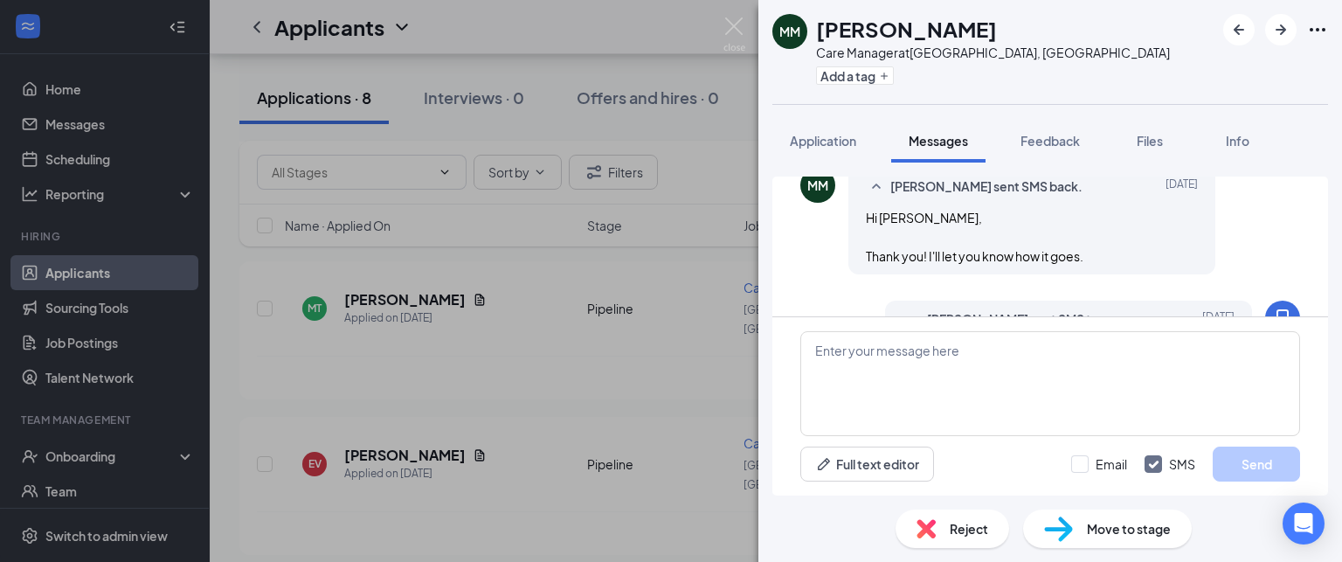
click at [748, 38] on div "[PERSON_NAME] Care Manager at [GEOGRAPHIC_DATA], [GEOGRAPHIC_DATA] Add a tag Ap…" at bounding box center [671, 281] width 1342 height 562
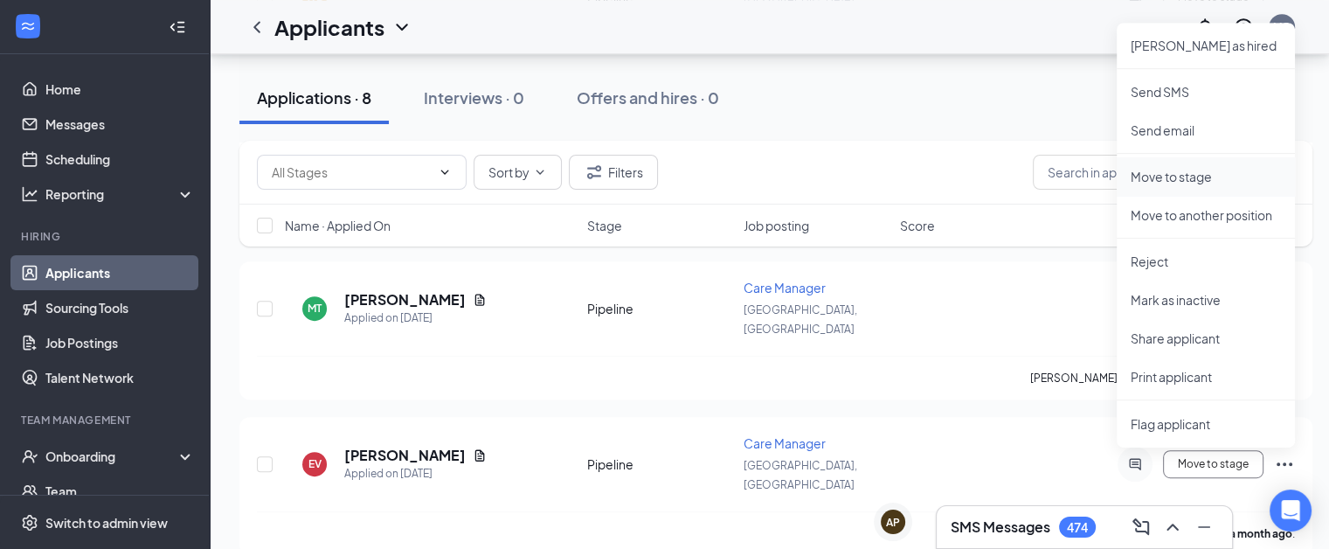
click at [1214, 165] on li "Move to stage" at bounding box center [1205, 176] width 178 height 38
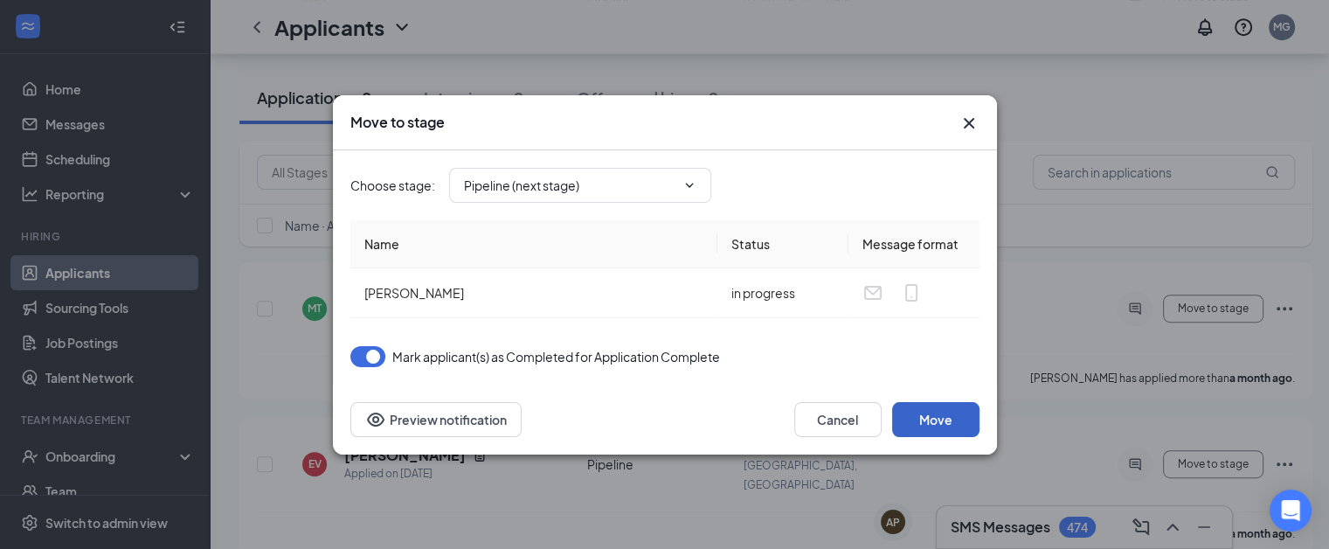
click at [949, 427] on button "Move" at bounding box center [935, 419] width 87 height 35
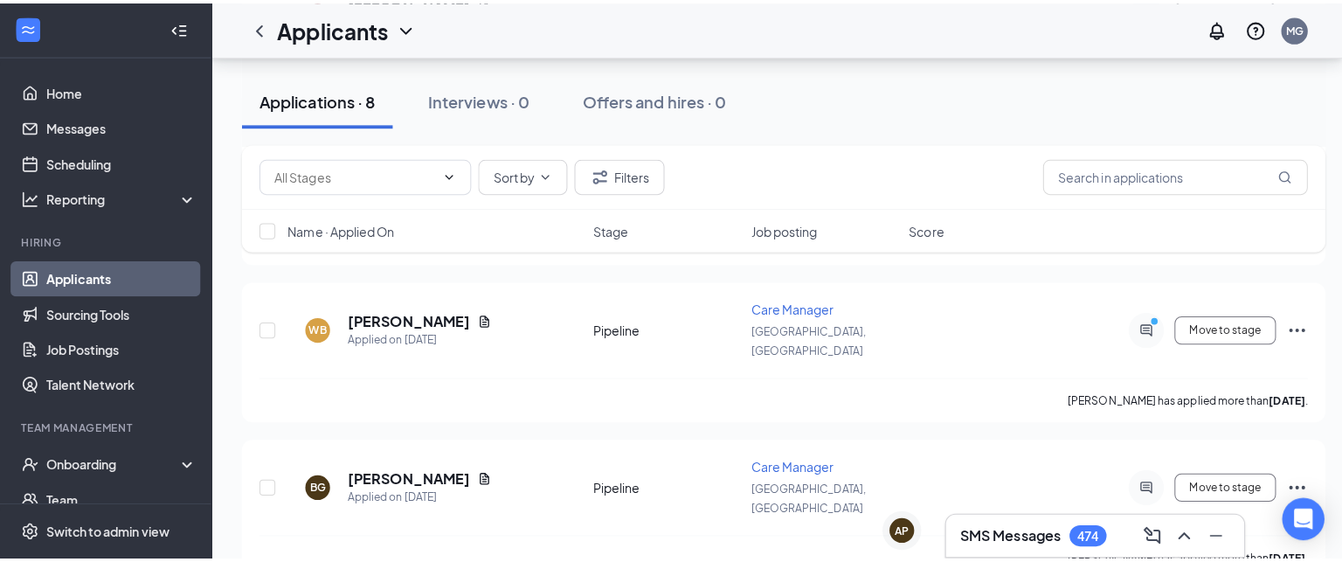
scroll to position [646, 0]
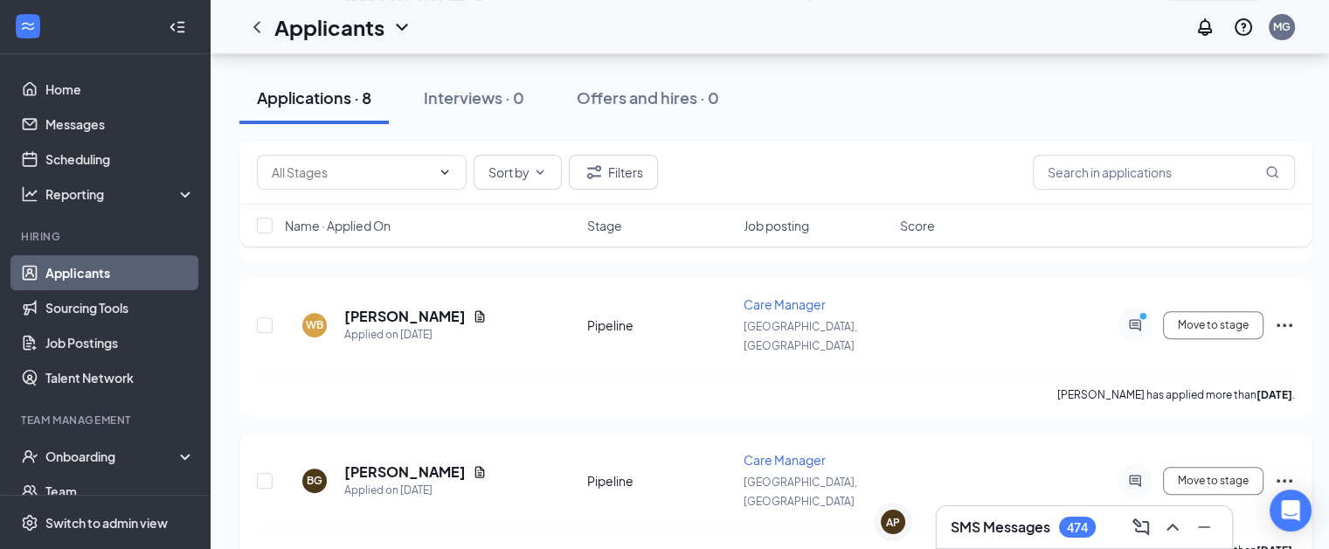
click at [1136, 474] on icon "ActiveChat" at bounding box center [1134, 479] width 11 height 11
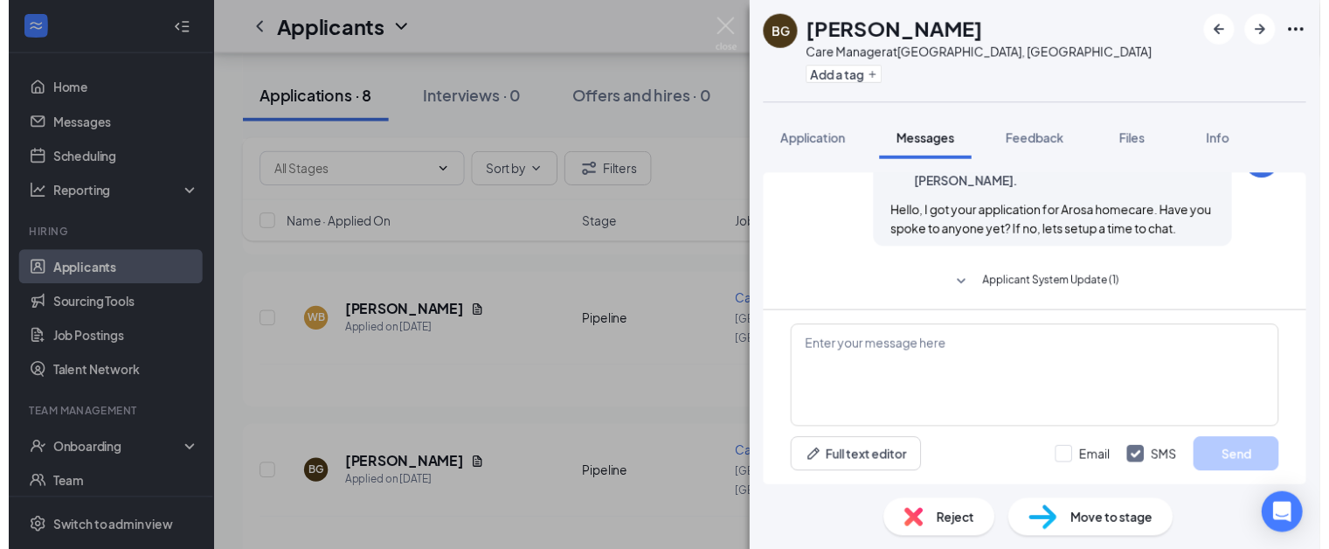
scroll to position [92, 0]
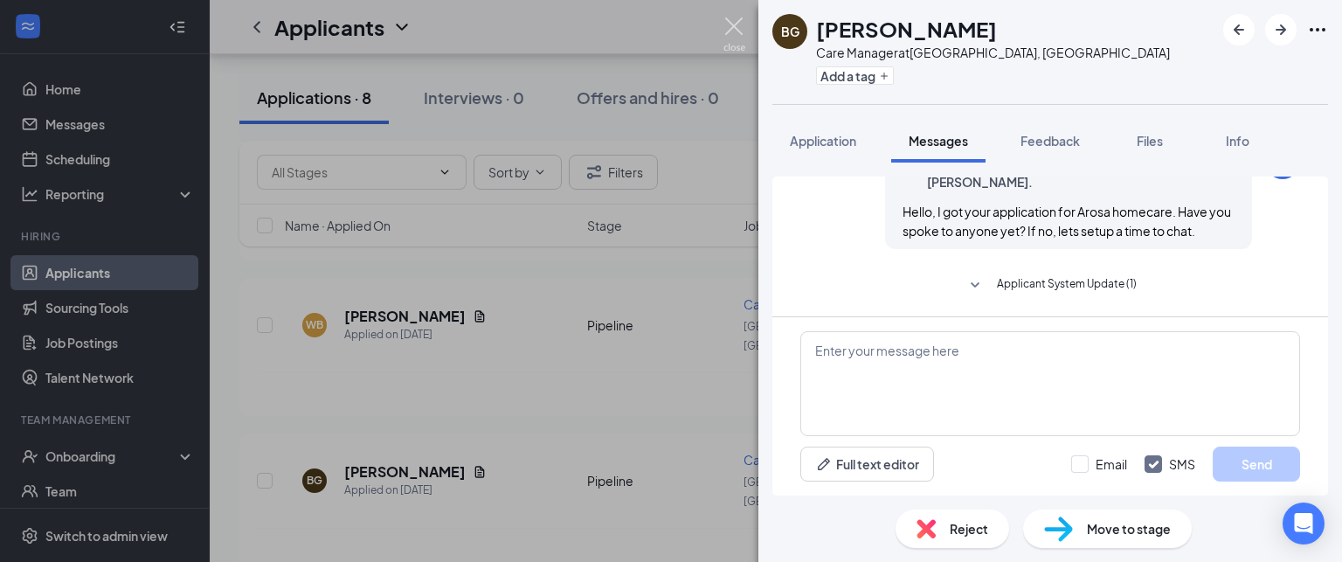
click at [729, 27] on img at bounding box center [734, 34] width 22 height 34
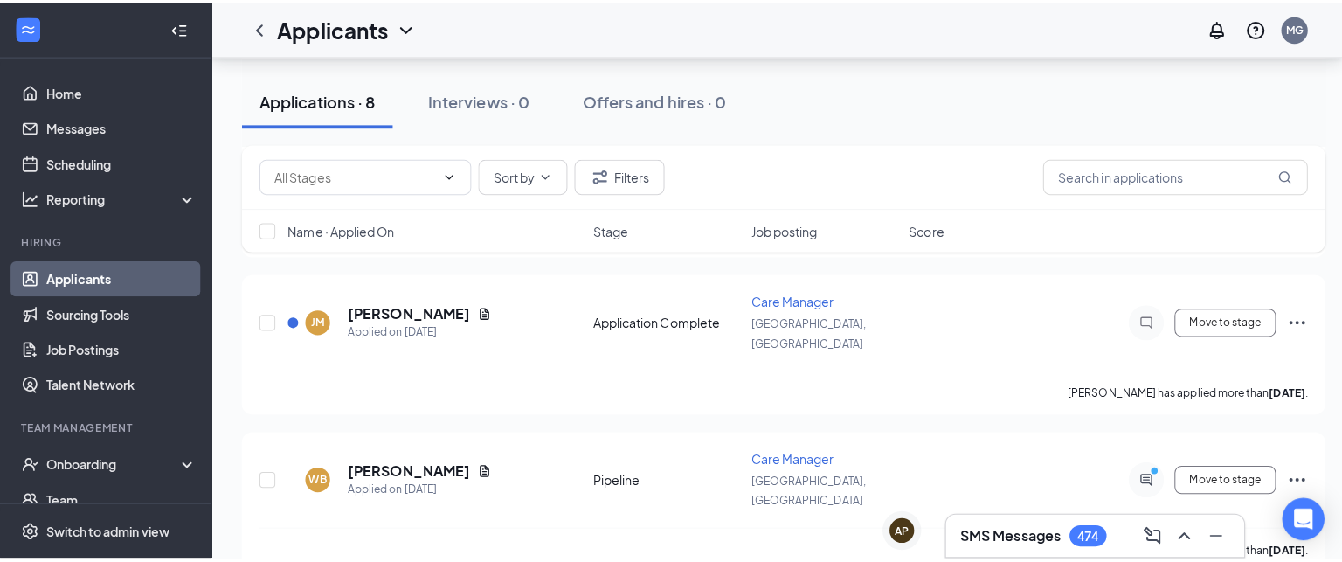
scroll to position [490, 0]
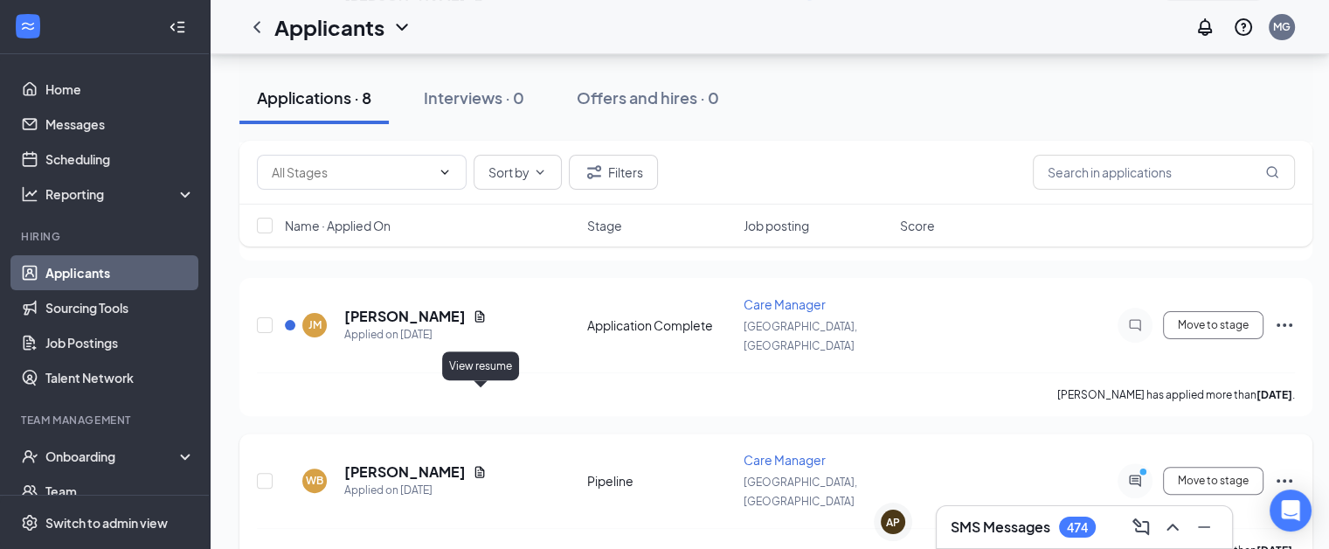
click at [479, 465] on icon "Document" at bounding box center [480, 472] width 14 height 14
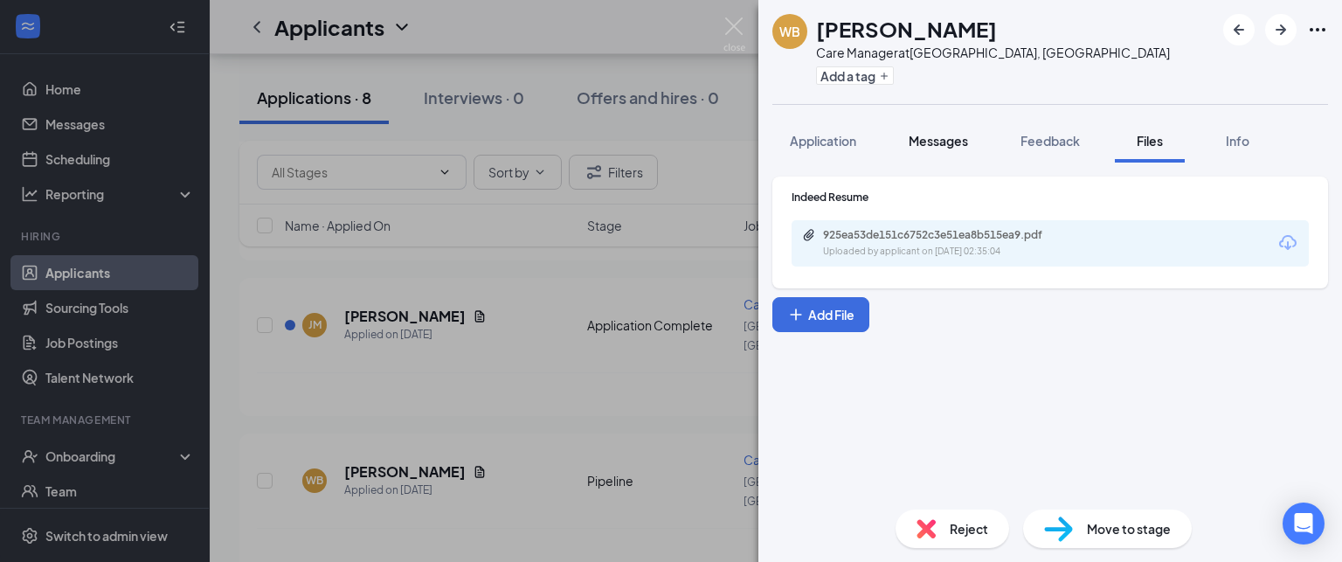
click at [934, 139] on span "Messages" at bounding box center [937, 141] width 59 height 16
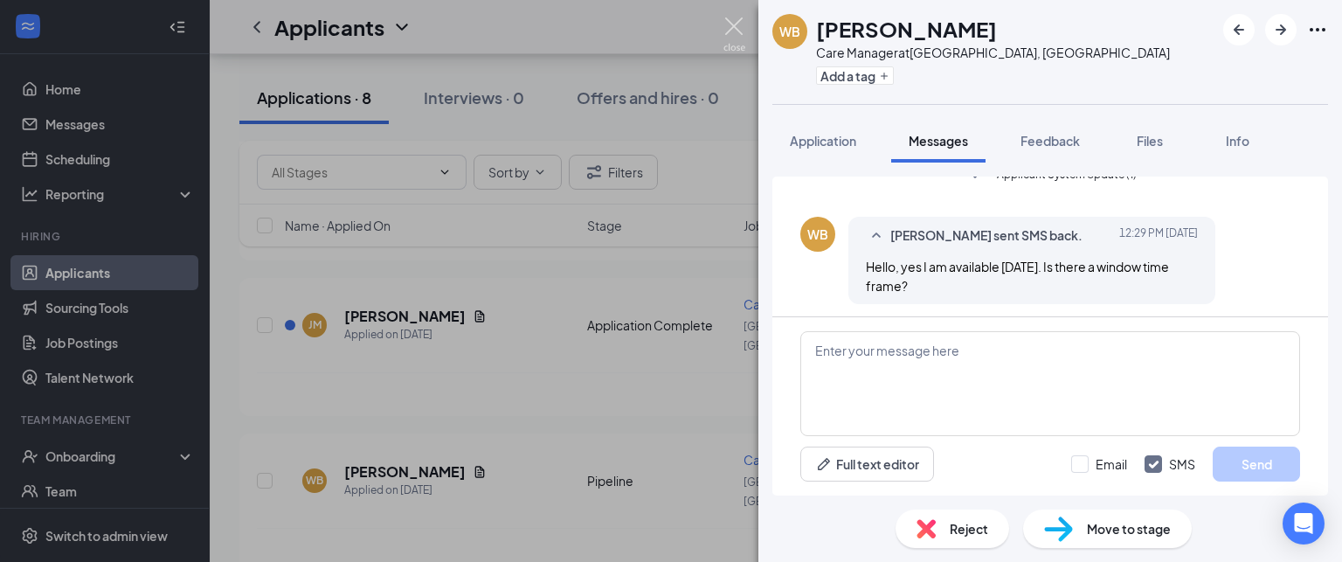
scroll to position [225, 0]
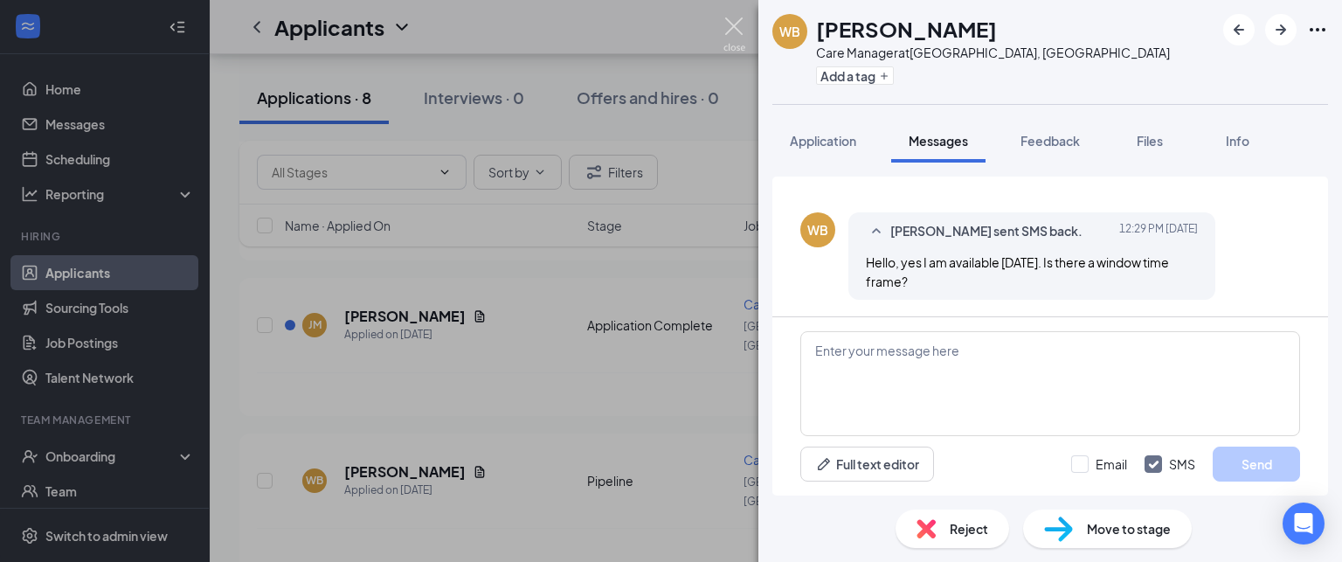
click at [727, 23] on img at bounding box center [734, 34] width 22 height 34
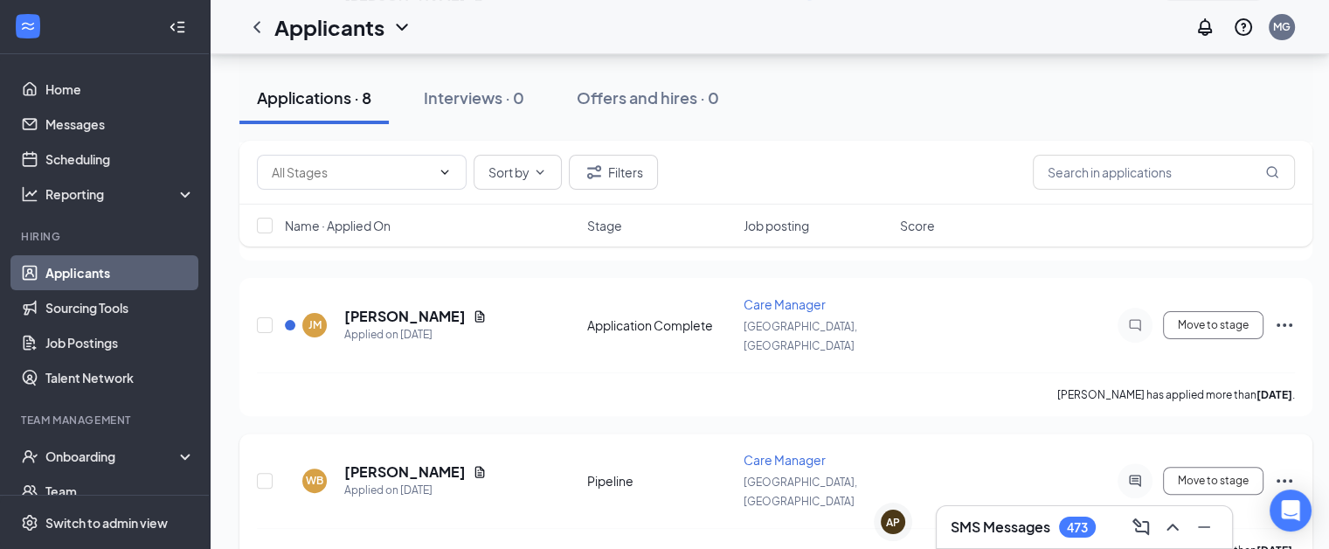
click at [1123, 463] on div at bounding box center [1134, 480] width 35 height 35
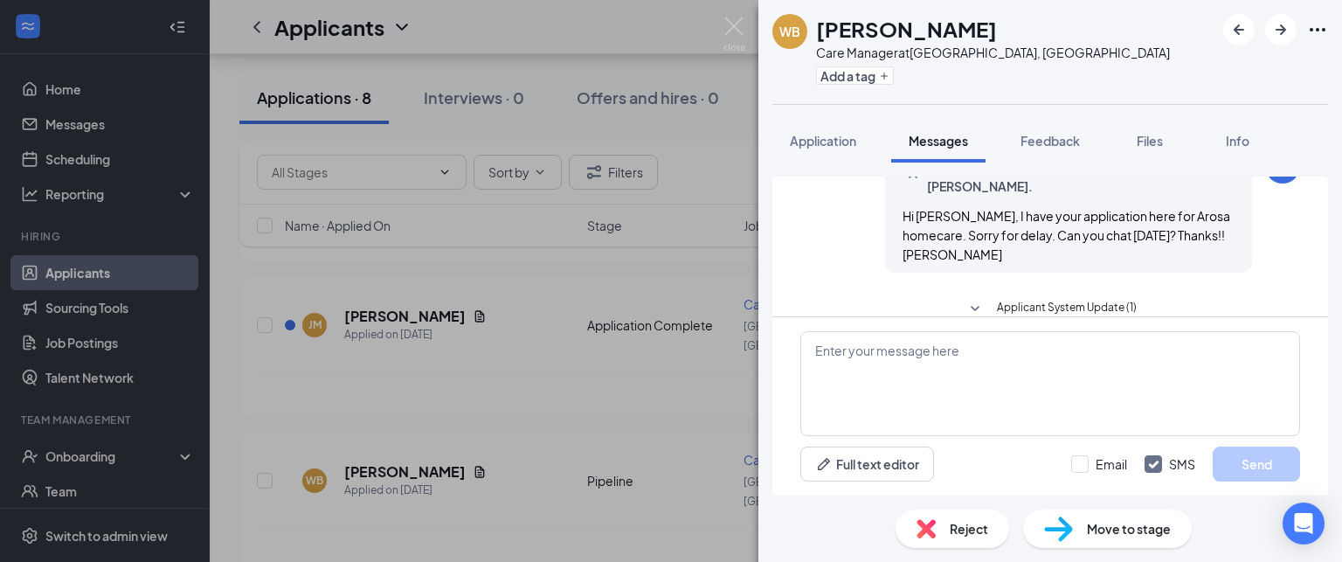
scroll to position [225, 0]
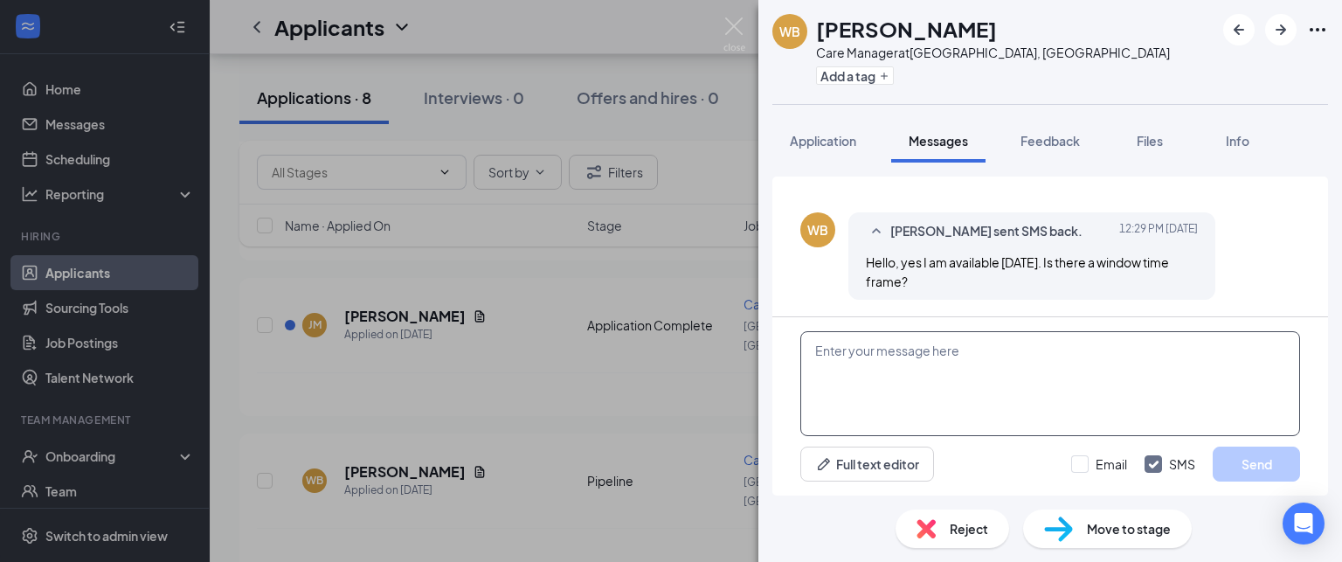
click at [1052, 378] on textarea at bounding box center [1050, 383] width 500 height 105
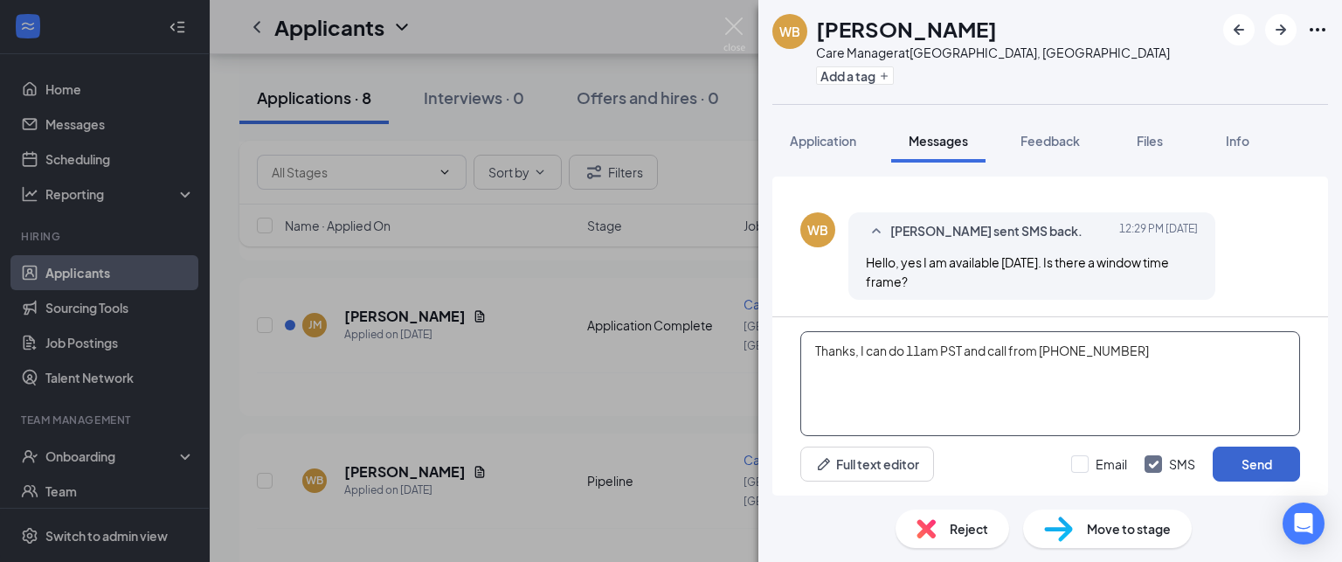
type textarea "Thanks, I can do 11am PST and call from [PHONE_NUMBER]"
click at [1228, 463] on button "Send" at bounding box center [1255, 463] width 87 height 35
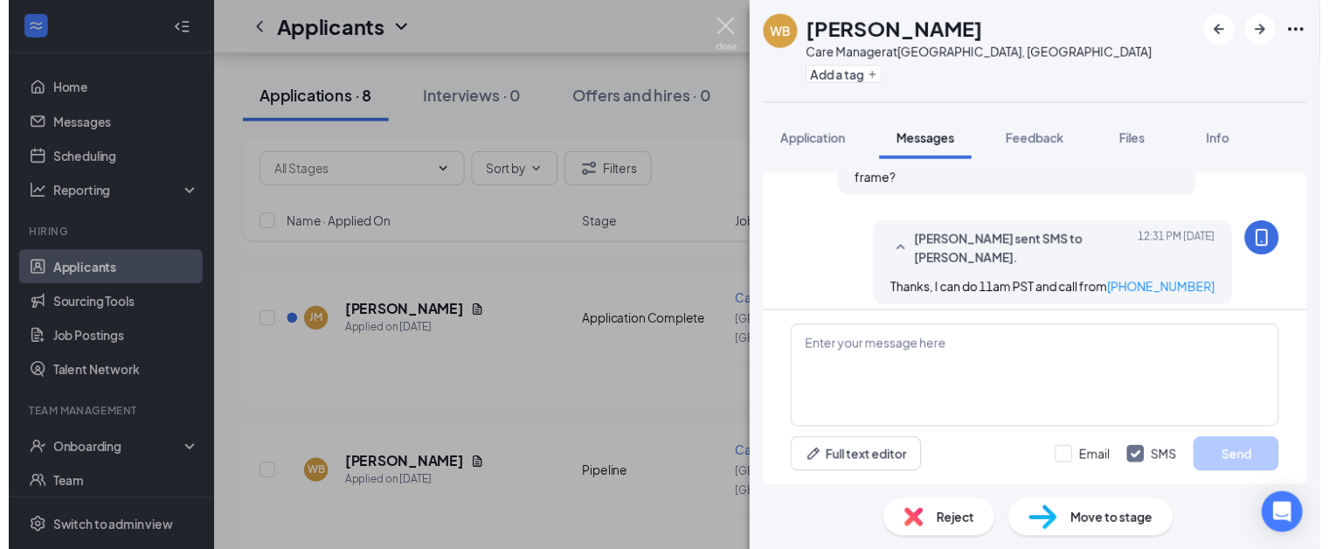
scroll to position [336, 0]
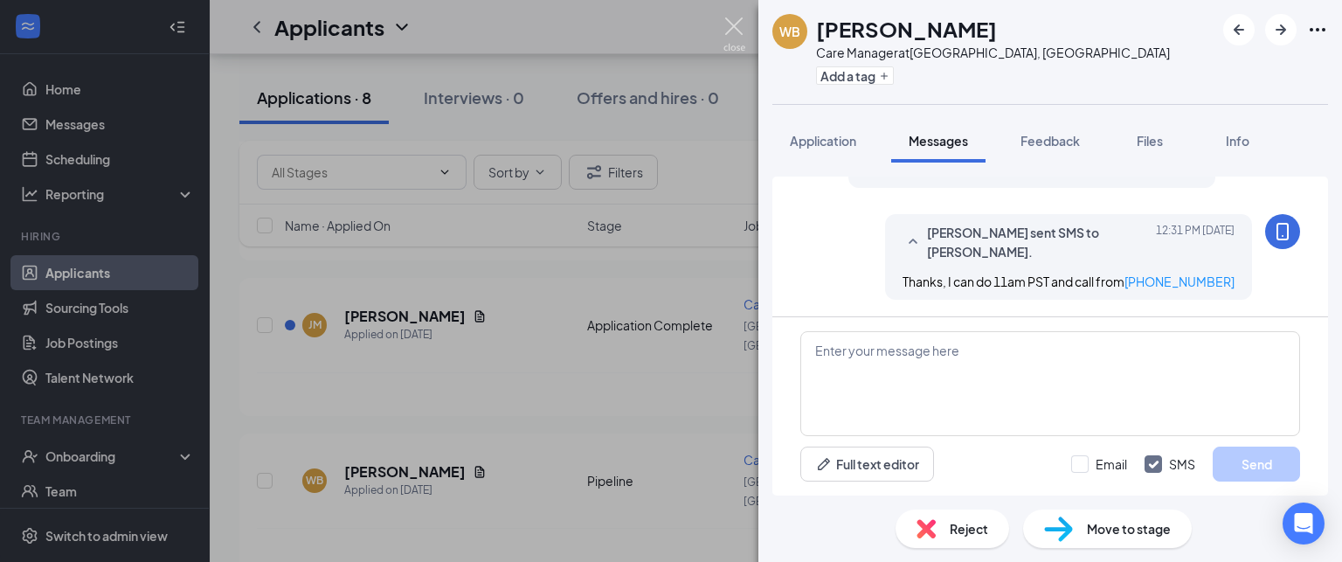
click at [737, 31] on img at bounding box center [734, 34] width 22 height 34
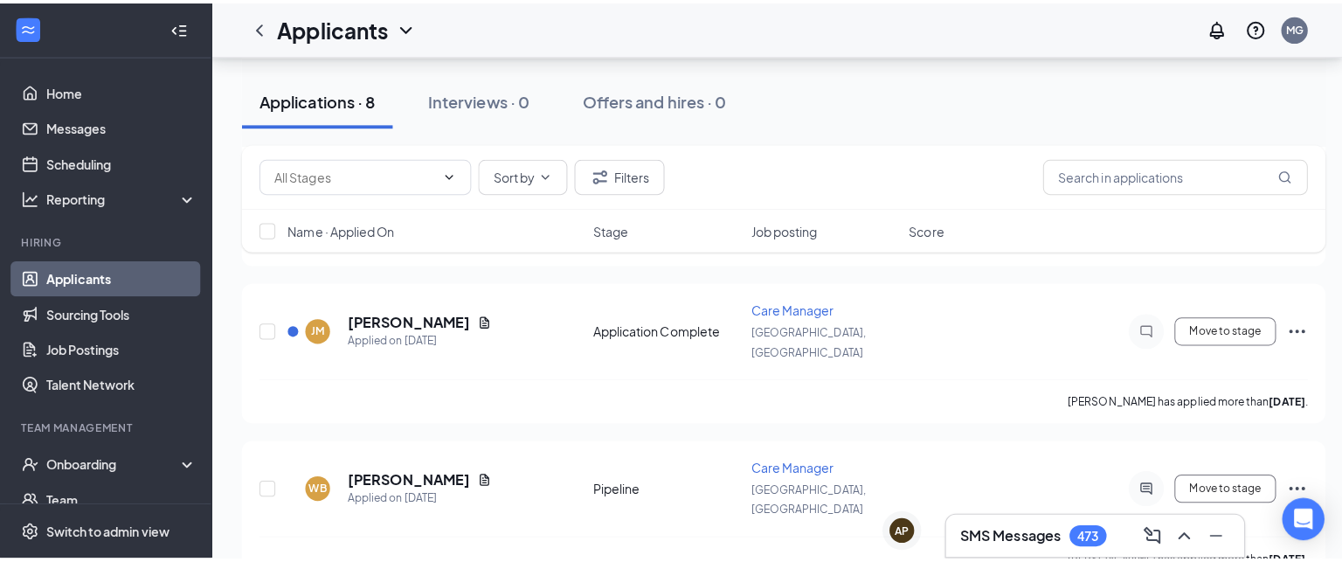
scroll to position [280, 0]
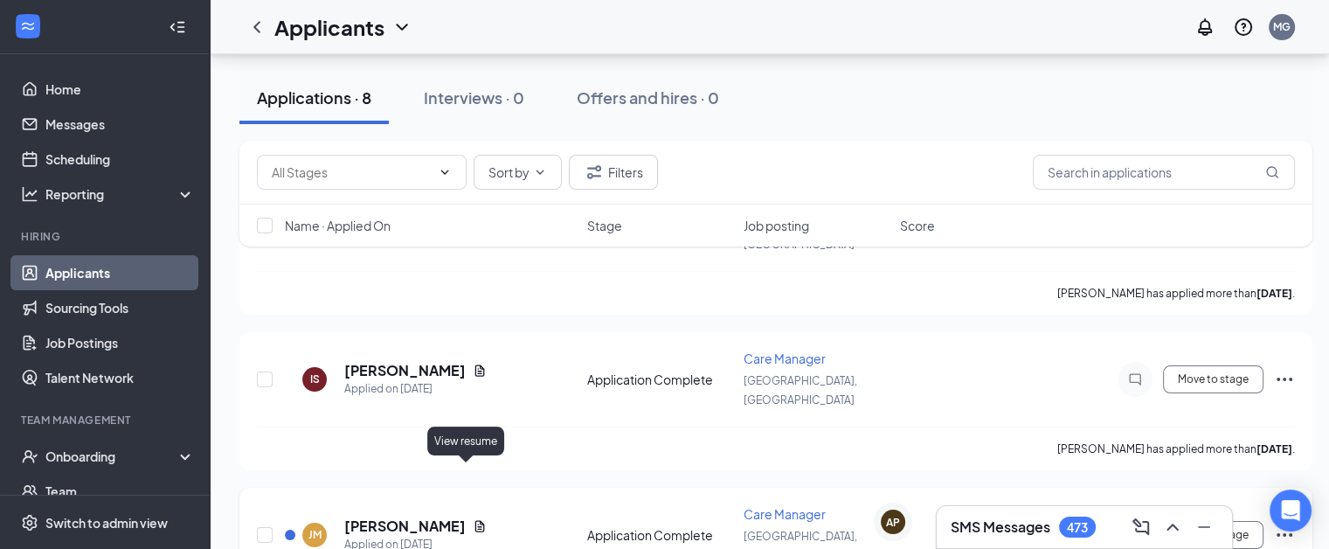
click at [475, 520] on icon "Document" at bounding box center [480, 525] width 10 height 11
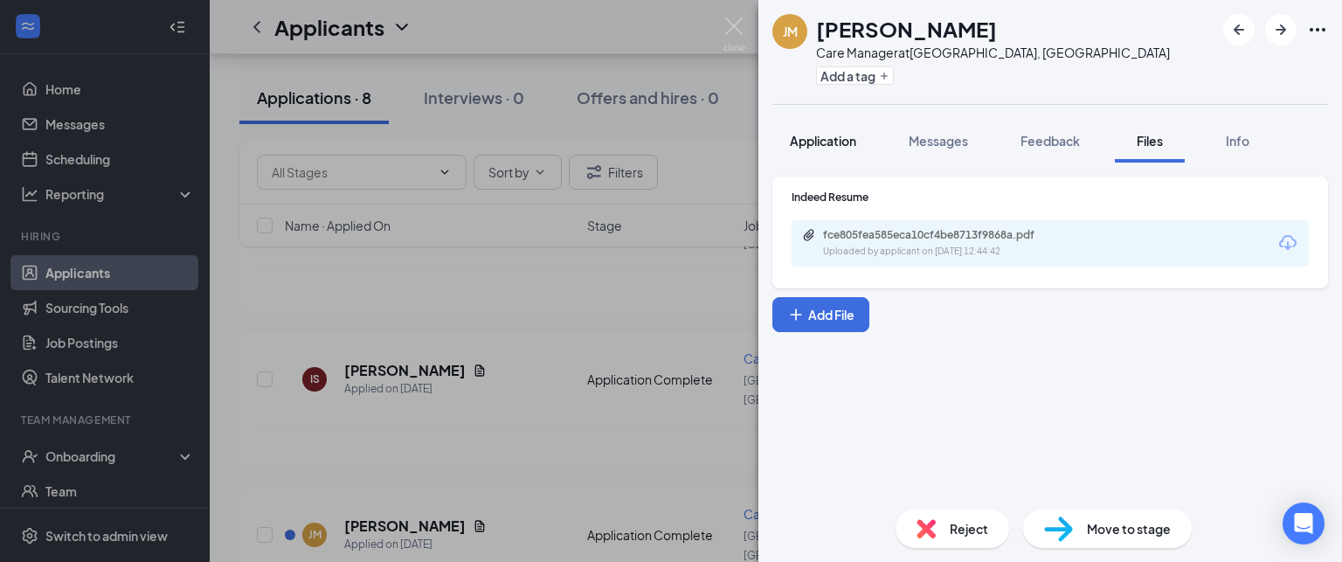
click at [815, 160] on button "Application" at bounding box center [822, 141] width 101 height 44
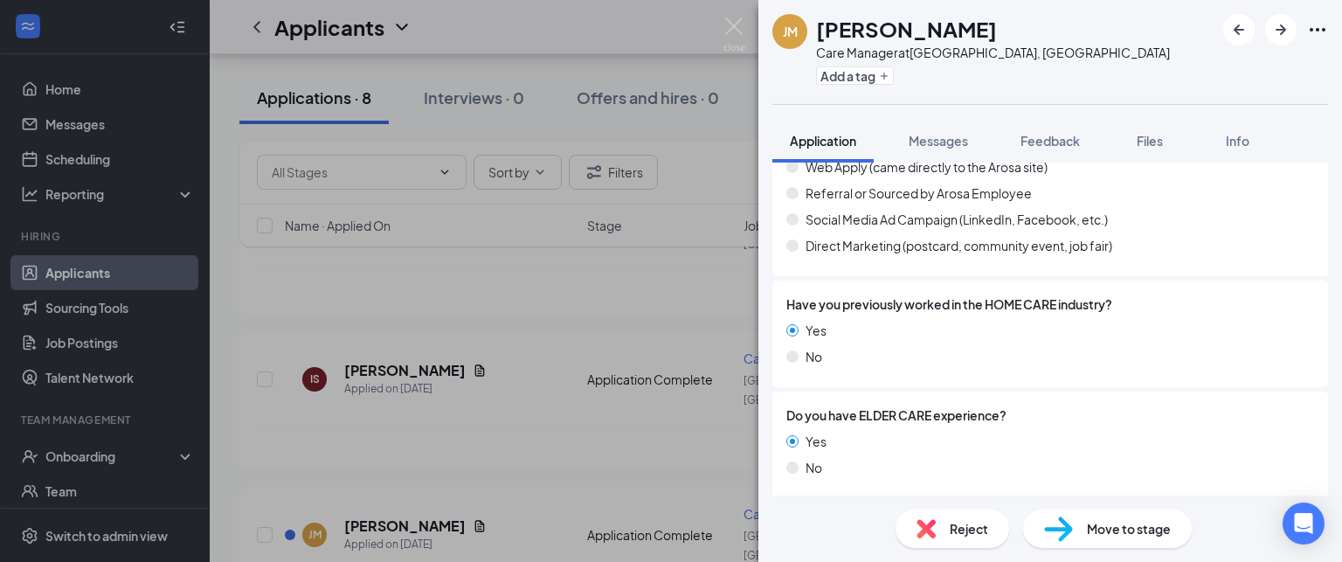
scroll to position [1027, 0]
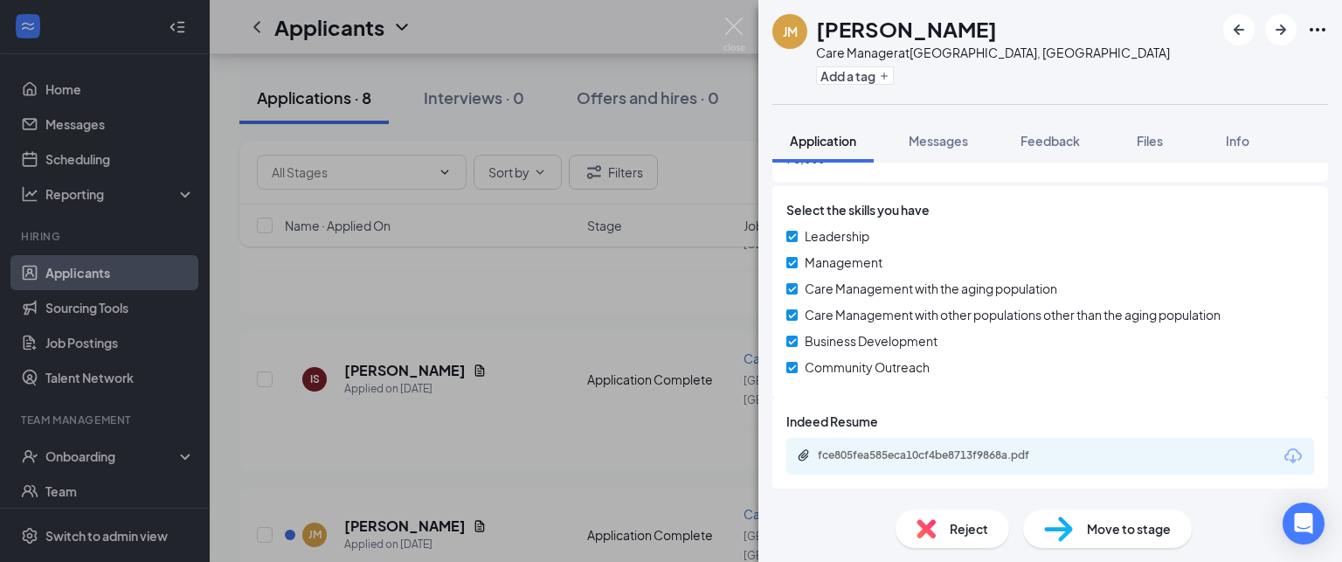
click at [996, 453] on div "fce805fea585eca10cf4be8713f9868a.pdf" at bounding box center [940, 455] width 245 height 14
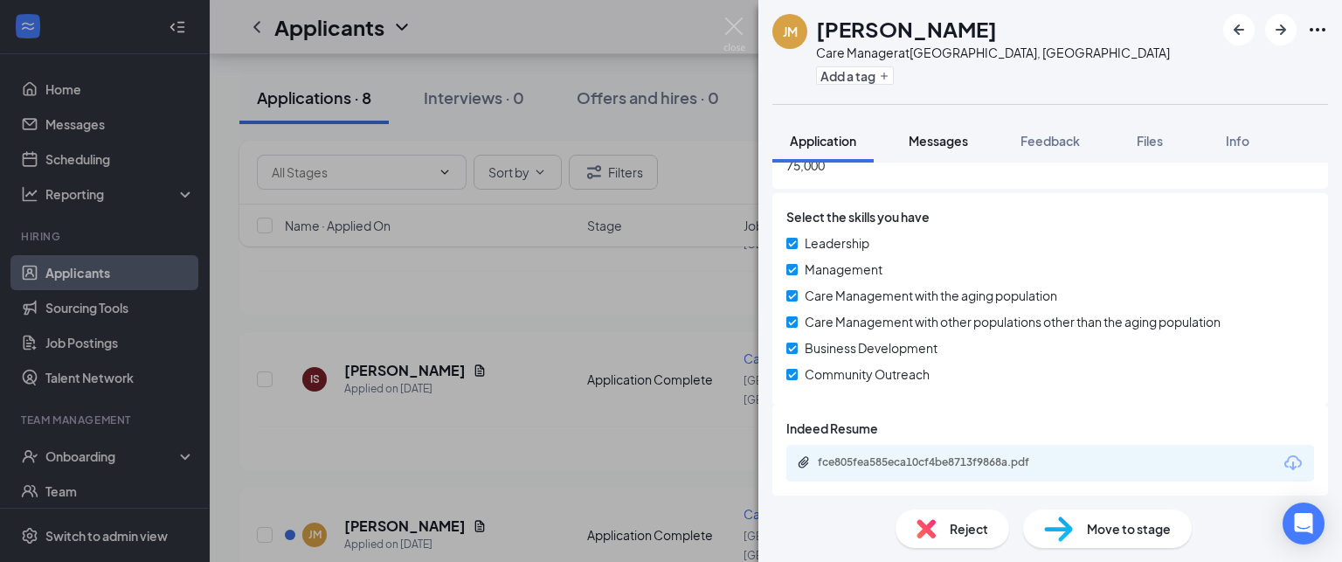
click at [944, 136] on span "Messages" at bounding box center [937, 141] width 59 height 16
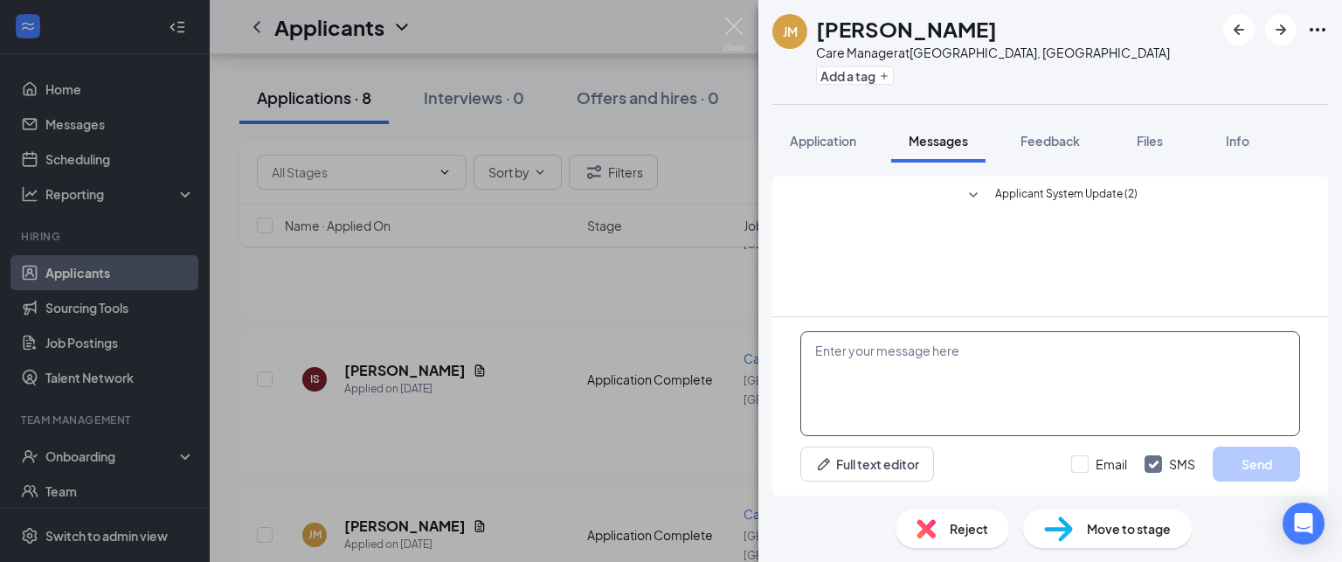
click at [916, 389] on textarea at bounding box center [1050, 383] width 500 height 105
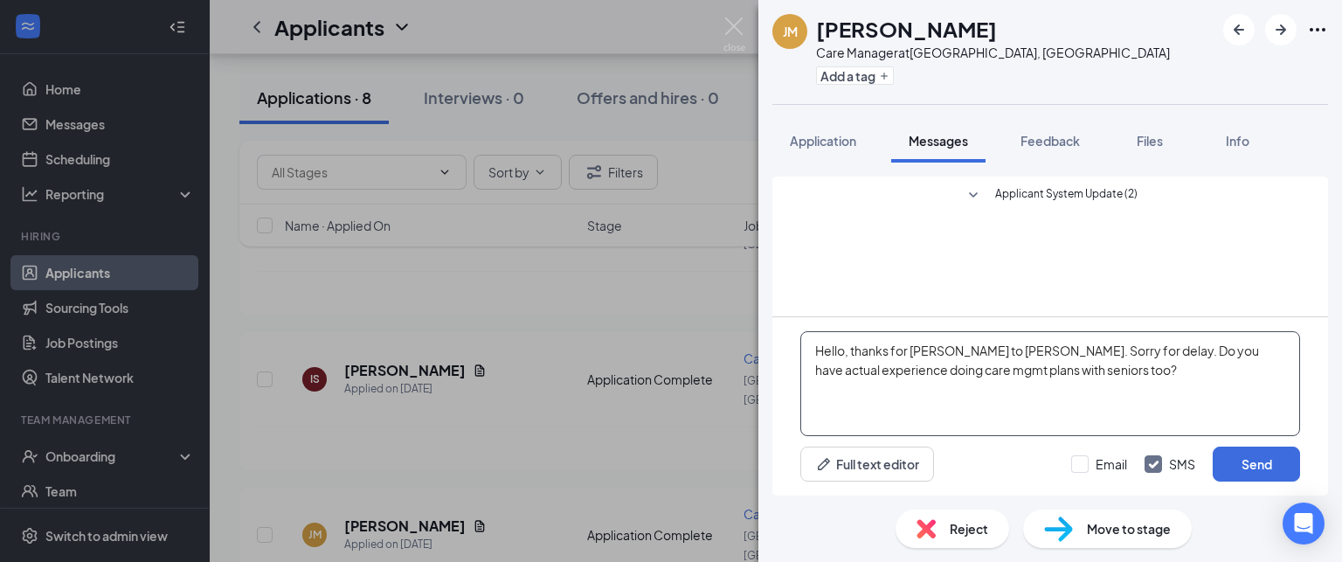
type textarea "Hello, thanks for [PERSON_NAME] to [PERSON_NAME]. Sorry for delay. Do you have …"
click at [1234, 444] on div "Hello, thanks for [PERSON_NAME] to [PERSON_NAME]. Sorry for delay. Do you have …" at bounding box center [1050, 406] width 556 height 178
click at [1235, 449] on button "Send" at bounding box center [1255, 463] width 87 height 35
click at [1122, 530] on span "Move to stage" at bounding box center [1129, 528] width 84 height 19
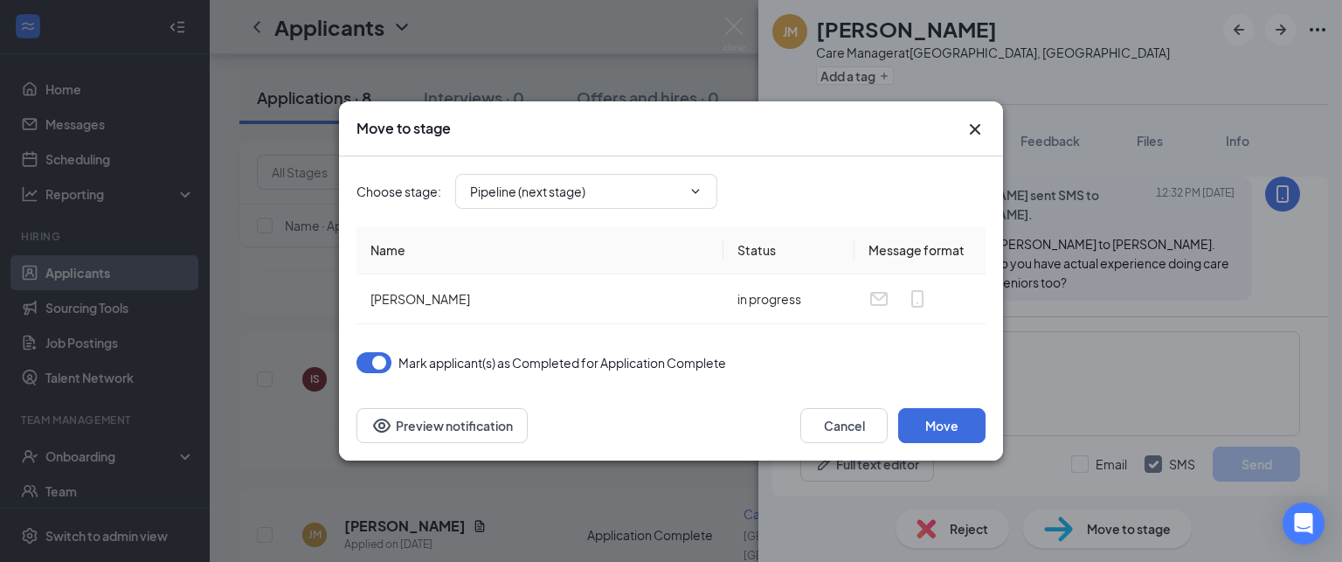
scroll to position [60, 0]
click at [943, 439] on button "Move" at bounding box center [941, 425] width 87 height 35
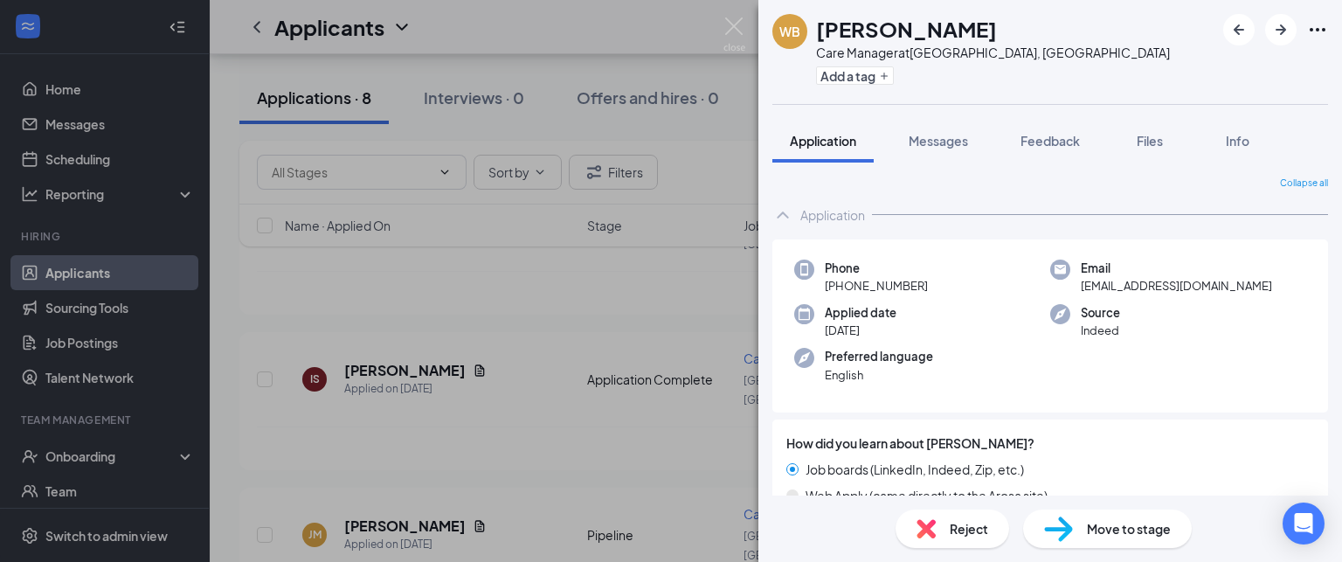
click at [451, 338] on div "WB [PERSON_NAME] Care Manager at [GEOGRAPHIC_DATA], [GEOGRAPHIC_DATA] Add a tag…" at bounding box center [671, 281] width 1342 height 562
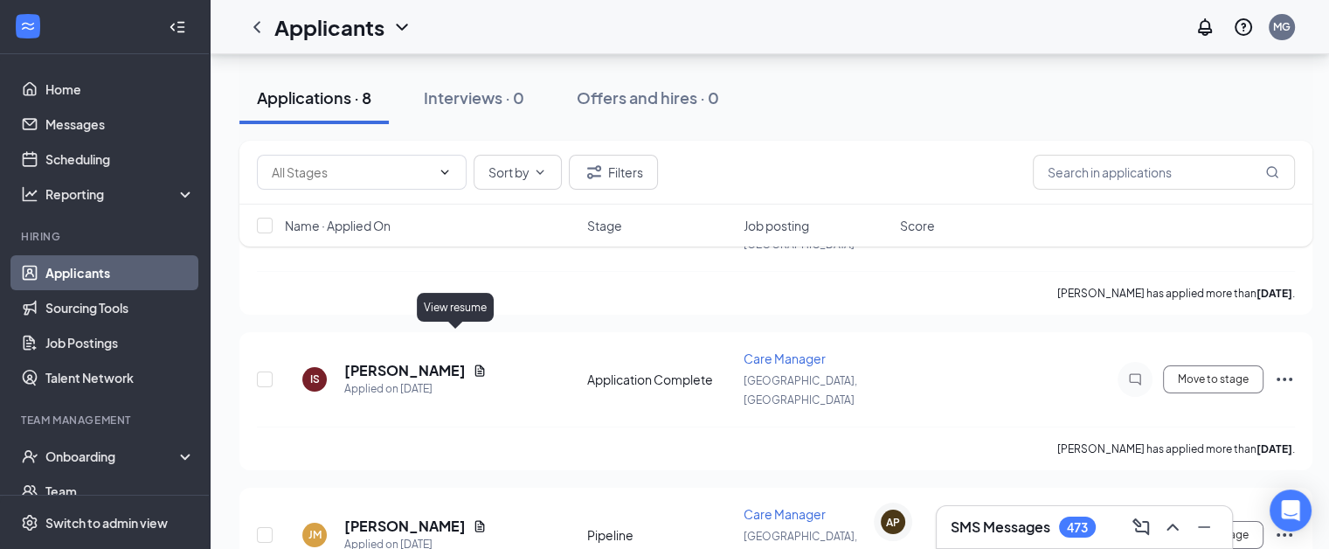
click at [475, 364] on icon "Document" at bounding box center [480, 369] width 10 height 11
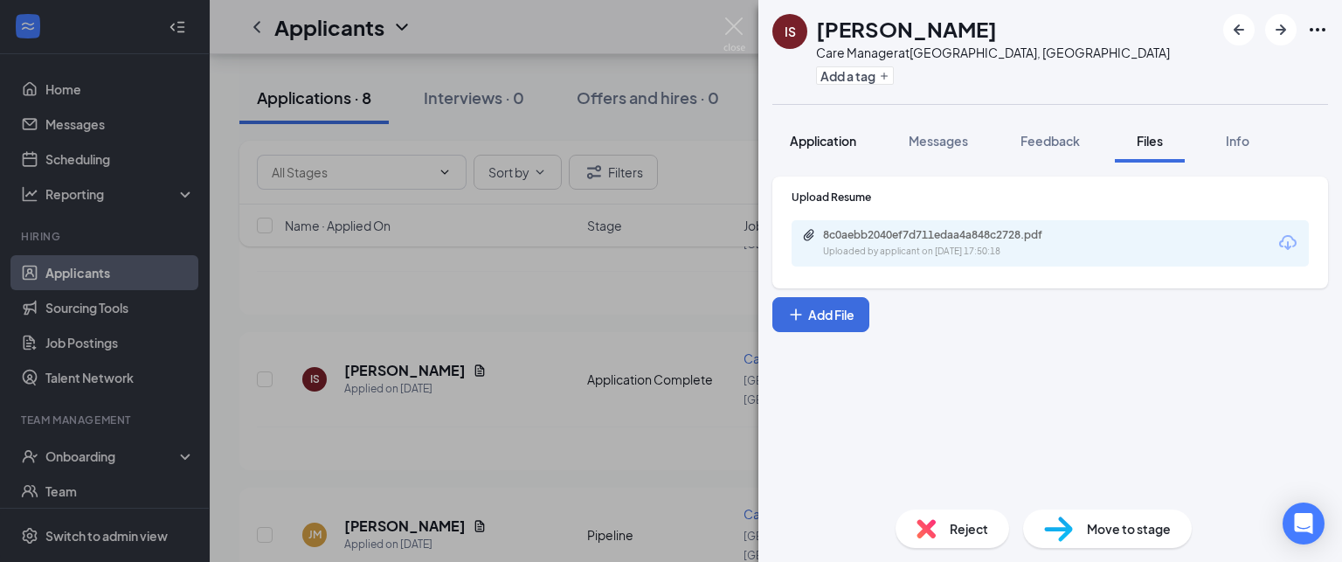
click at [806, 145] on span "Application" at bounding box center [823, 141] width 66 height 16
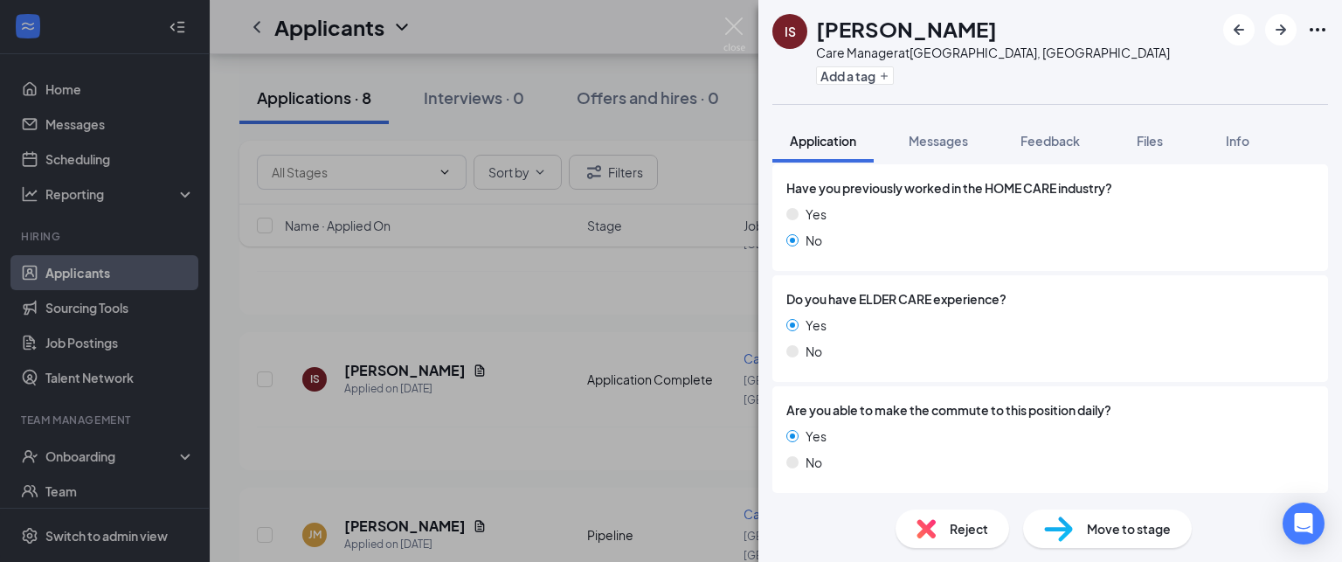
scroll to position [1153, 0]
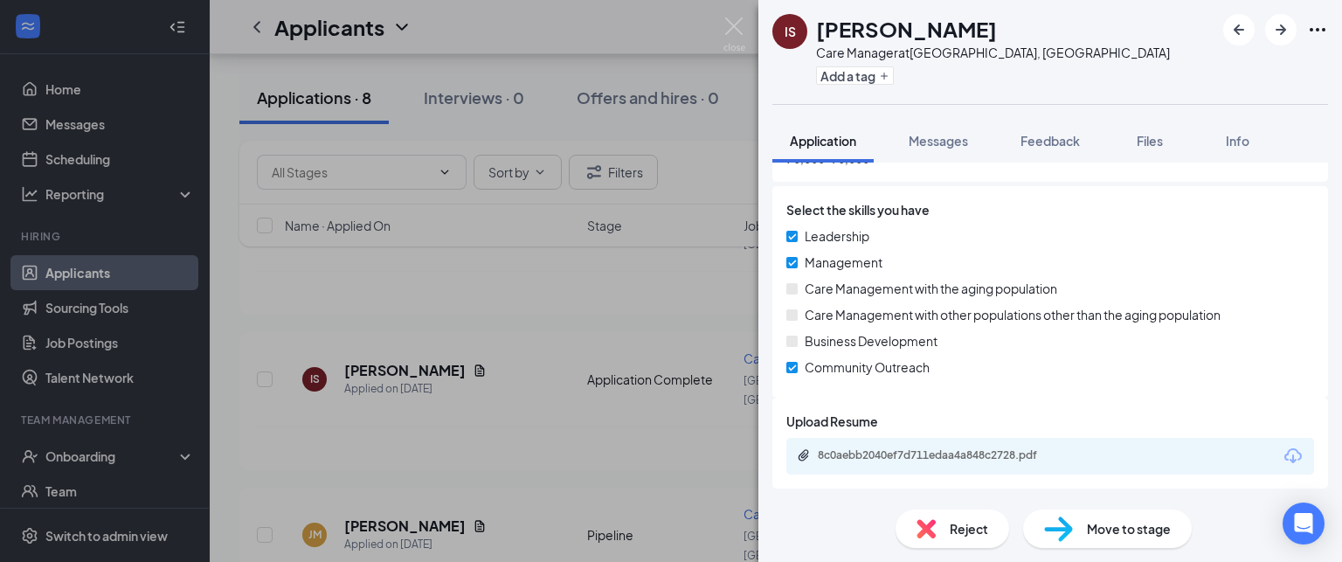
click at [953, 469] on div "8c0aebb2040ef7d711edaa4a848c2728.pdf" at bounding box center [1050, 456] width 528 height 37
click at [953, 467] on div "8c0aebb2040ef7d711edaa4a848c2728.pdf" at bounding box center [1050, 456] width 528 height 37
click at [953, 456] on div "8c0aebb2040ef7d711edaa4a848c2728.pdf" at bounding box center [940, 455] width 245 height 14
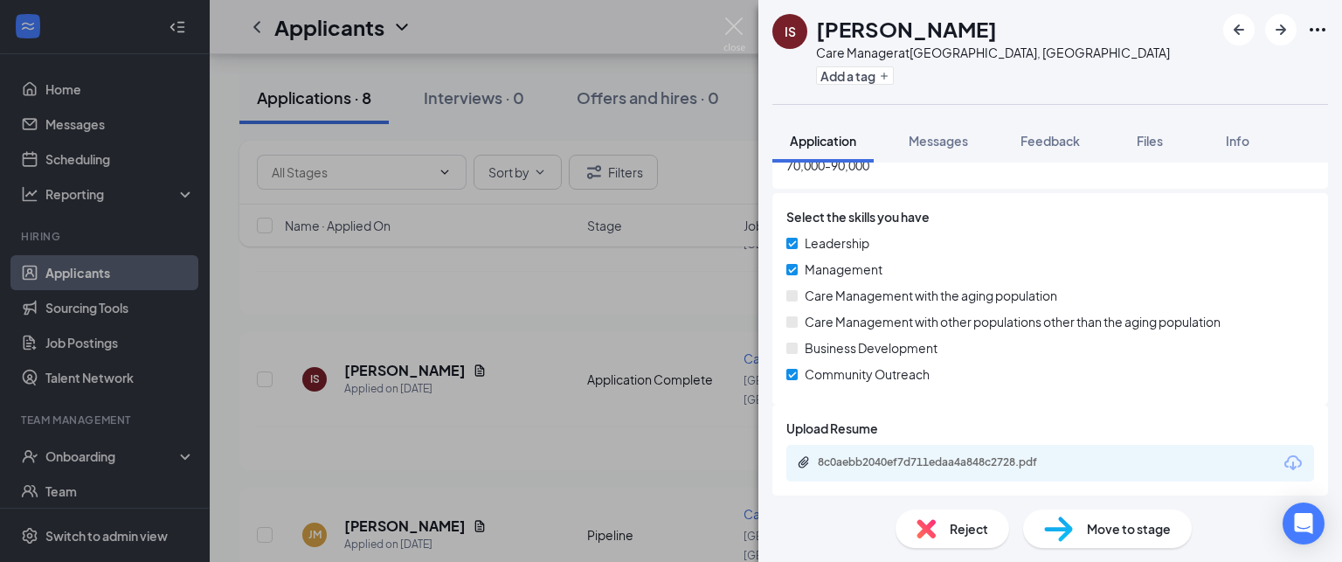
click at [952, 498] on div "Reject Move to stage" at bounding box center [1050, 528] width 584 height 66
click at [954, 529] on span "Reject" at bounding box center [969, 528] width 38 height 19
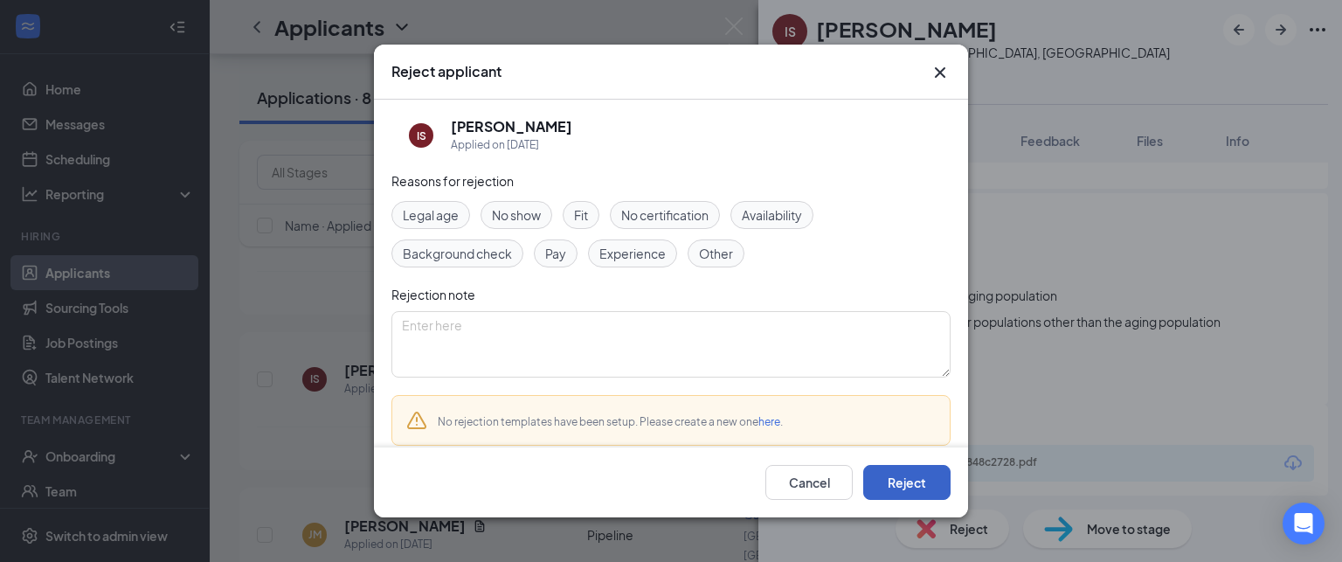
click at [910, 467] on button "Reject" at bounding box center [906, 482] width 87 height 35
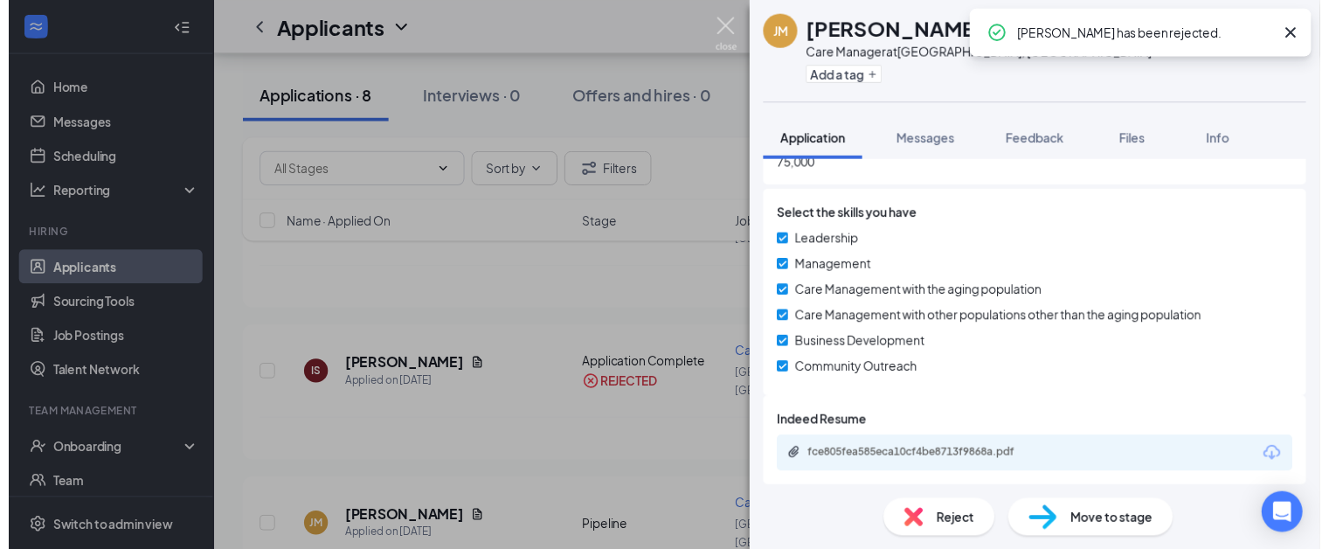
scroll to position [1020, 0]
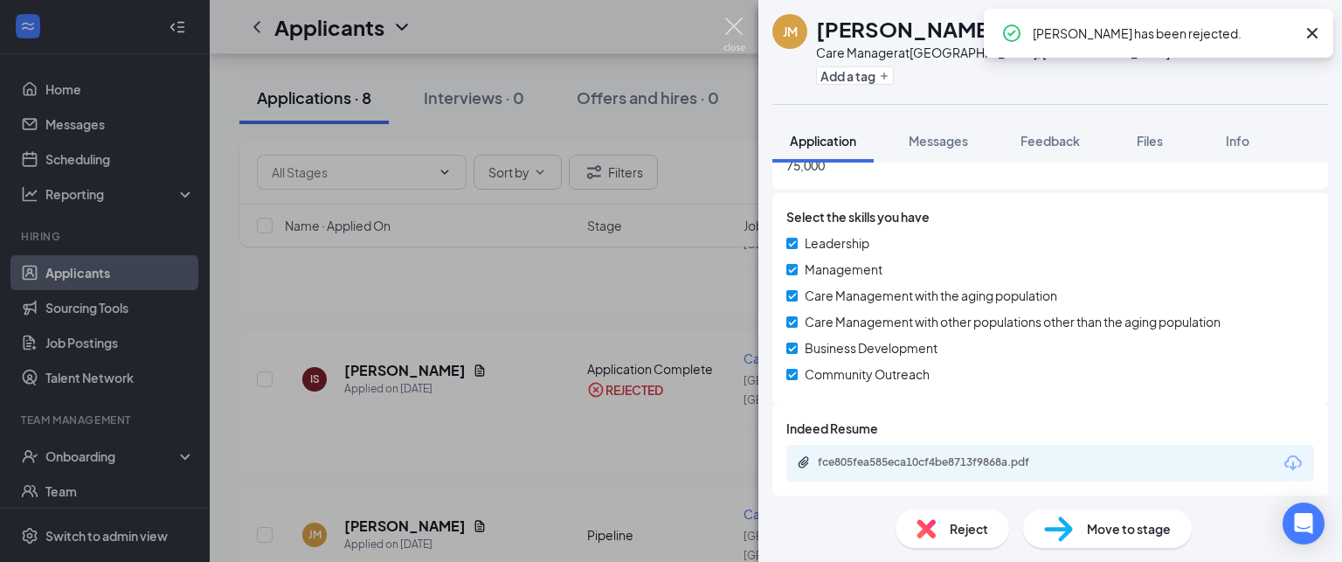
click at [736, 30] on img at bounding box center [734, 34] width 22 height 34
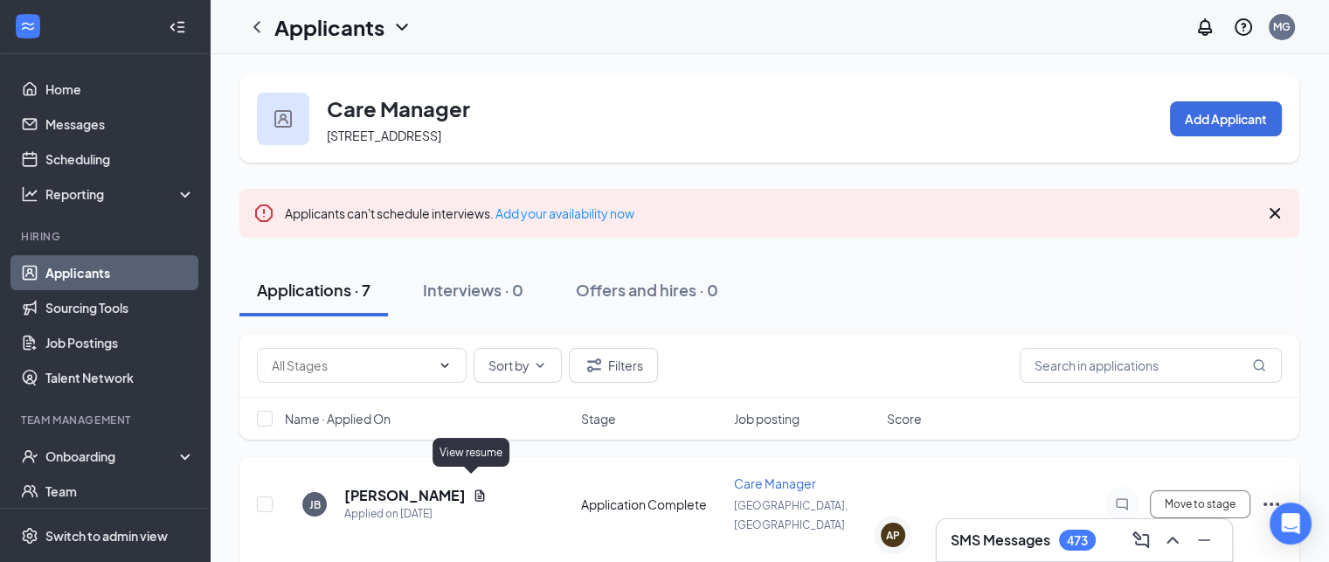
click at [475, 489] on icon "Document" at bounding box center [480, 494] width 10 height 11
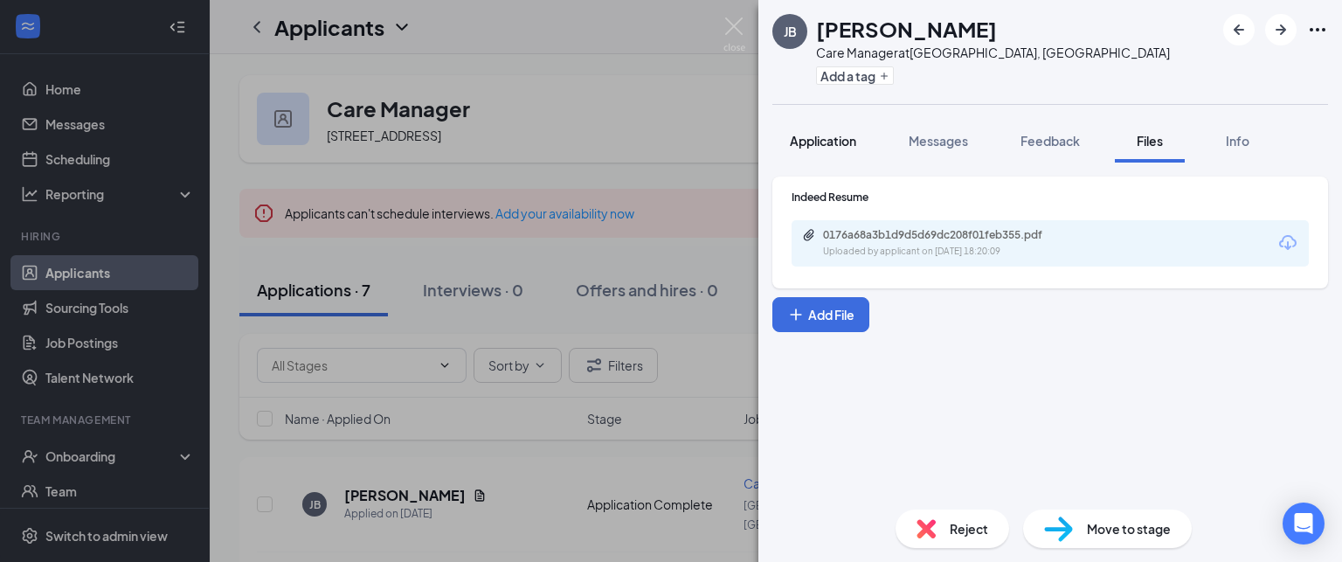
click at [821, 145] on span "Application" at bounding box center [823, 141] width 66 height 16
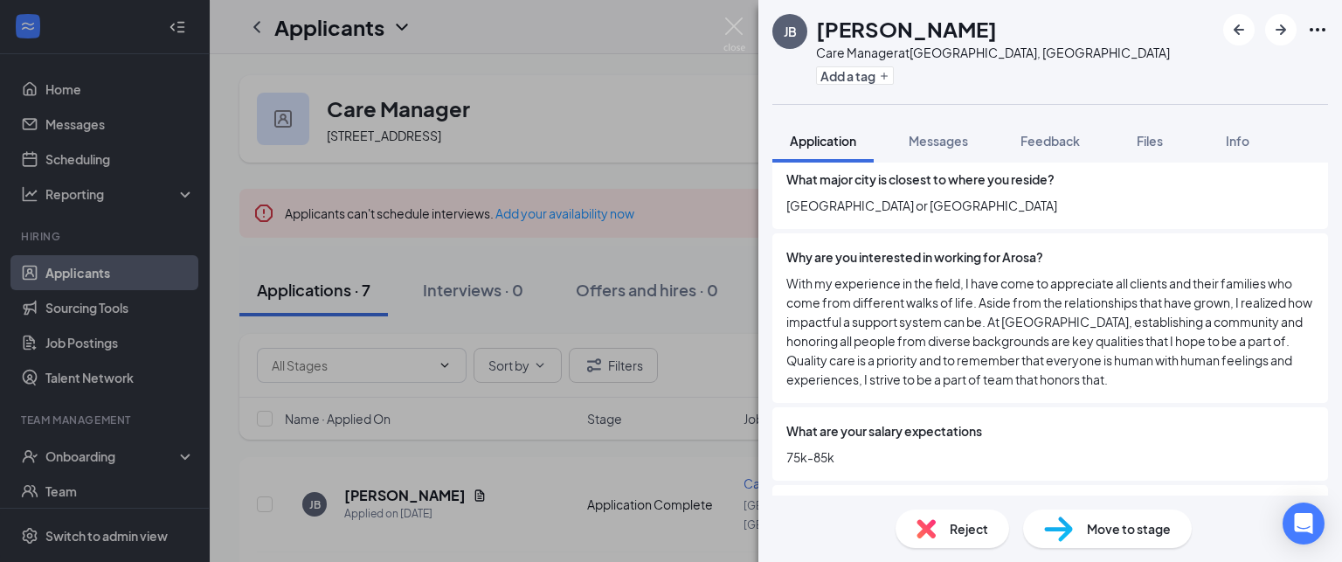
scroll to position [1084, 0]
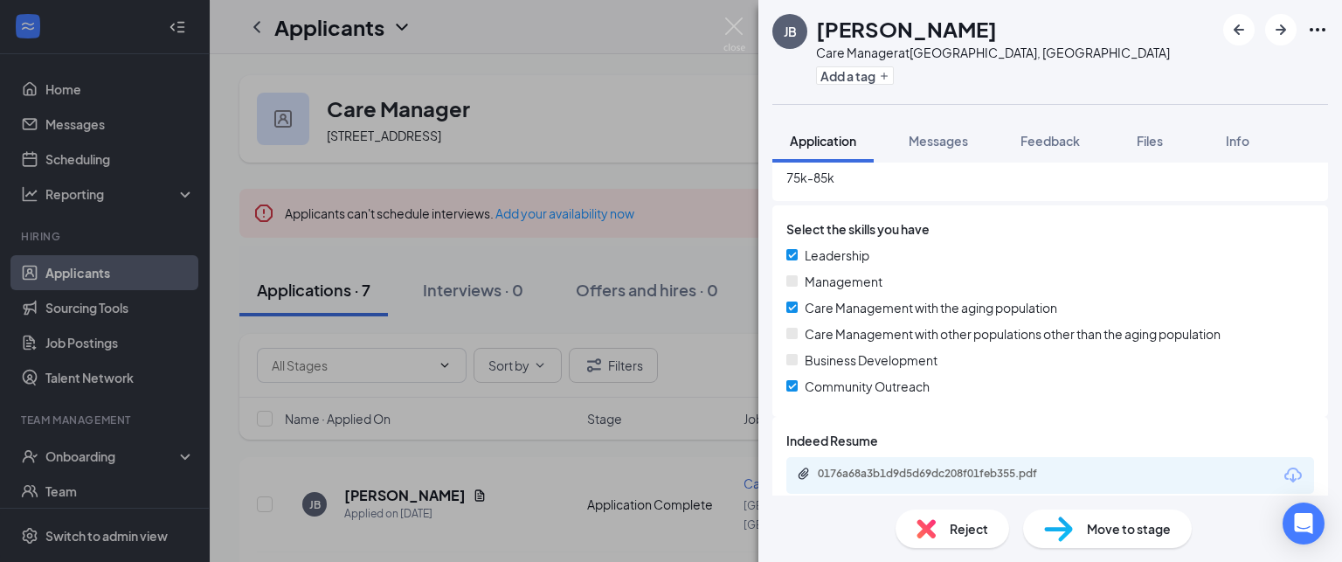
click at [971, 457] on div "0176a68a3b1d9d5d69dc208f01feb355.pdf" at bounding box center [1050, 475] width 528 height 37
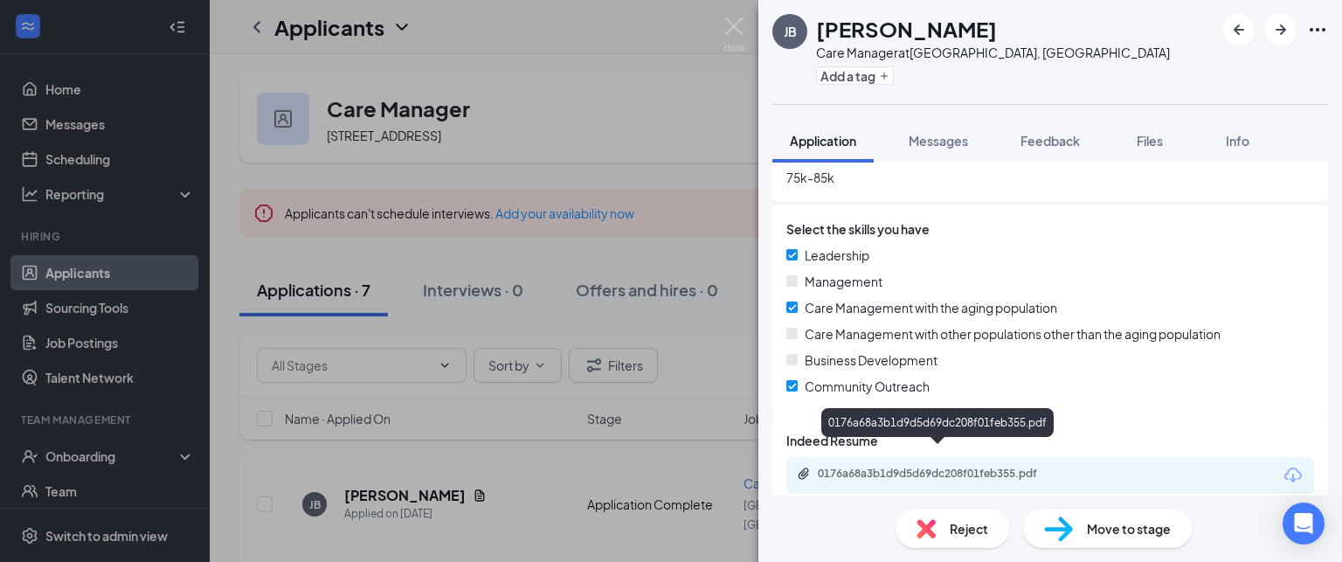
click at [970, 466] on div "0176a68a3b1d9d5d69dc208f01feb355.pdf" at bounding box center [940, 473] width 245 height 14
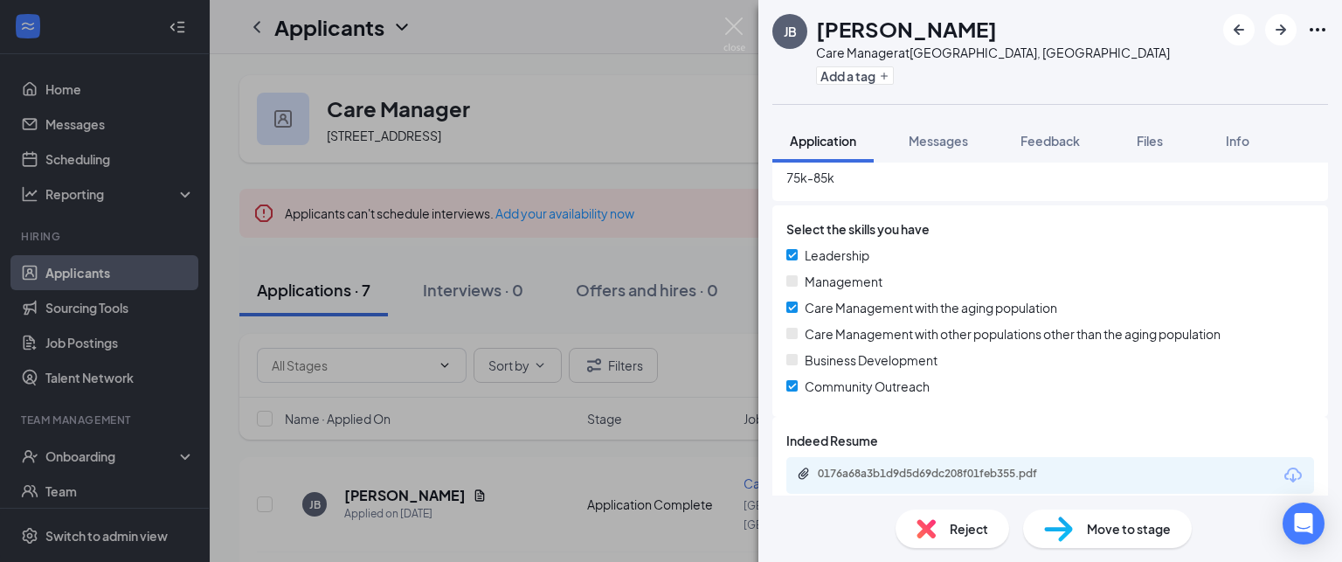
scroll to position [1078, 0]
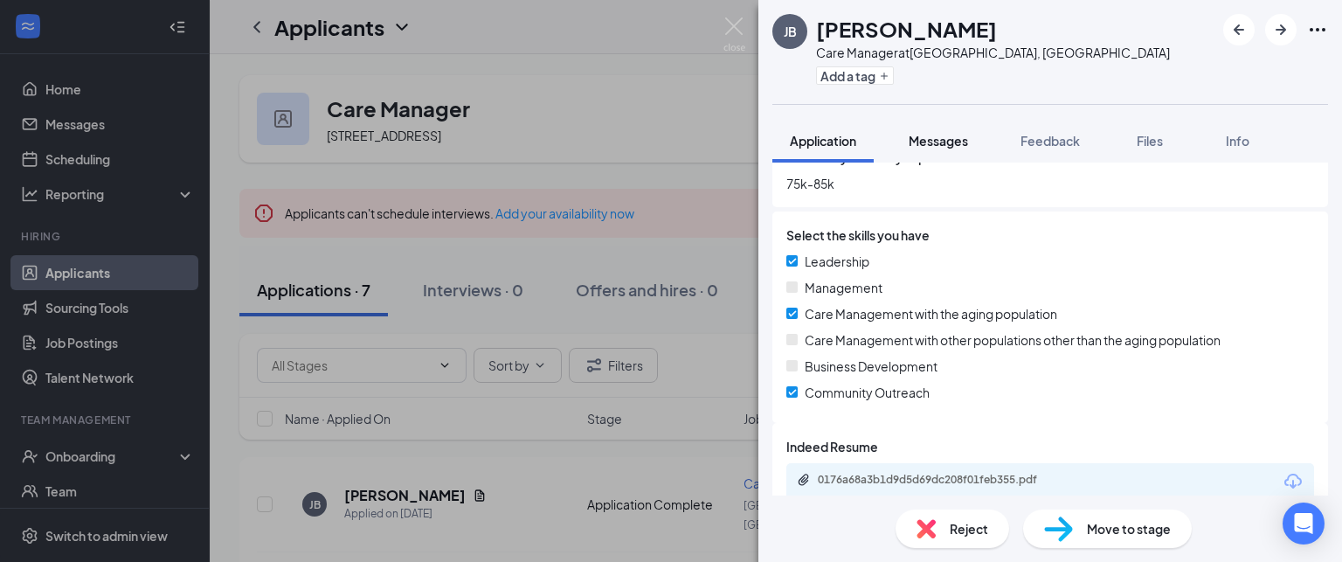
click at [957, 129] on button "Messages" at bounding box center [938, 141] width 94 height 44
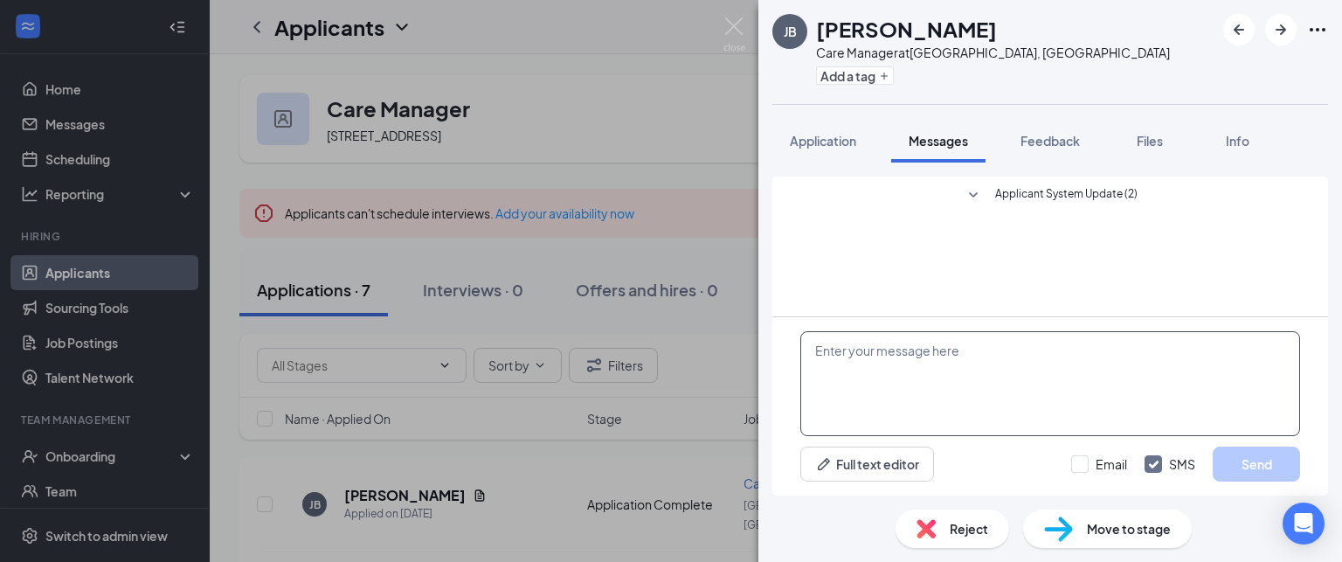
click at [912, 365] on textarea at bounding box center [1050, 383] width 500 height 105
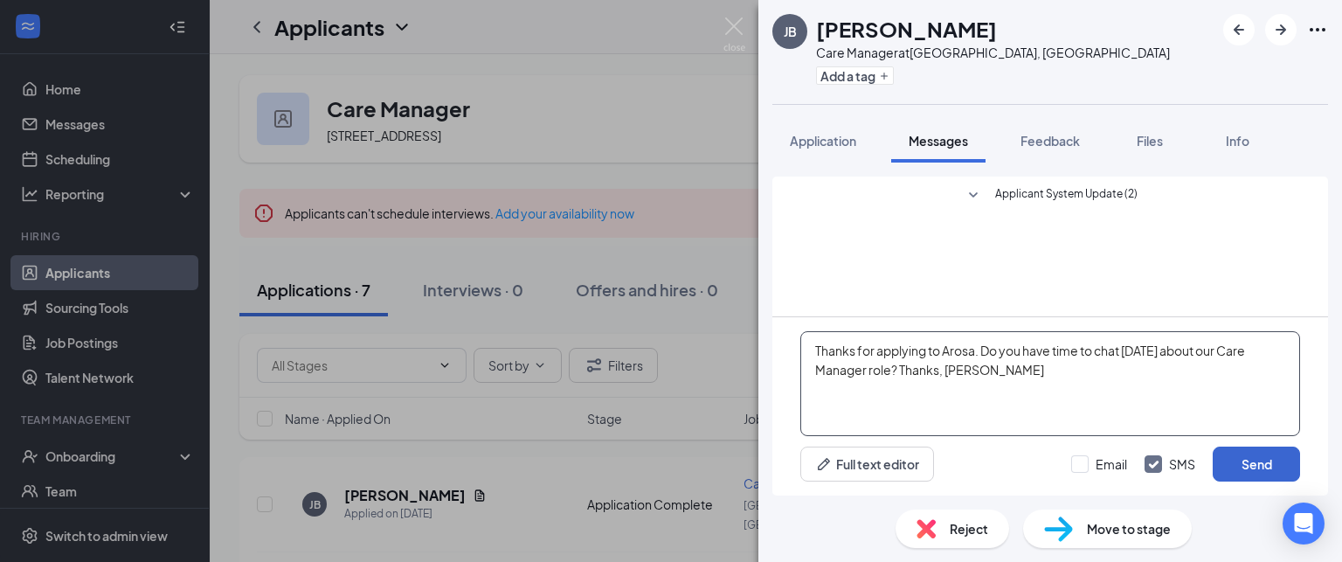
type textarea "Thanks for applying to Arosa. Do you have time to chat [DATE] about our Care Ma…"
click at [1257, 451] on button "Send" at bounding box center [1255, 463] width 87 height 35
click at [1109, 527] on span "Move to stage" at bounding box center [1129, 528] width 84 height 19
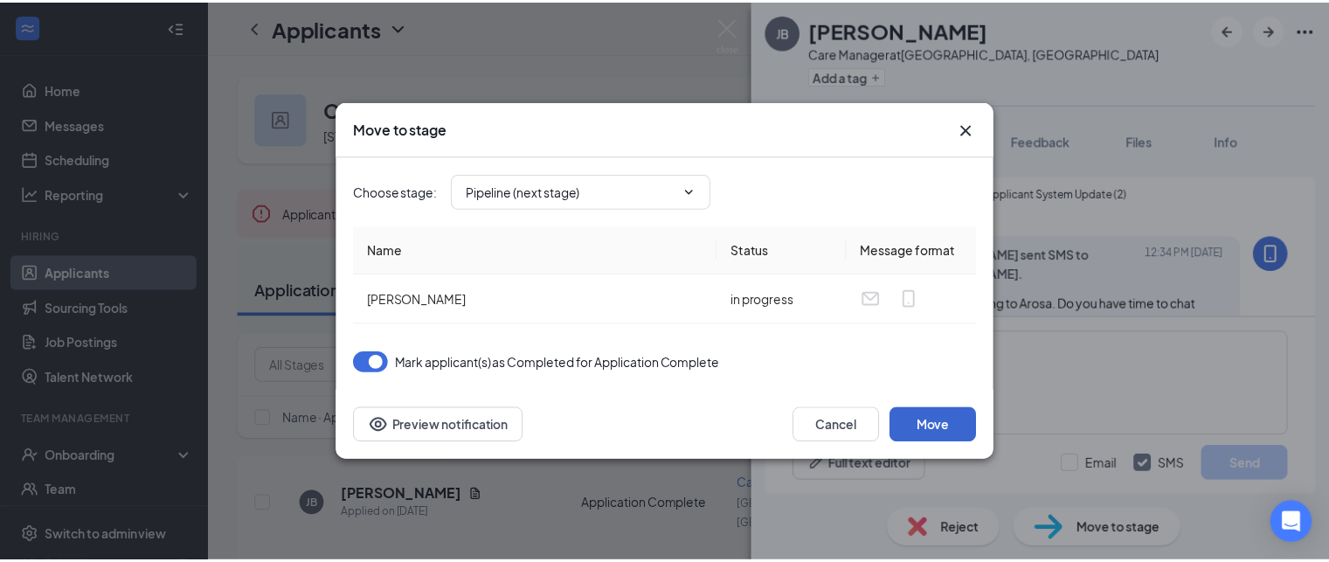
scroll to position [41, 0]
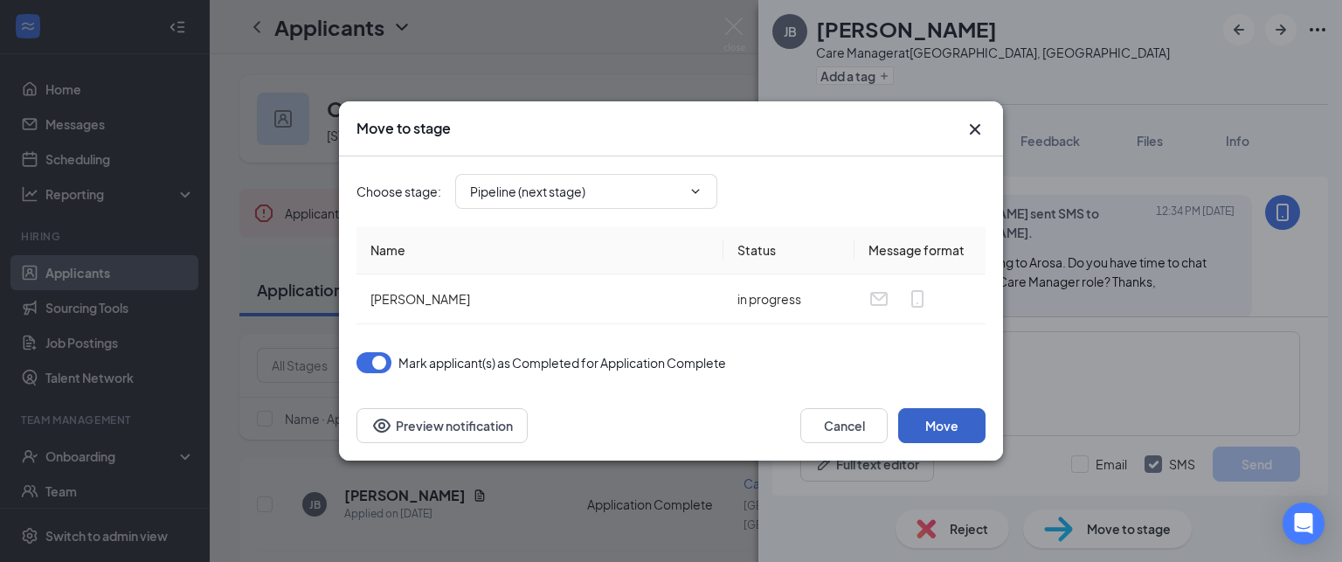
click at [948, 438] on button "Move" at bounding box center [941, 425] width 87 height 35
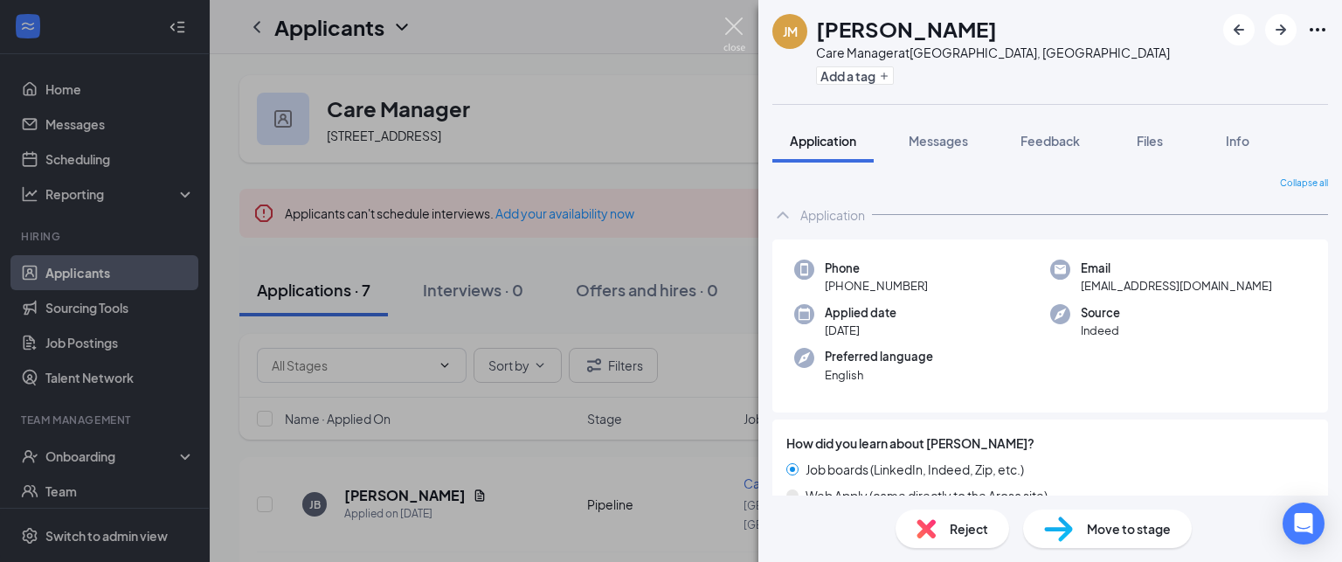
click at [727, 19] on img at bounding box center [734, 34] width 22 height 34
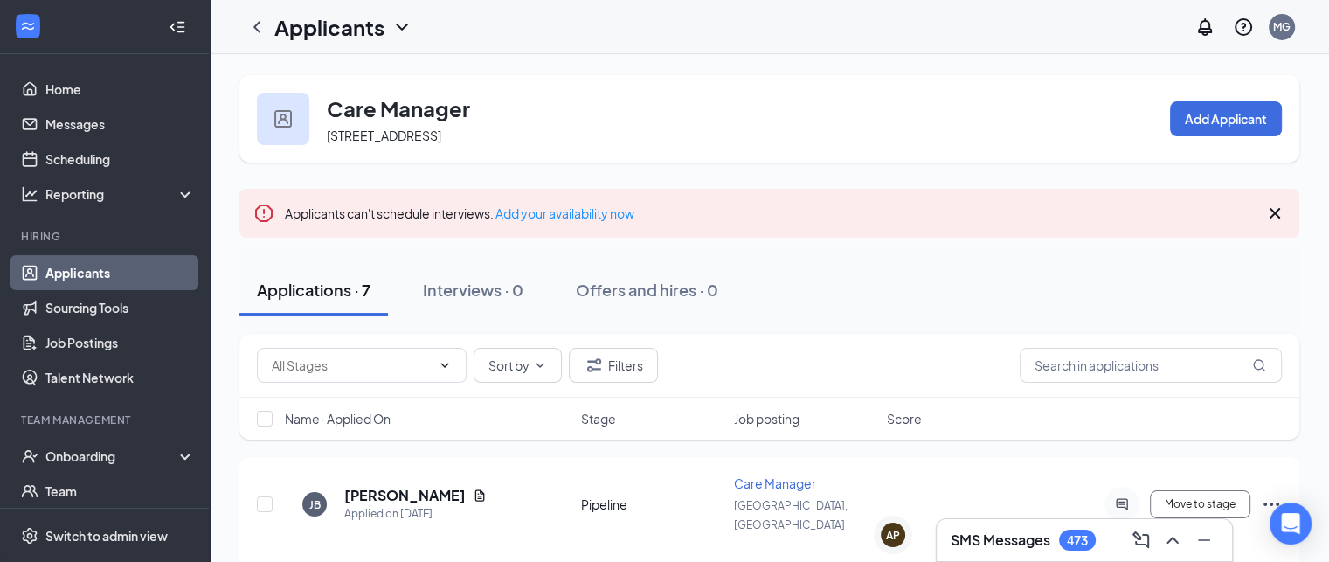
click at [985, 526] on div "SMS Messages 473" at bounding box center [1083, 540] width 267 height 28
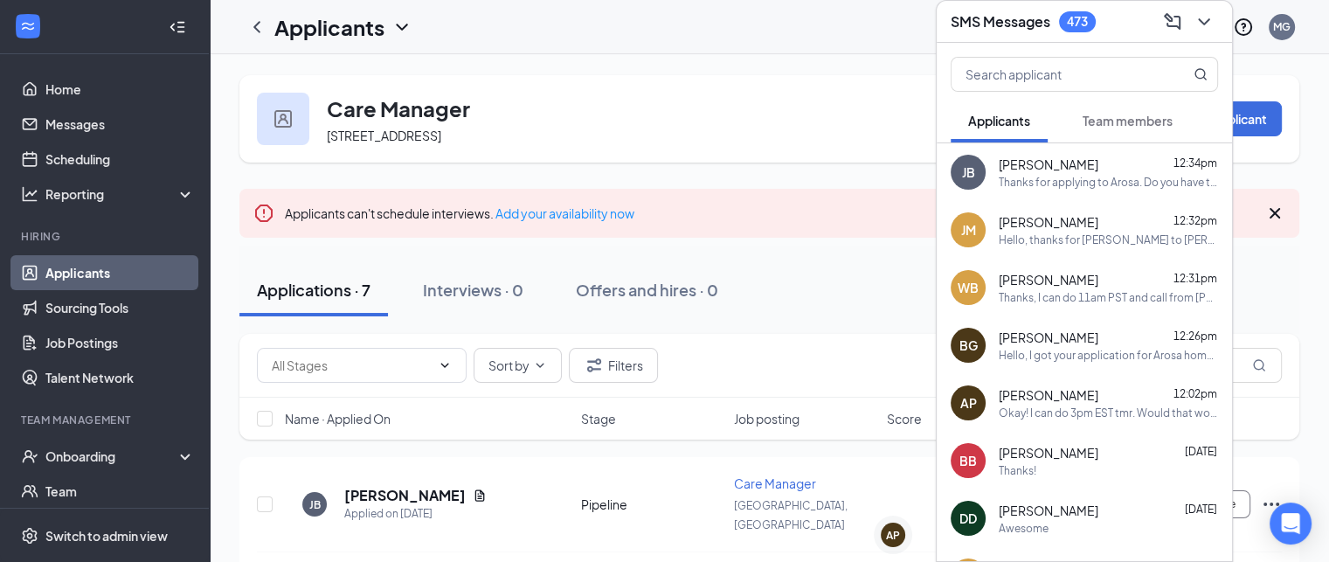
click at [1109, 169] on div "[PERSON_NAME] 12:34pm" at bounding box center [1107, 163] width 219 height 17
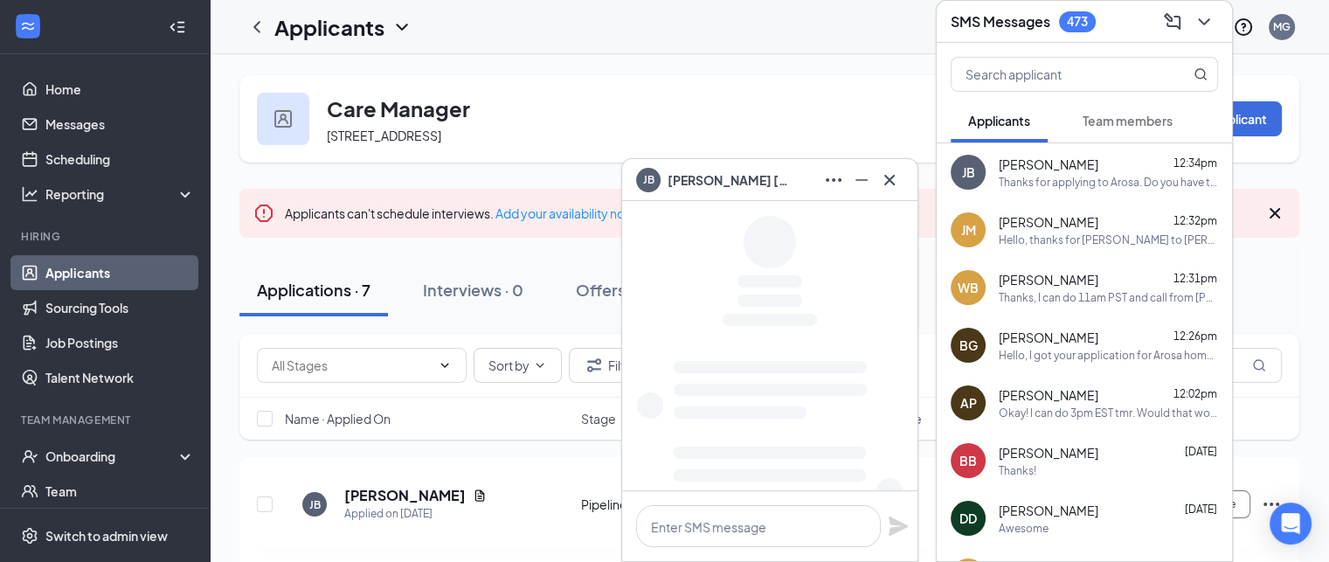
click at [1116, 220] on div "[PERSON_NAME] 12:32pm" at bounding box center [1107, 221] width 219 height 17
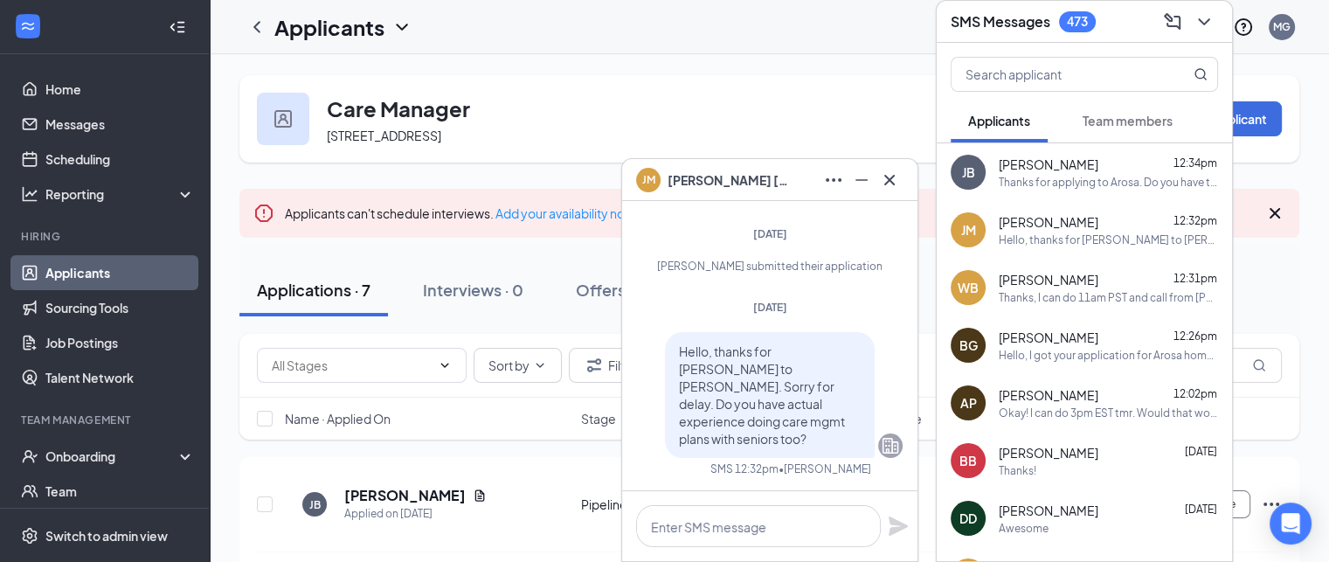
click at [1128, 279] on div "[PERSON_NAME] 12:31pm" at bounding box center [1107, 279] width 219 height 17
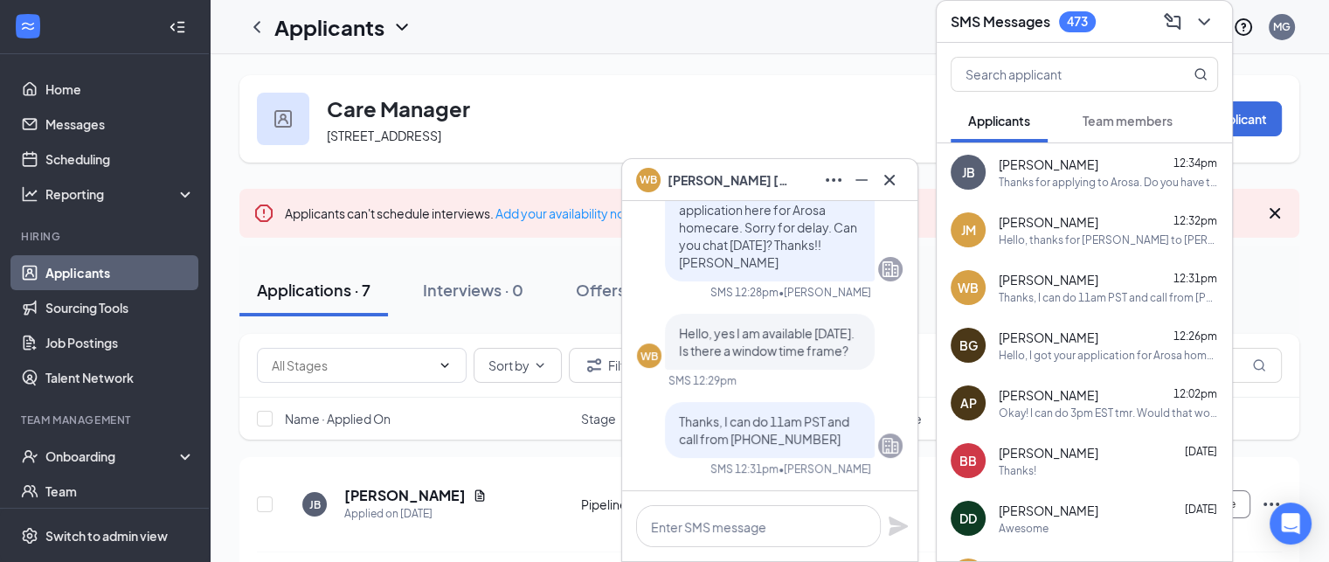
click at [1130, 341] on div "[PERSON_NAME] 12:26pm" at bounding box center [1107, 336] width 219 height 17
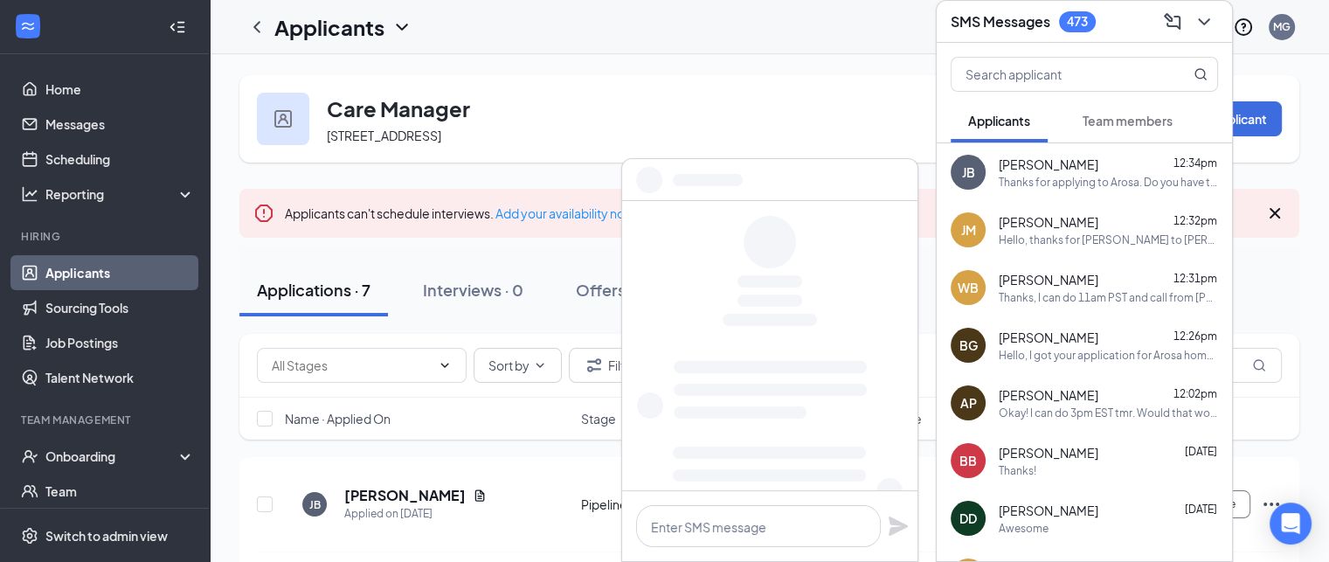
click at [1135, 398] on div "[PERSON_NAME] 12:02pm" at bounding box center [1107, 394] width 219 height 17
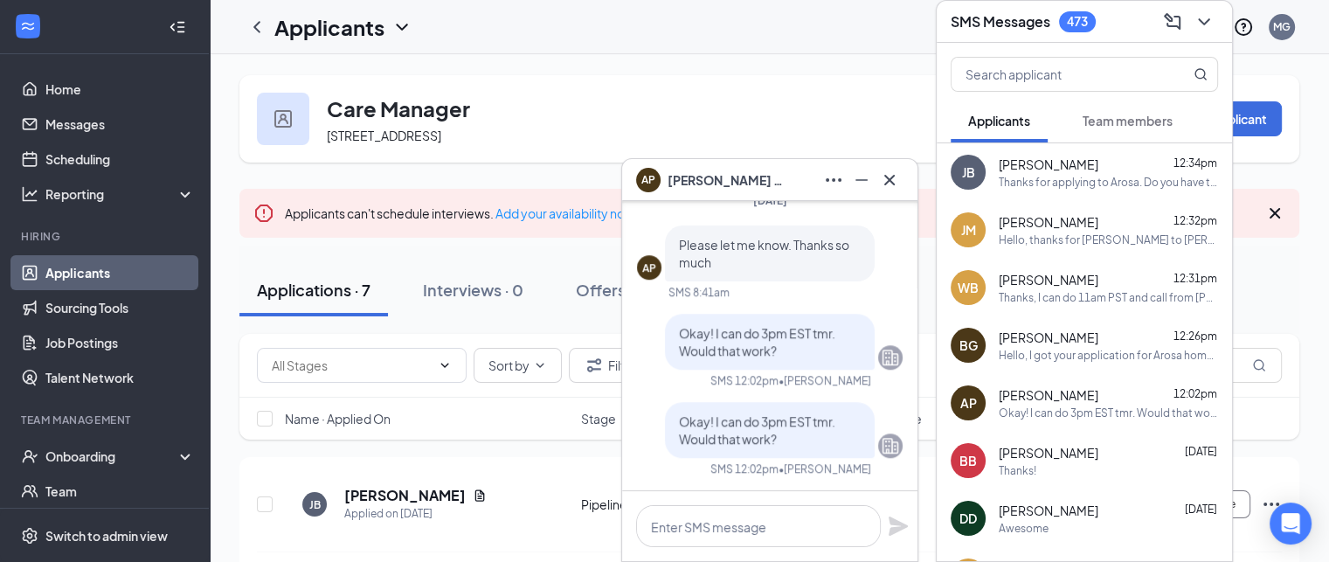
click at [1140, 474] on div "Thanks!" at bounding box center [1107, 470] width 219 height 15
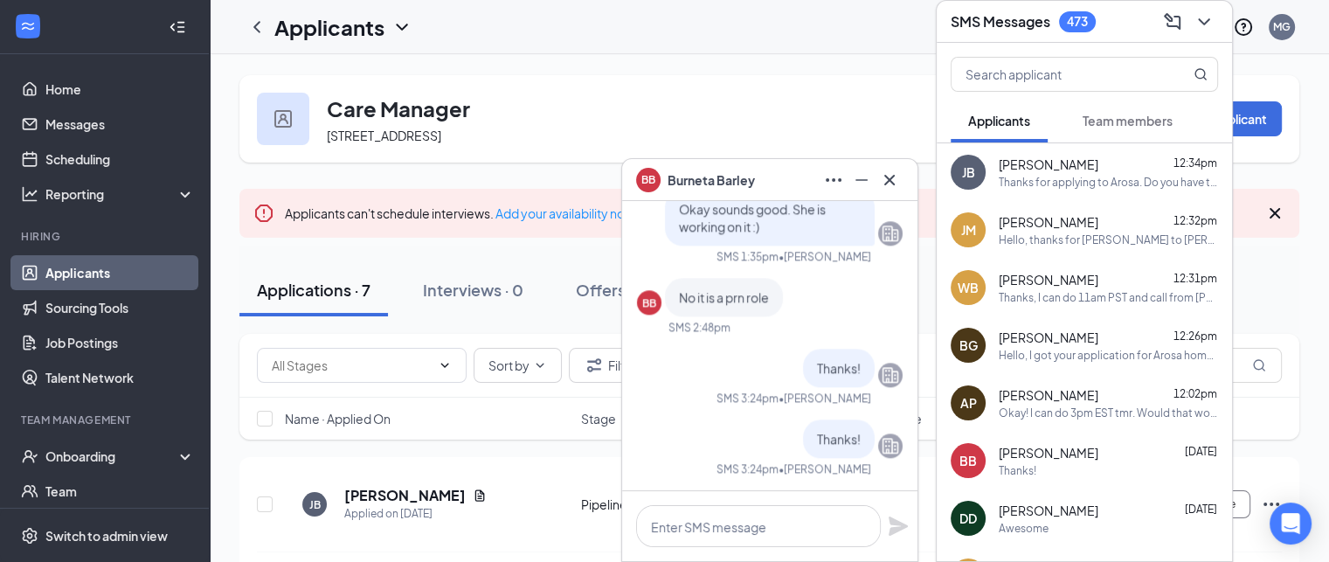
click at [762, 174] on div "BB [PERSON_NAME]" at bounding box center [769, 180] width 267 height 28
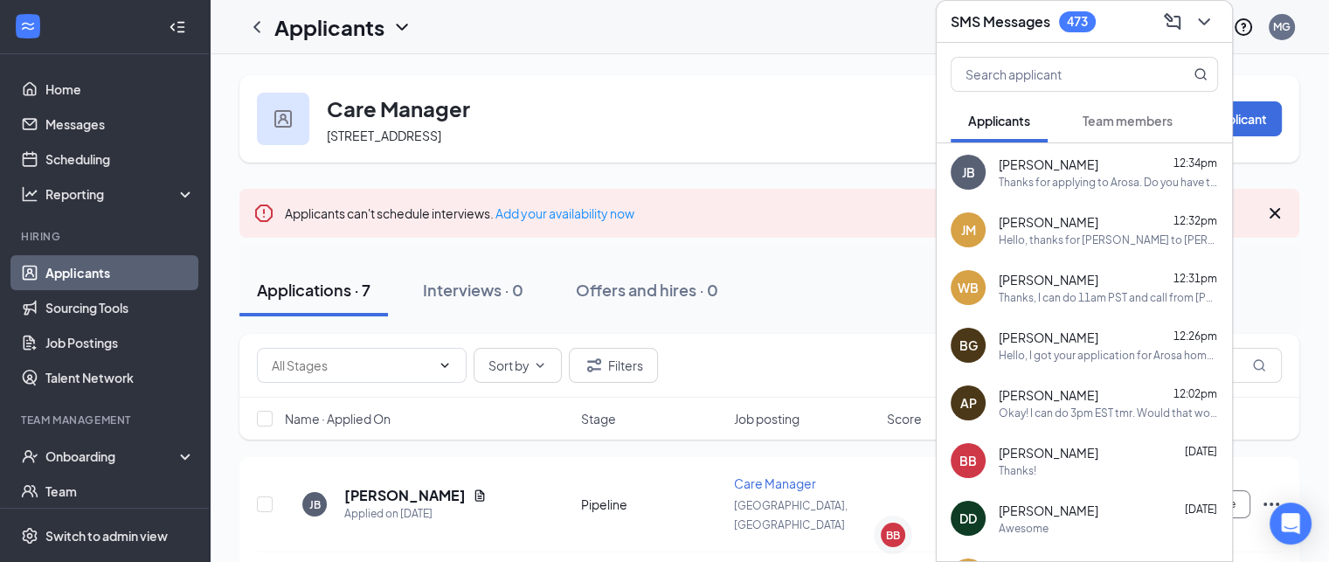
click at [1104, 30] on div "SMS Messages 473" at bounding box center [1083, 21] width 267 height 27
